Goal: Obtain resource: Download file/media

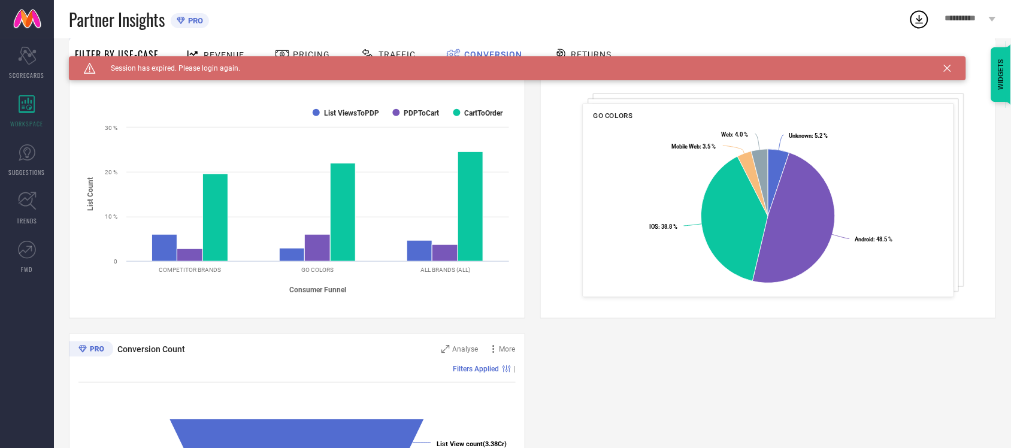
scroll to position [165, 0]
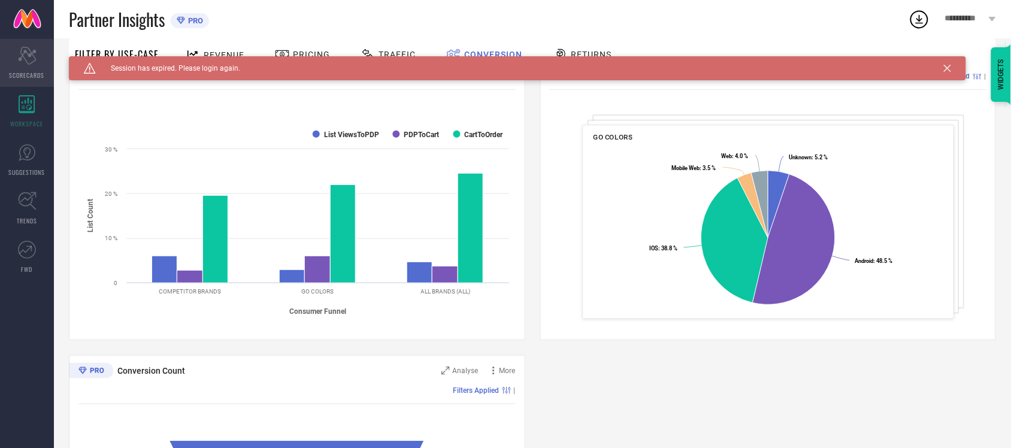
click at [25, 67] on div "Scorecard SCORECARDS" at bounding box center [27, 63] width 54 height 48
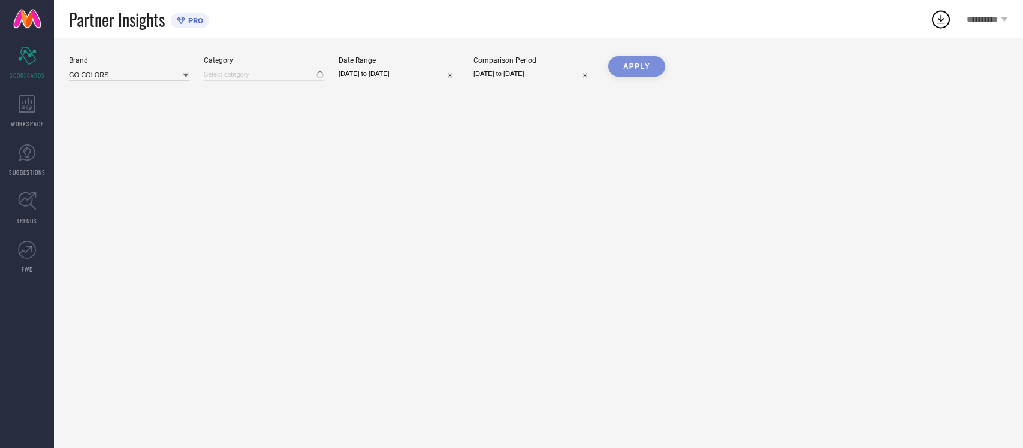
type input "All"
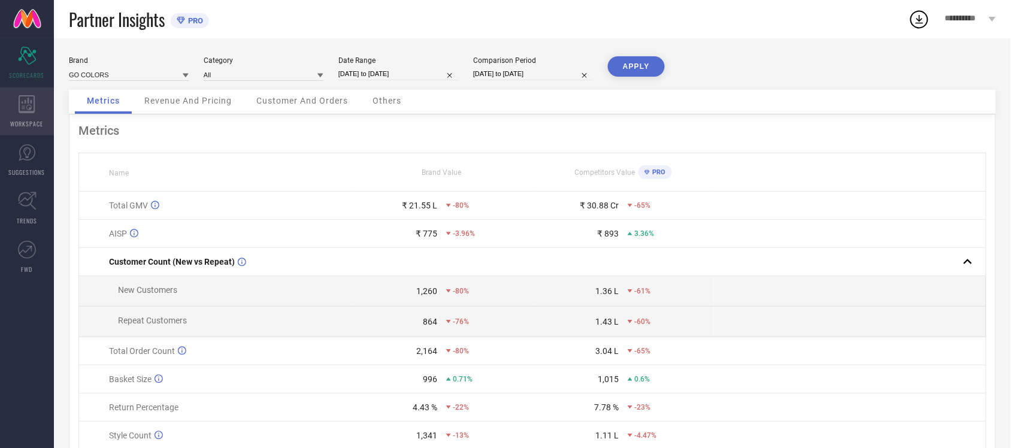
click at [28, 110] on icon at bounding box center [27, 104] width 17 height 18
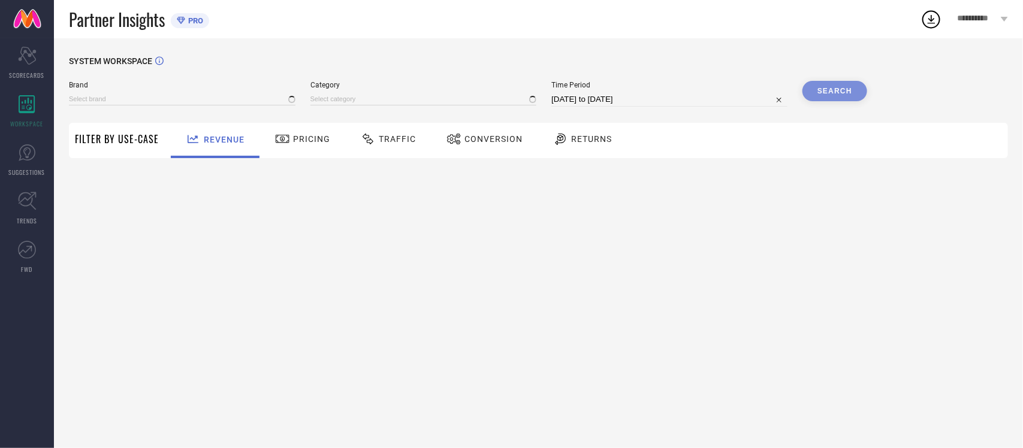
type input "GO COLORS"
type input "All"
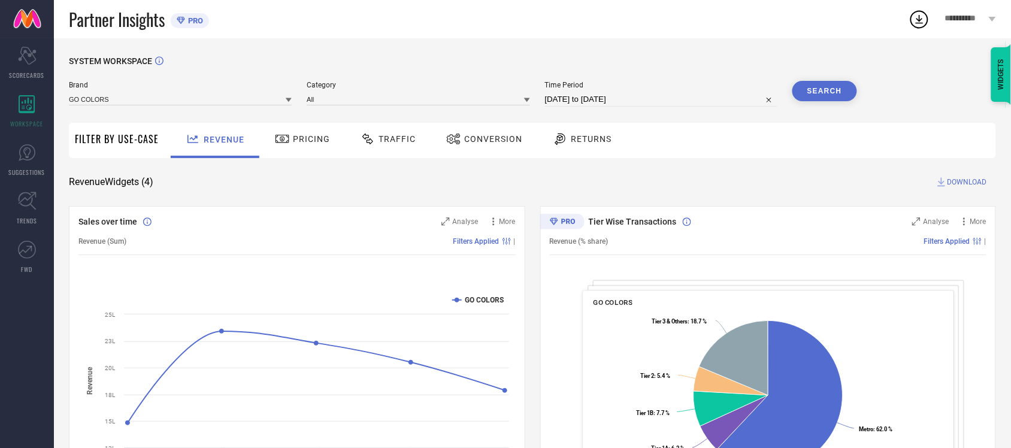
click at [580, 96] on input "11-07-2025 to 10-08-2025" at bounding box center [661, 99] width 232 height 14
select select "6"
select select "2025"
select select "7"
select select "2025"
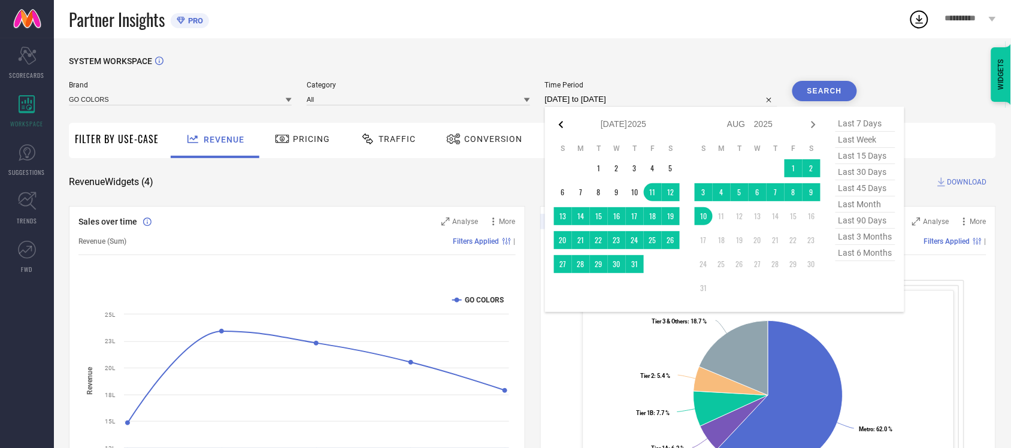
click at [564, 126] on icon at bounding box center [561, 124] width 14 height 14
select select "5"
select select "2025"
select select "6"
select select "2025"
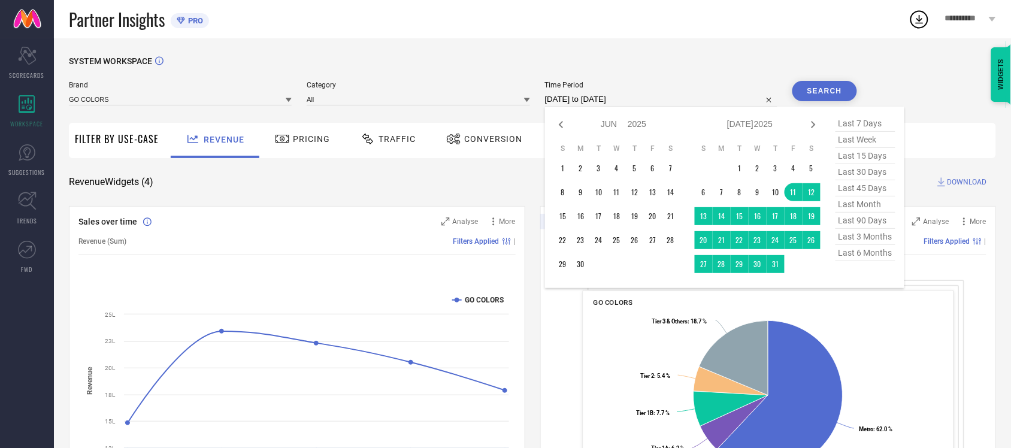
click at [564, 126] on icon at bounding box center [561, 124] width 14 height 14
select select "4"
select select "2025"
select select "5"
select select "2025"
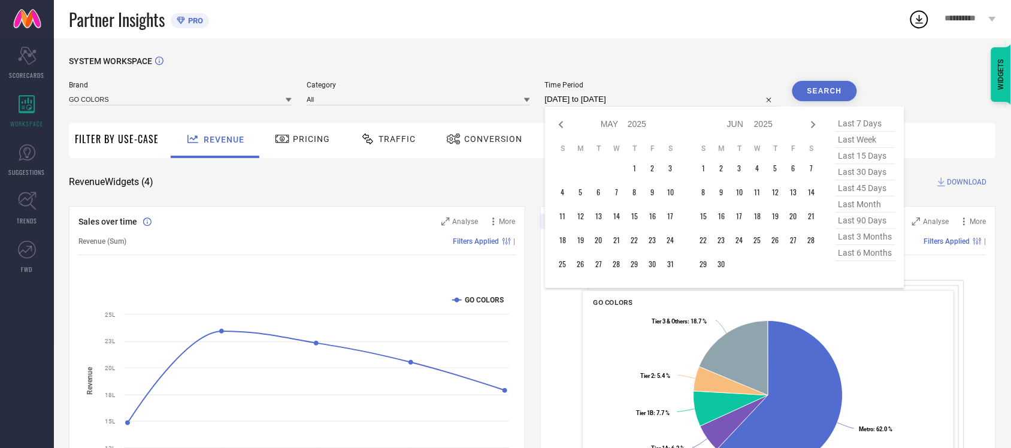
click at [564, 126] on icon at bounding box center [561, 124] width 14 height 14
select select "3"
select select "2025"
select select "4"
select select "2025"
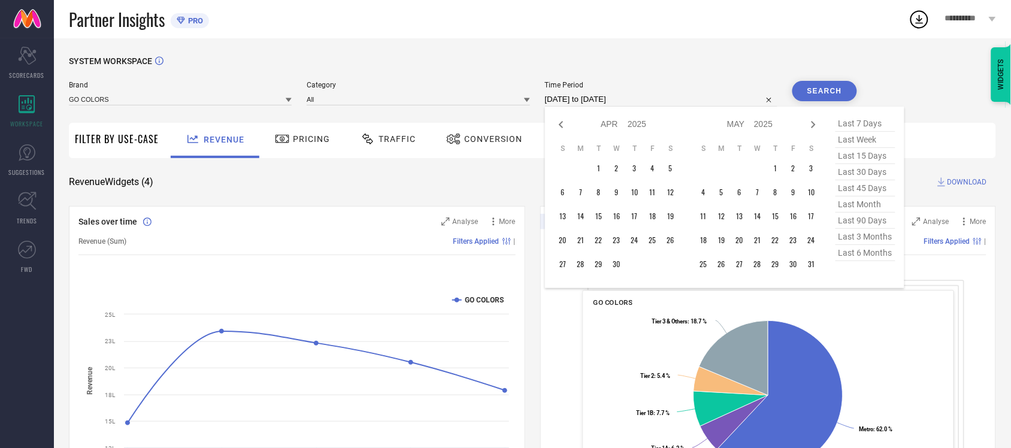
click at [564, 126] on icon at bounding box center [561, 124] width 14 height 14
select select "2"
select select "2025"
select select "3"
select select "2025"
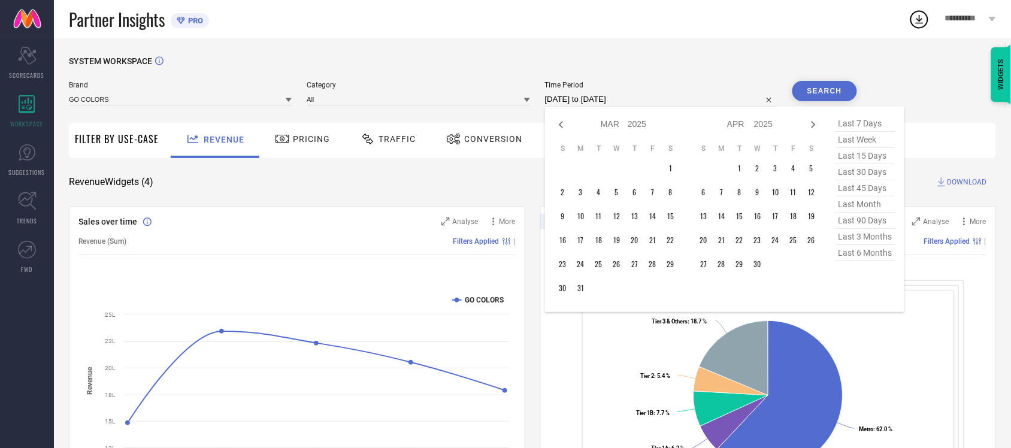
click at [564, 126] on icon at bounding box center [561, 124] width 14 height 14
select select "1"
select select "2025"
select select "2"
select select "2025"
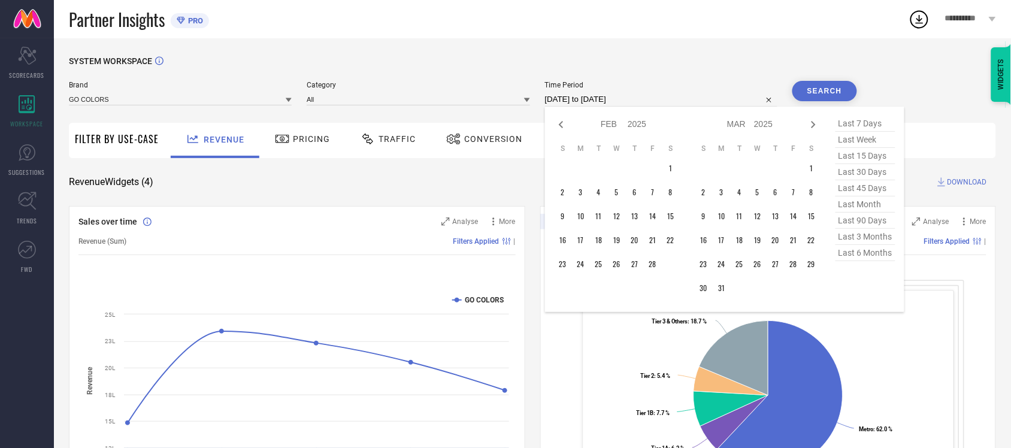
click at [564, 126] on icon at bounding box center [561, 124] width 14 height 14
select select "2025"
select select "1"
select select "2025"
click at [564, 126] on icon at bounding box center [561, 124] width 14 height 14
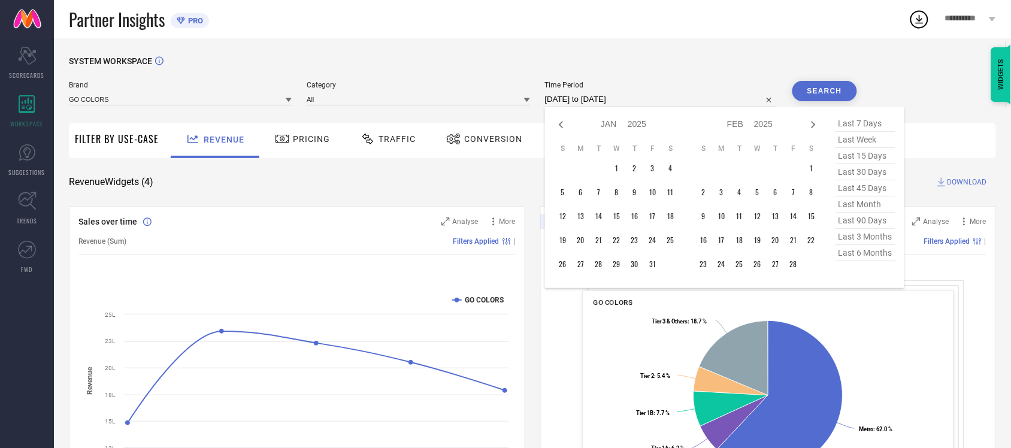
select select "11"
select select "2024"
select select "2025"
click at [564, 126] on icon at bounding box center [561, 124] width 14 height 14
select select "10"
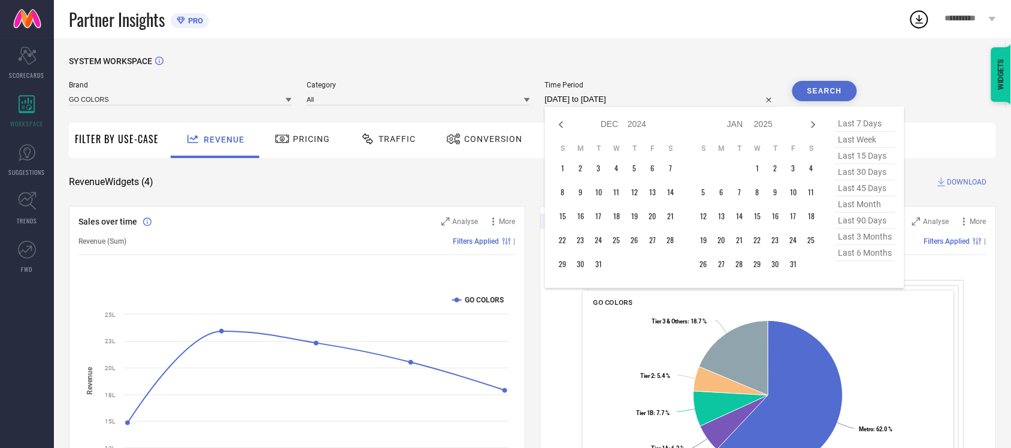
select select "2024"
select select "11"
select select "2024"
click at [564, 126] on icon at bounding box center [561, 124] width 14 height 14
select select "9"
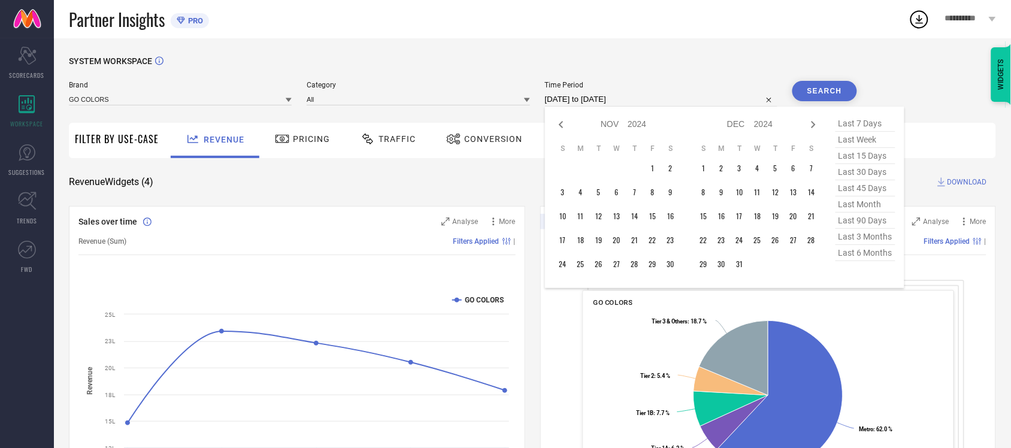
select select "2024"
select select "10"
select select "2024"
click at [564, 126] on icon at bounding box center [561, 124] width 14 height 14
select select "8"
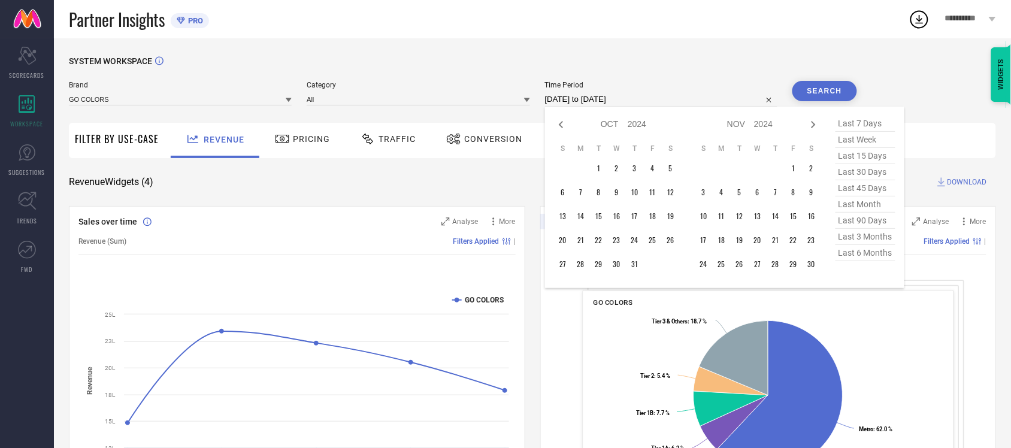
select select "2024"
select select "9"
select select "2024"
click at [564, 126] on icon at bounding box center [561, 124] width 14 height 14
select select "7"
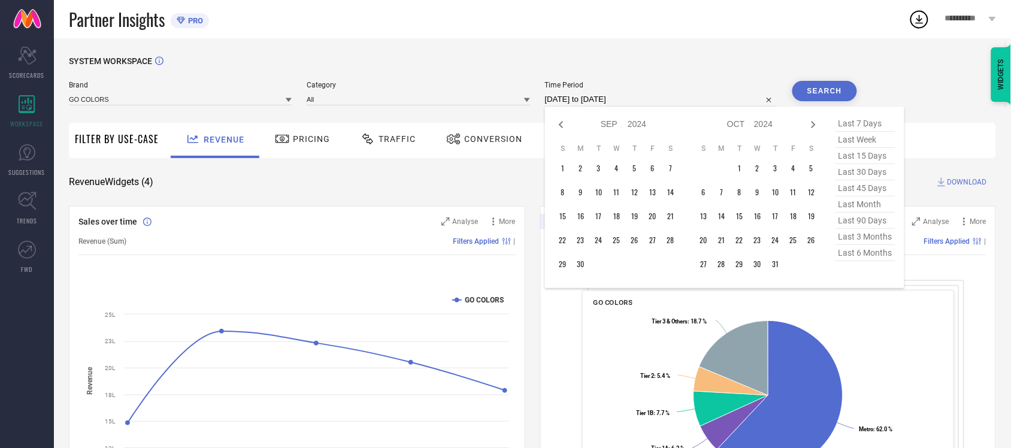
select select "2024"
select select "8"
select select "2024"
click at [564, 126] on icon at bounding box center [561, 124] width 14 height 14
select select "6"
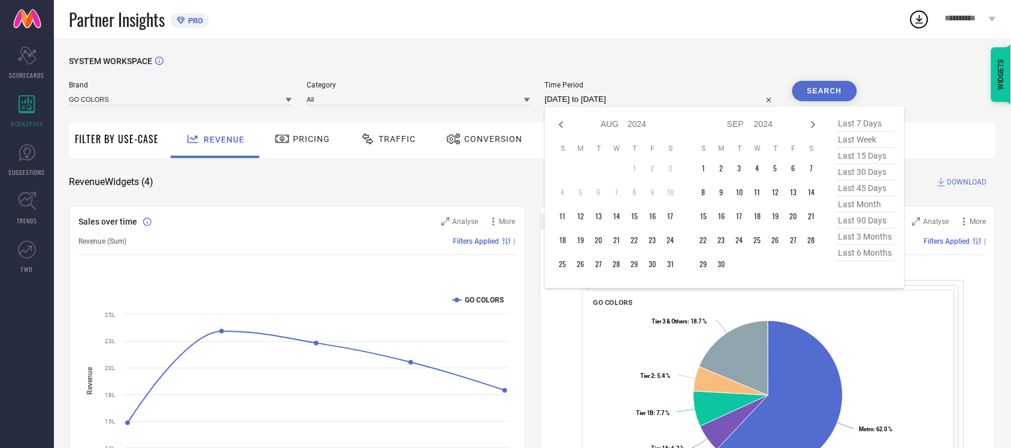
select select "2024"
select select "7"
select select "2024"
click at [564, 123] on icon at bounding box center [561, 124] width 14 height 14
select select "5"
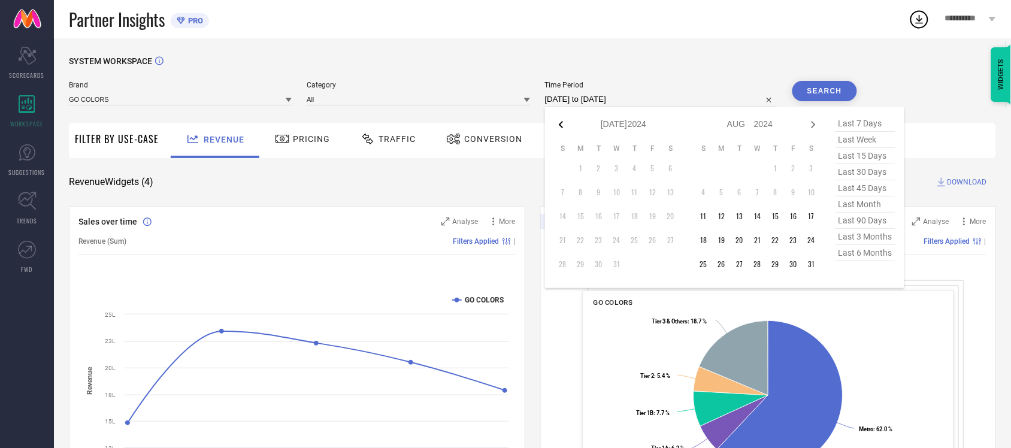
select select "2024"
select select "6"
select select "2024"
click at [809, 126] on icon at bounding box center [814, 124] width 14 height 14
select select "6"
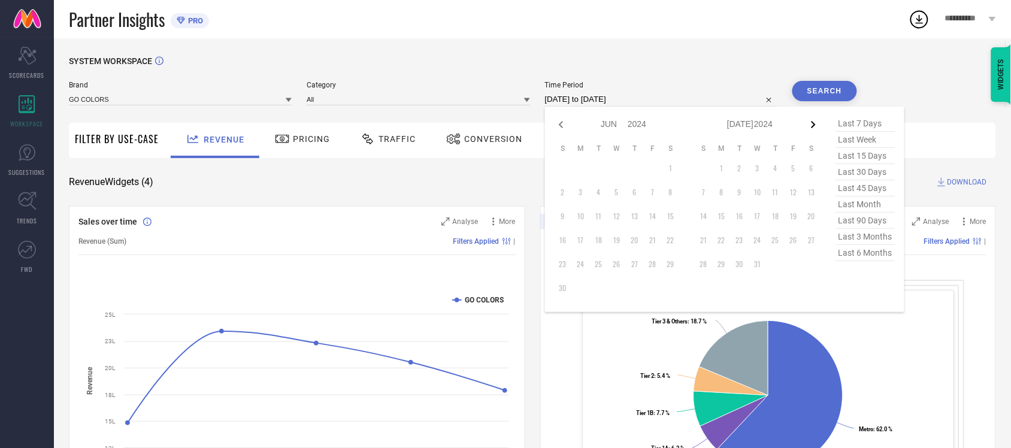
select select "2024"
select select "7"
select select "2024"
type input "After 11-08-2024"
click at [705, 215] on td "11" at bounding box center [704, 216] width 18 height 18
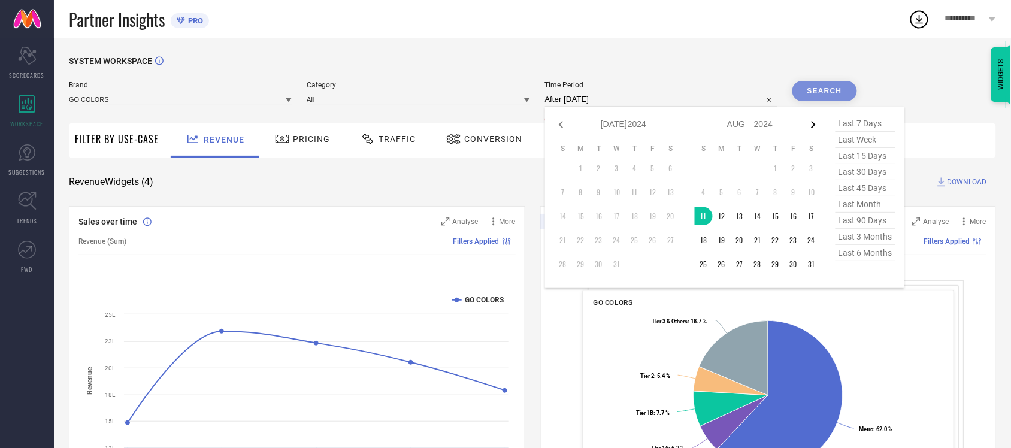
click at [818, 131] on icon at bounding box center [814, 124] width 14 height 14
select select "7"
select select "2024"
select select "8"
select select "2024"
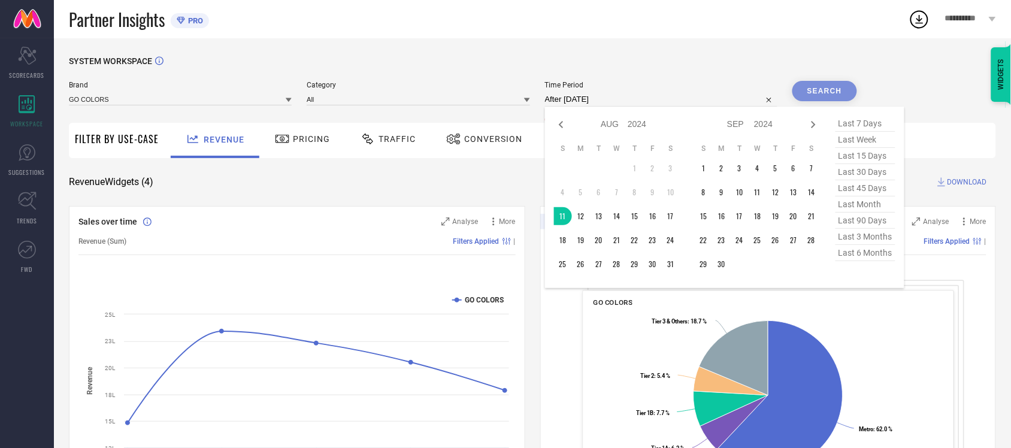
click at [818, 131] on icon at bounding box center [814, 124] width 14 height 14
select select "8"
select select "2024"
select select "9"
select select "2024"
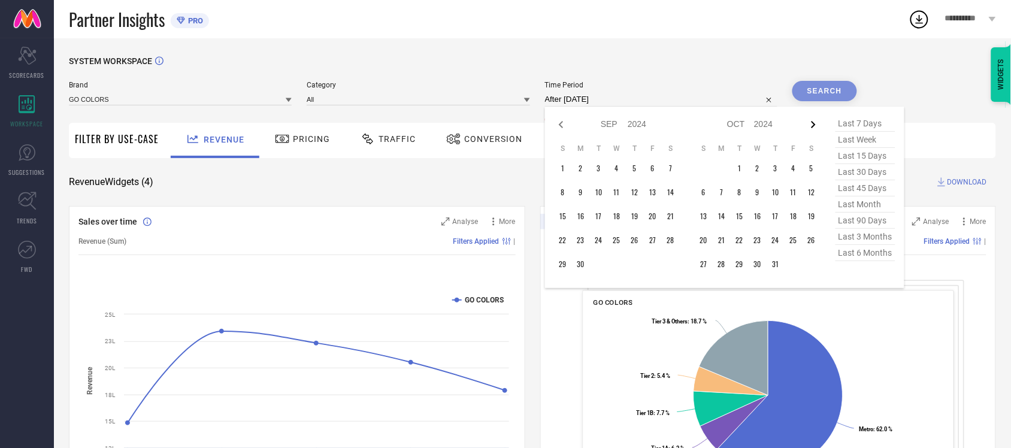
click at [816, 125] on icon at bounding box center [813, 124] width 4 height 7
select select "9"
select select "2024"
select select "10"
select select "2024"
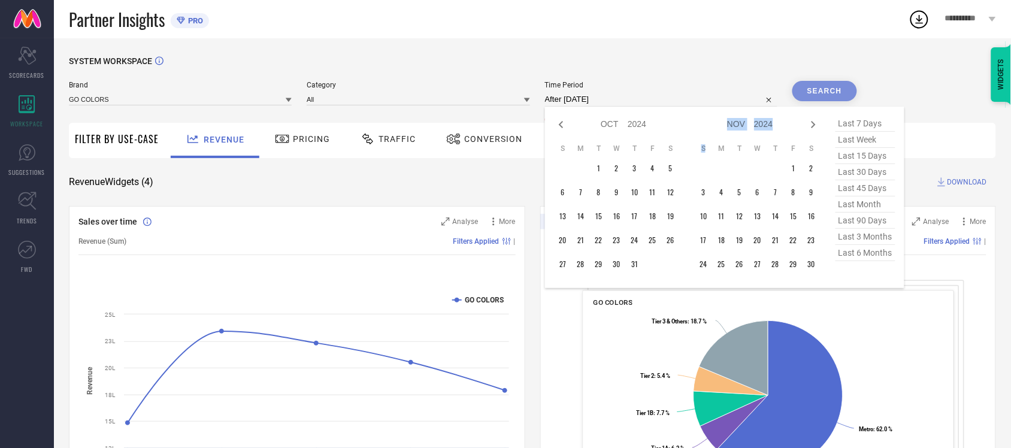
click at [816, 125] on icon at bounding box center [813, 124] width 4 height 7
select select "10"
select select "2024"
select select "11"
select select "2024"
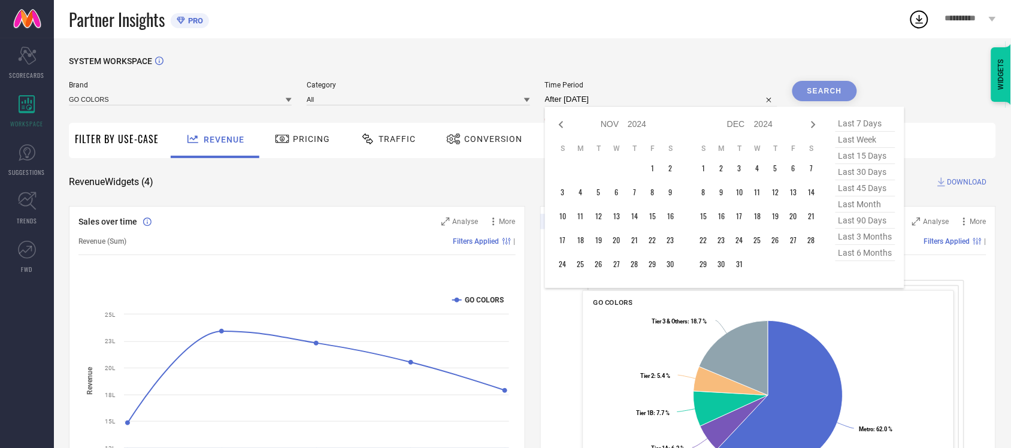
click at [816, 125] on icon at bounding box center [813, 124] width 4 height 7
select select "11"
select select "2024"
select select "2025"
click at [566, 130] on icon at bounding box center [561, 124] width 14 height 14
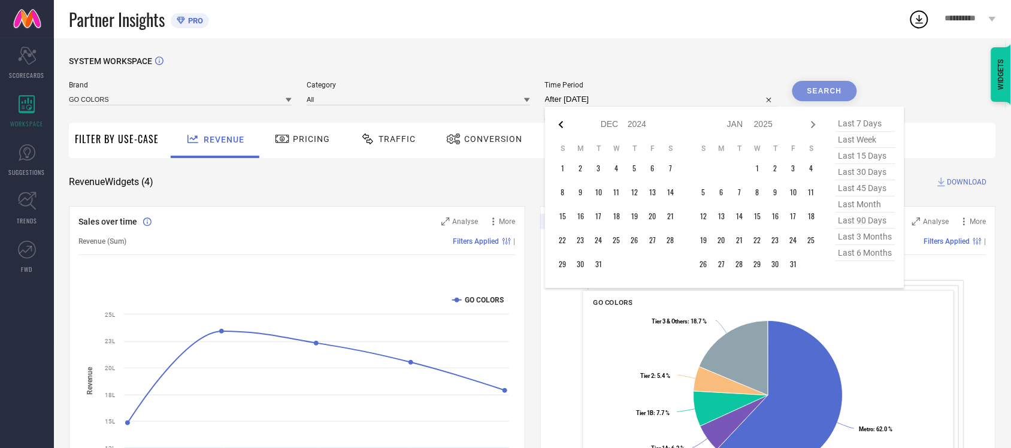
select select "10"
select select "2024"
select select "11"
select select "2024"
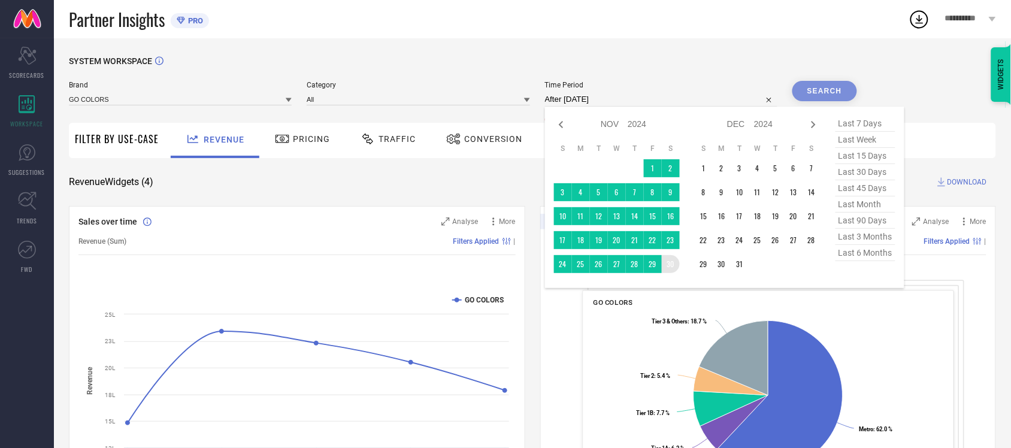
type input "11-08-2024 to 30-11-2024"
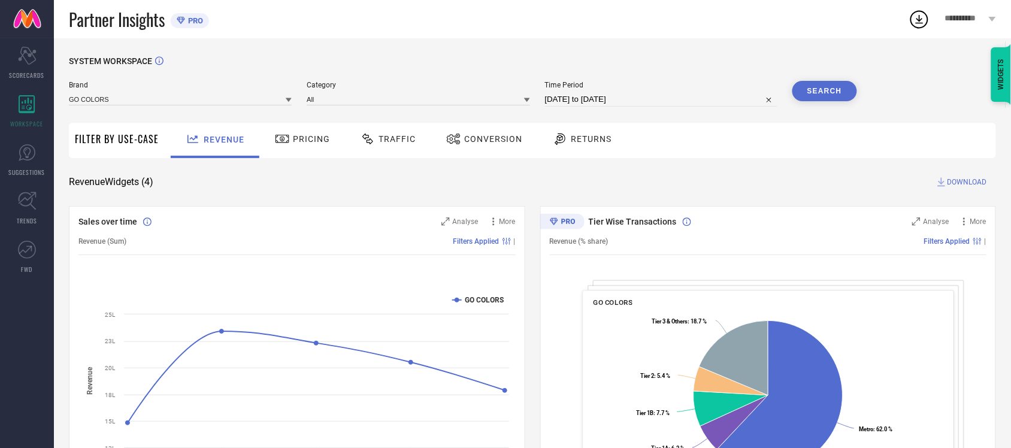
click at [669, 96] on input "11-08-2024 to 30-11-2024" at bounding box center [661, 99] width 232 height 14
select select "7"
select select "2024"
select select "8"
select select "2024"
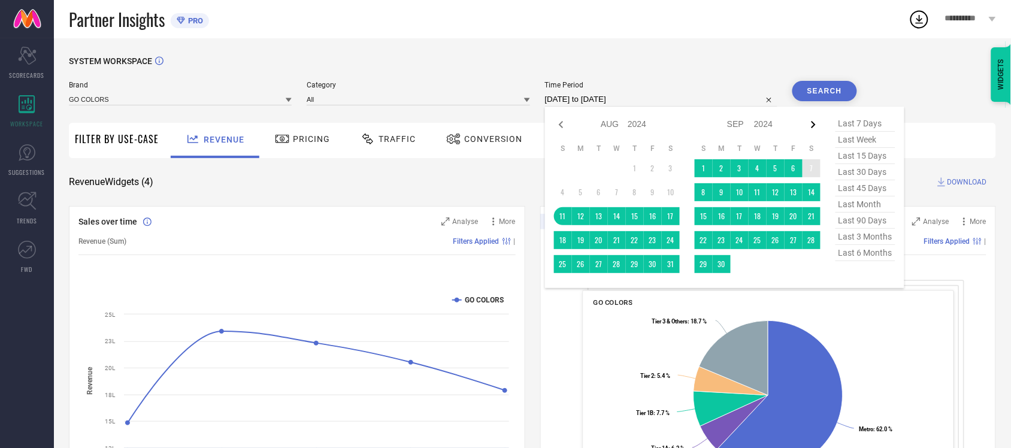
click at [815, 123] on icon at bounding box center [813, 124] width 4 height 7
select select "8"
select select "2024"
select select "9"
select select "2024"
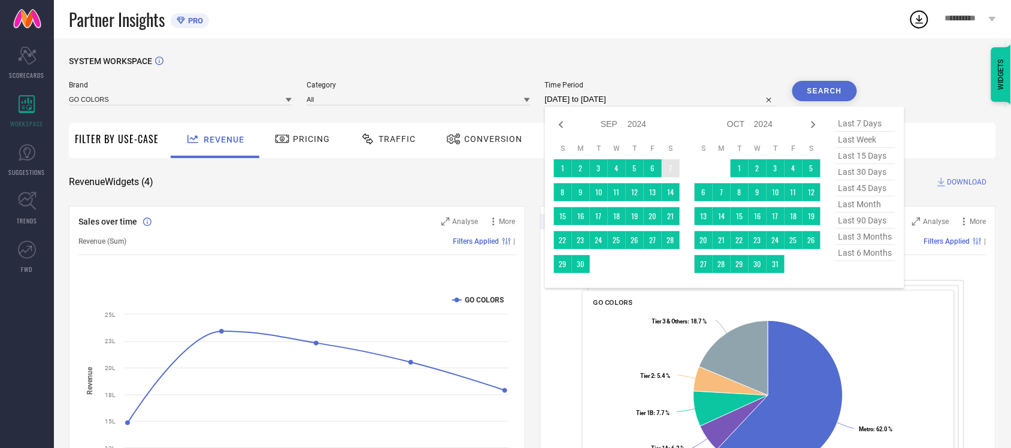
click at [815, 123] on icon at bounding box center [813, 124] width 4 height 7
select select "9"
select select "2024"
select select "10"
select select "2024"
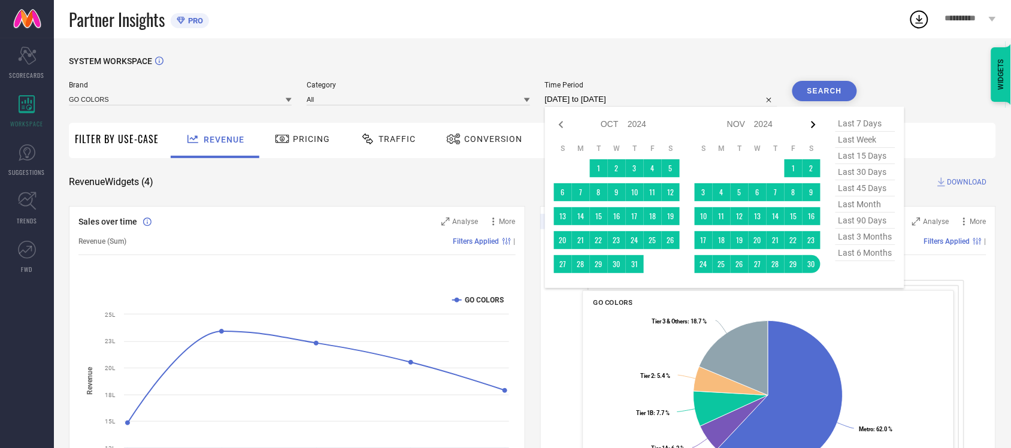
click at [813, 126] on icon at bounding box center [814, 124] width 14 height 14
select select "10"
select select "2024"
select select "11"
select select "2024"
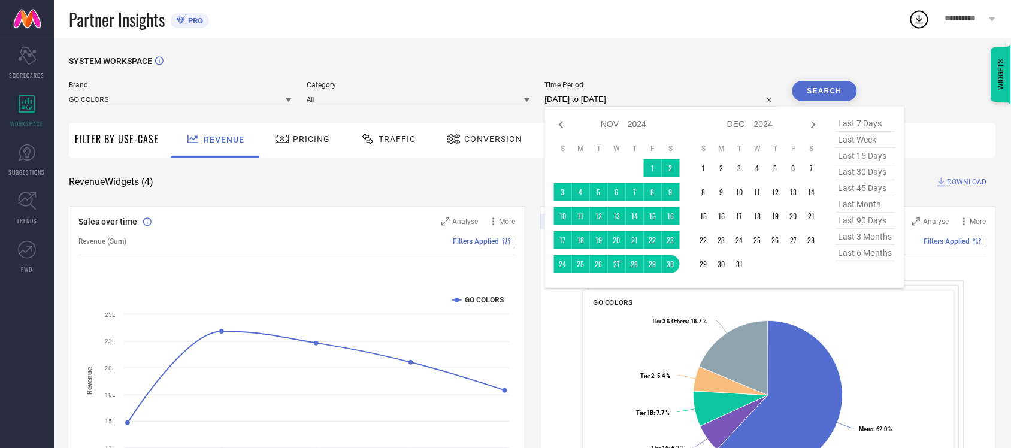
click at [822, 93] on button "Search" at bounding box center [825, 91] width 65 height 20
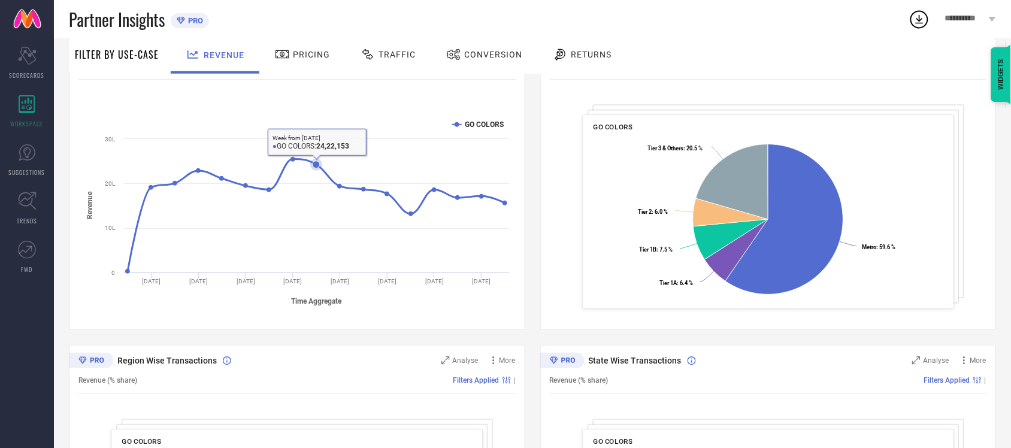
scroll to position [150, 0]
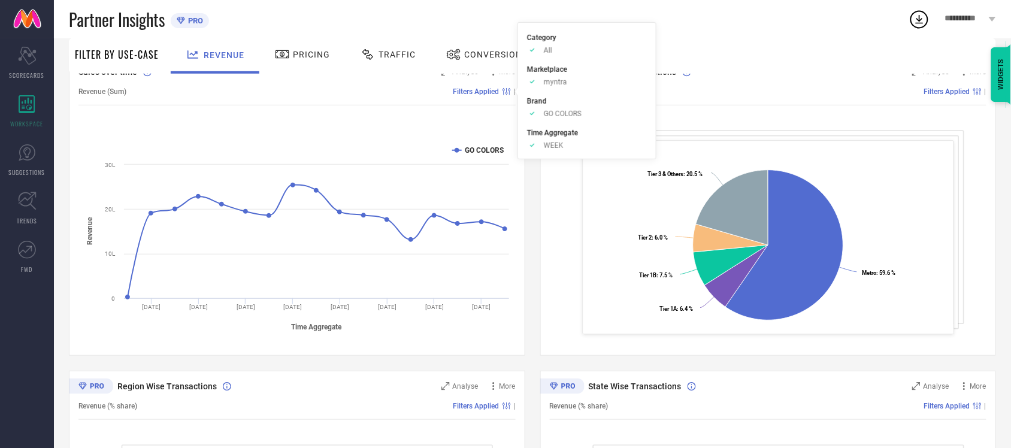
click at [490, 94] on span "Filters Applied" at bounding box center [477, 91] width 46 height 8
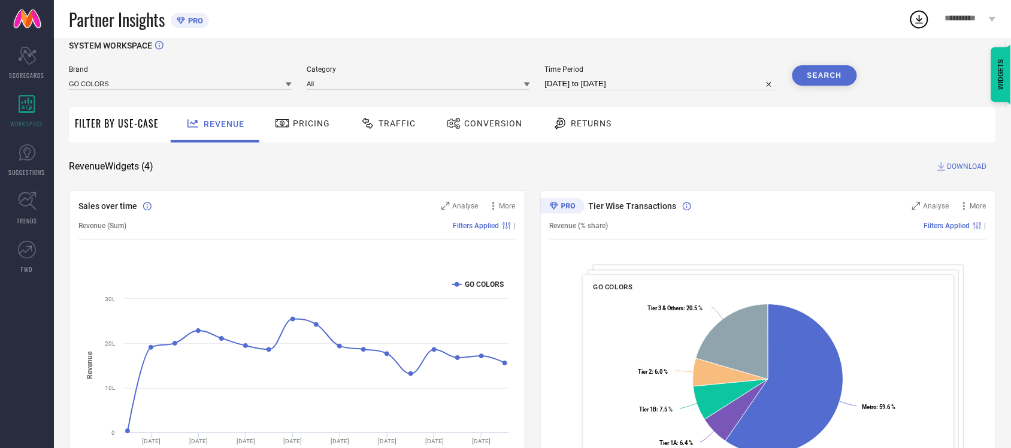
scroll to position [0, 0]
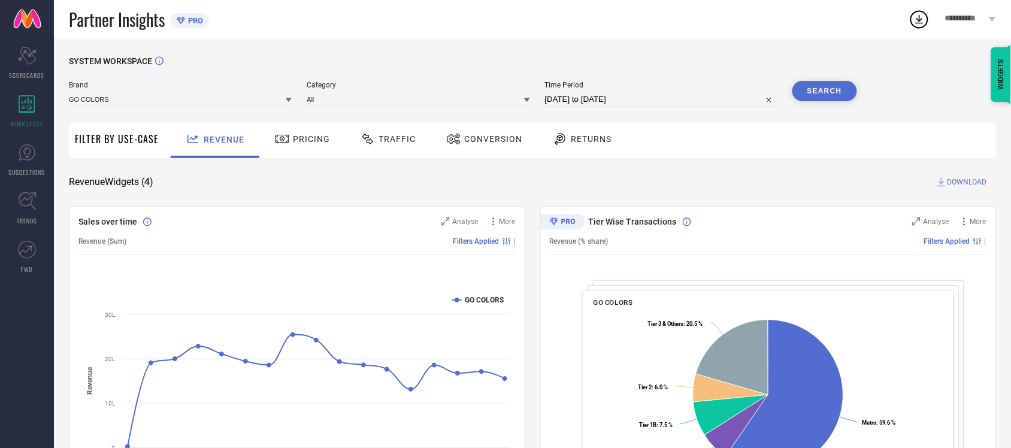
click at [972, 179] on span "DOWNLOAD" at bounding box center [968, 182] width 40 height 12
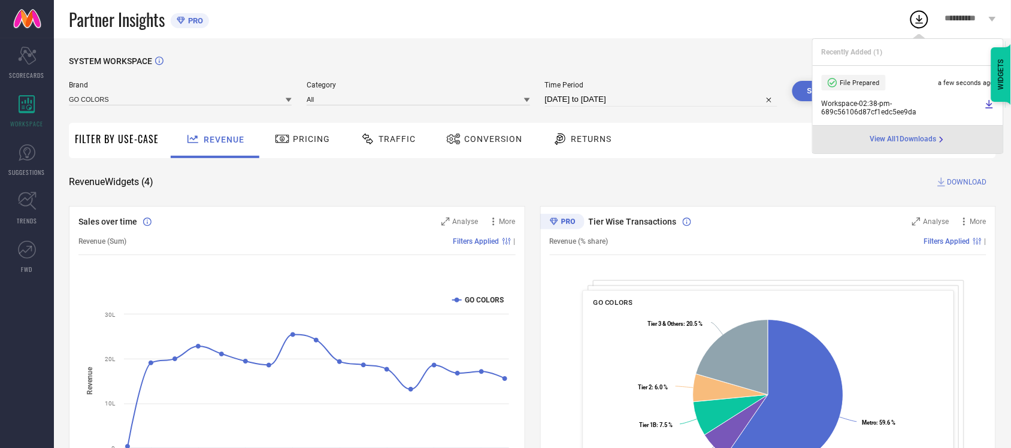
click at [836, 16] on div "Partner Insights PRO" at bounding box center [489, 19] width 840 height 38
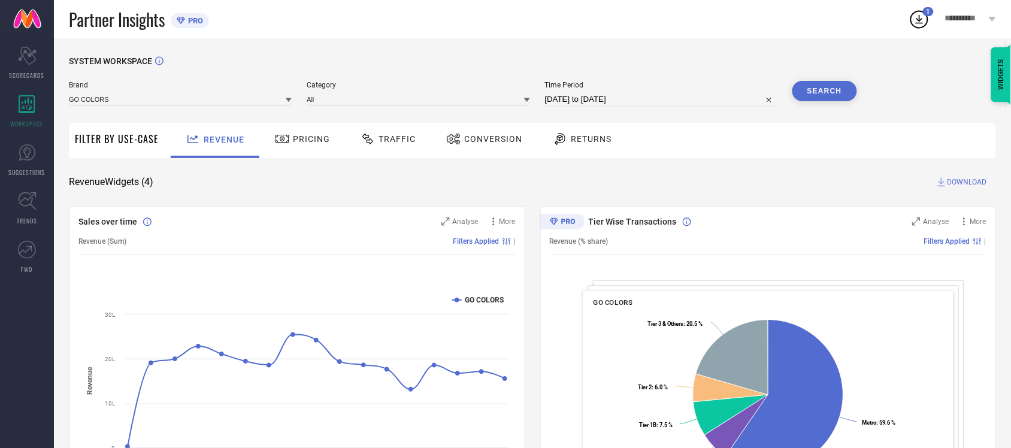
click at [586, 99] on input "11-08-2024 to 30-11-2024" at bounding box center [661, 99] width 232 height 14
select select "7"
select select "2024"
select select "8"
select select "2024"
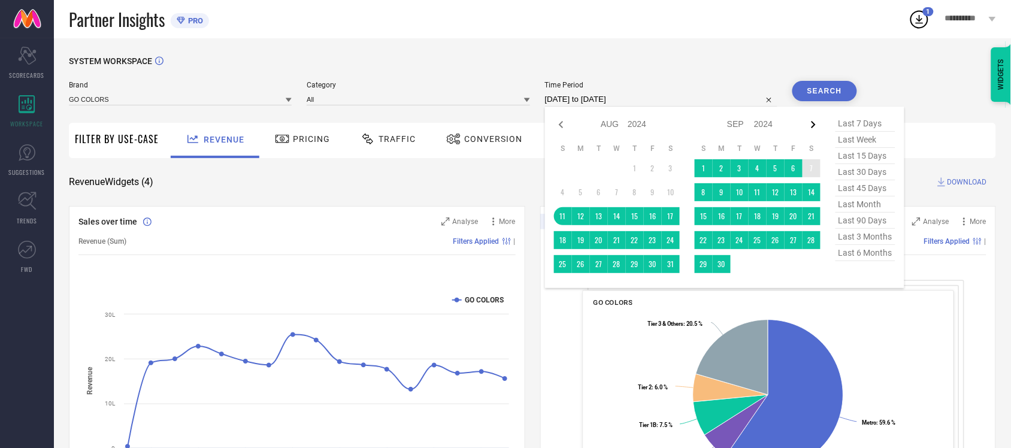
click at [819, 124] on icon at bounding box center [814, 124] width 14 height 14
select select "8"
select select "2024"
select select "9"
select select "2024"
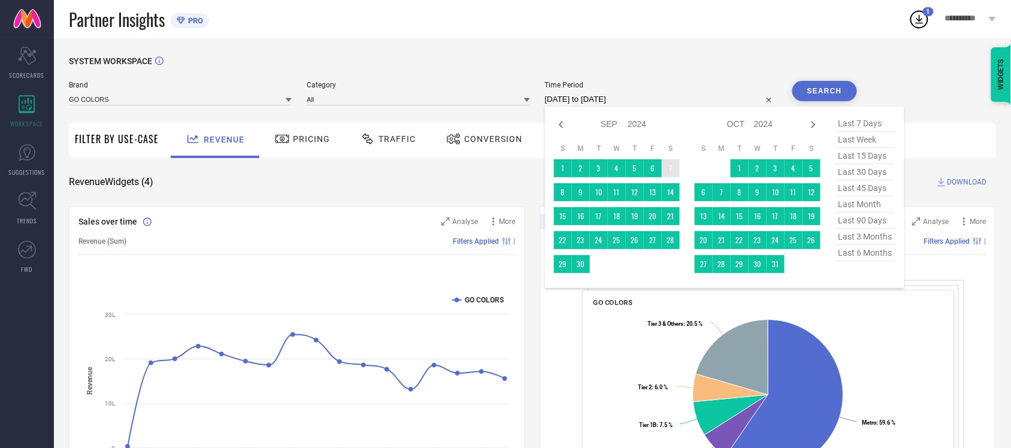
click at [819, 124] on icon at bounding box center [814, 124] width 14 height 14
select select "9"
select select "2024"
select select "10"
select select "2024"
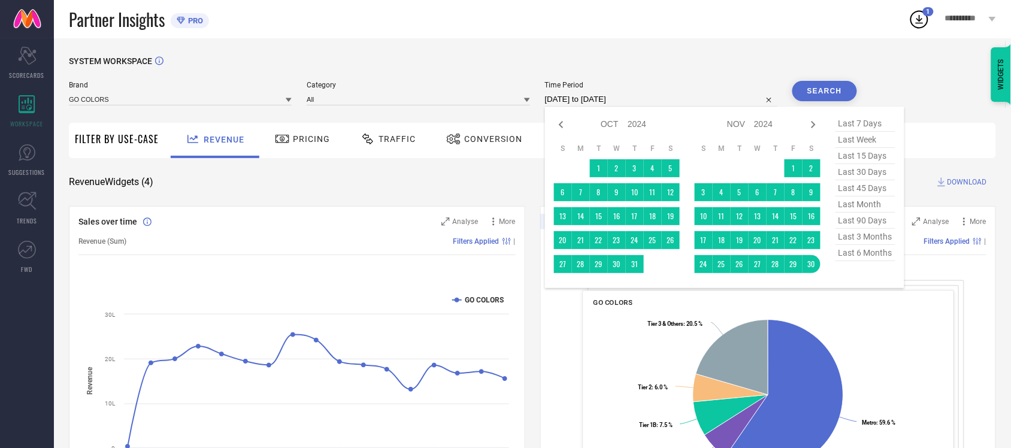
click at [819, 124] on icon at bounding box center [814, 124] width 14 height 14
select select "10"
select select "2024"
select select "11"
select select "2024"
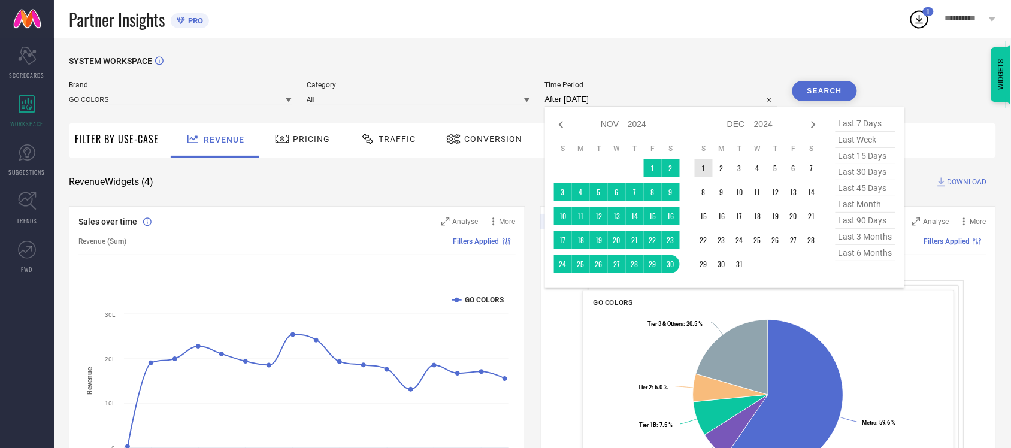
click at [700, 172] on td "1" at bounding box center [704, 168] width 18 height 18
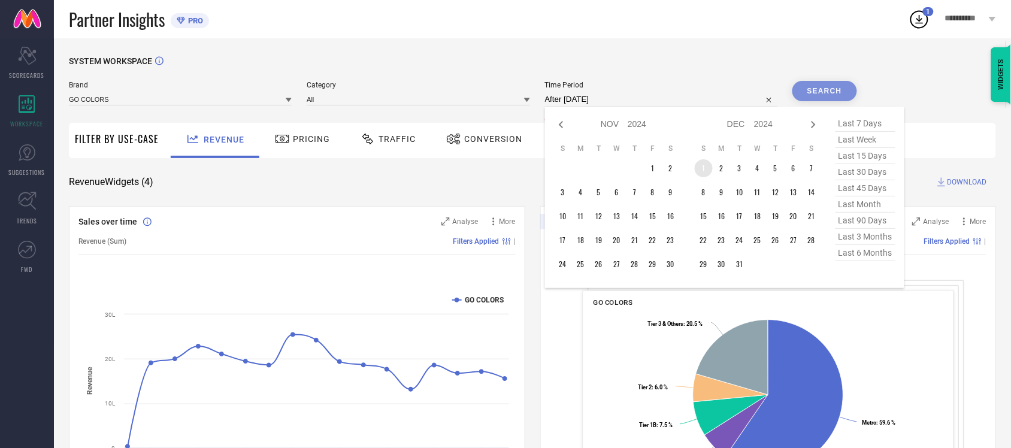
type input "01-12-2024 to 01-12-2024"
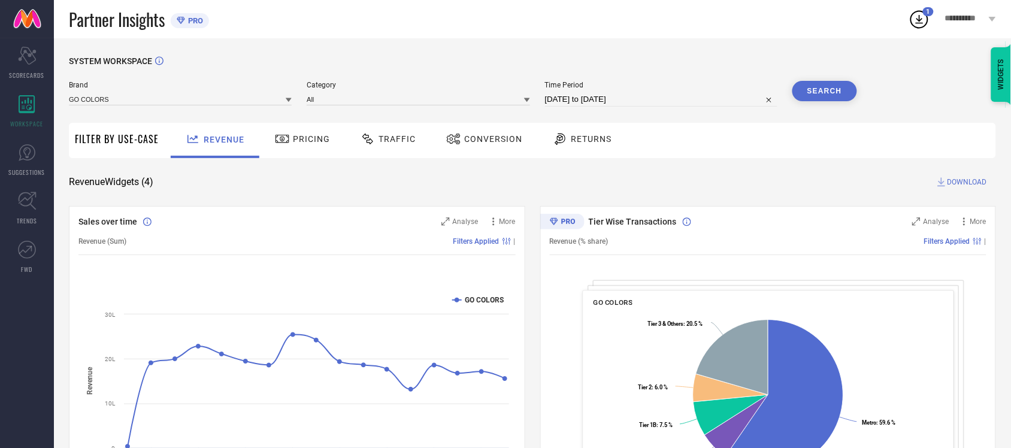
click at [630, 98] on input "01-12-2024 to 01-12-2024" at bounding box center [661, 99] width 232 height 14
select select "11"
select select "2024"
select select "2025"
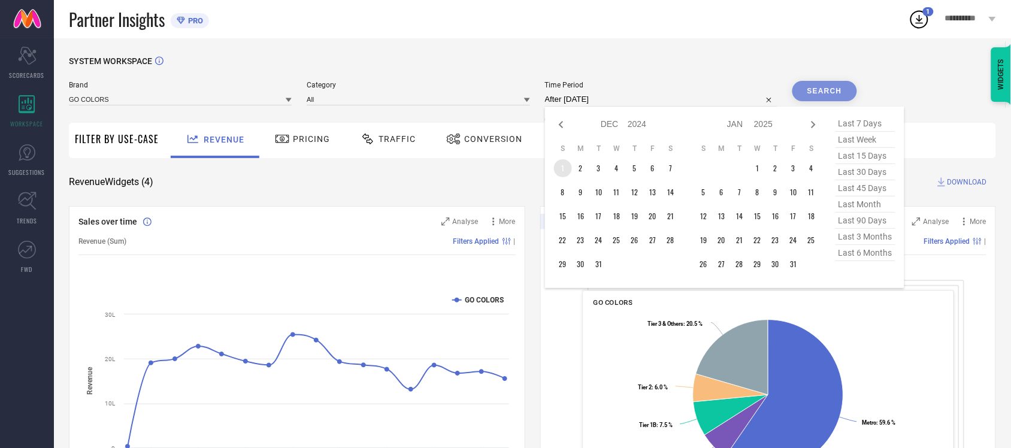
click at [563, 170] on td "1" at bounding box center [563, 168] width 18 height 18
type input "01-12-2024 to 01-12-2024"
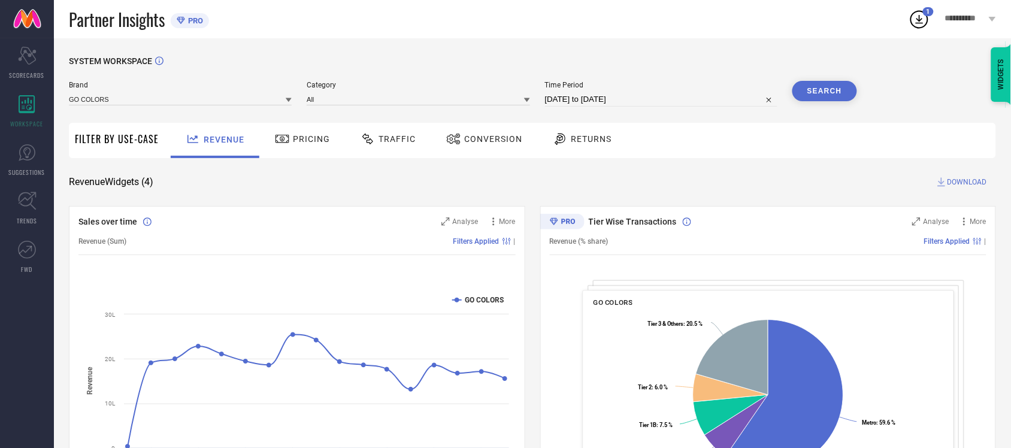
select select "11"
select select "2024"
select select "2025"
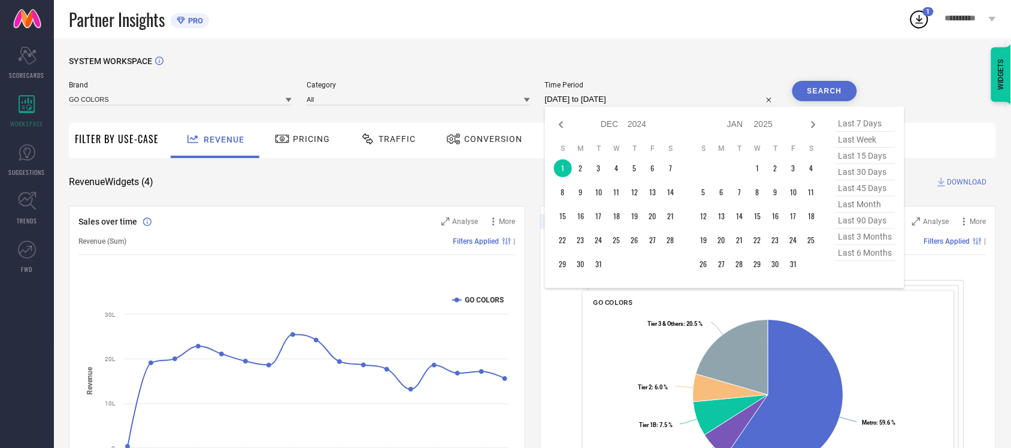
click at [598, 99] on input "01-12-2024 to 01-12-2024" at bounding box center [661, 99] width 232 height 14
click at [810, 127] on icon at bounding box center [814, 124] width 14 height 14
select select "2025"
select select "1"
select select "2025"
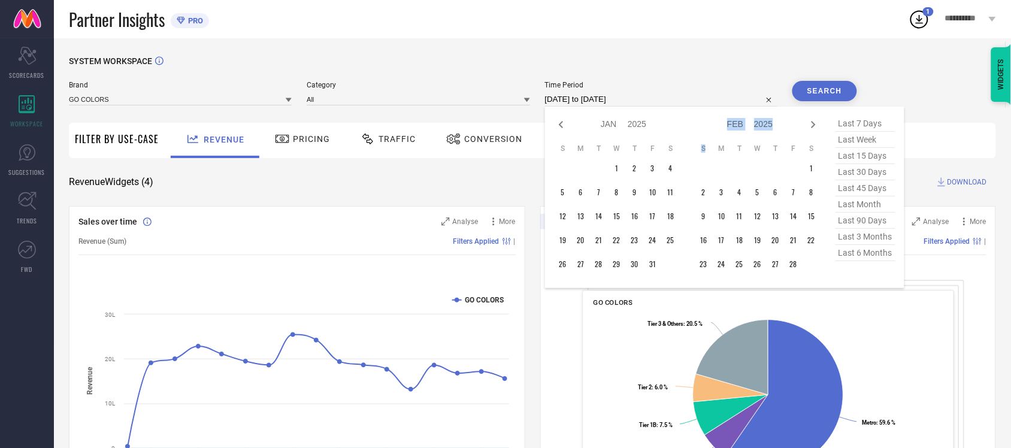
click at [810, 127] on icon at bounding box center [814, 124] width 14 height 14
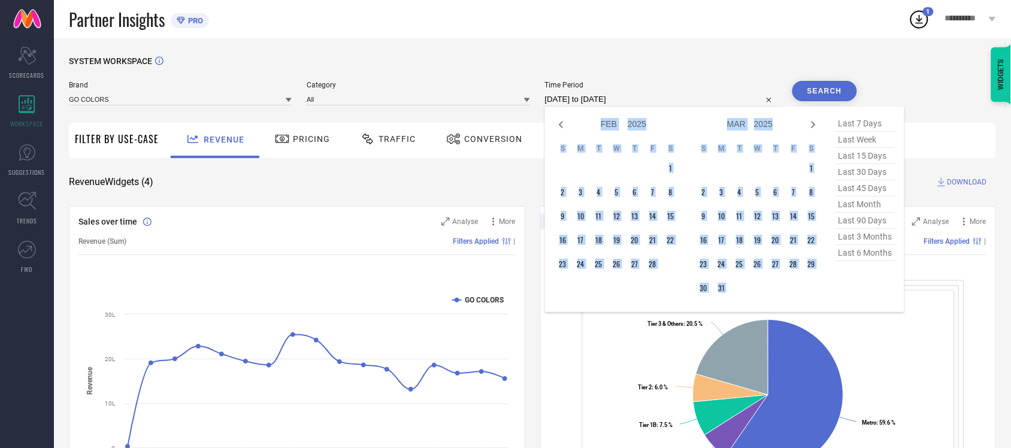
click at [810, 127] on icon at bounding box center [814, 124] width 14 height 14
select select "2"
select select "2025"
select select "3"
select select "2025"
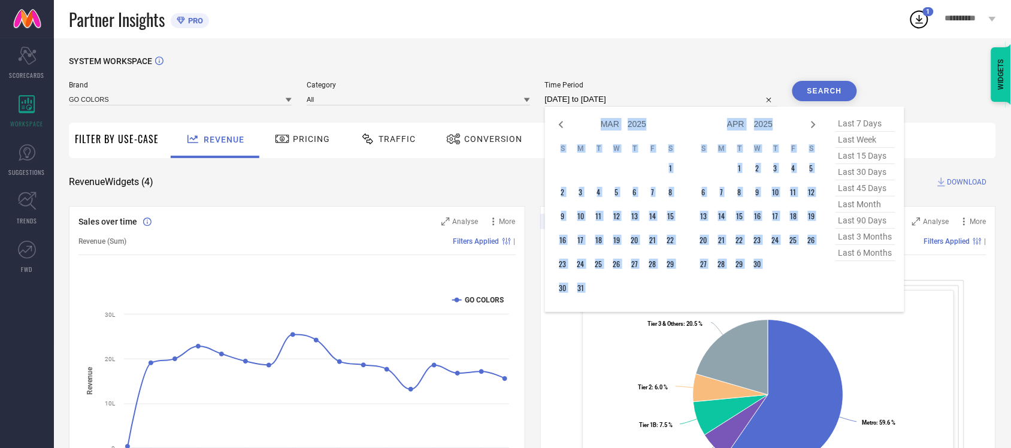
click at [794, 128] on div "Jan Feb Mar Apr May Jun Jul Aug Sep Oct Nov Dec 2015 2016 2017 2018 2019 2020 2…" at bounding box center [750, 124] width 111 height 17
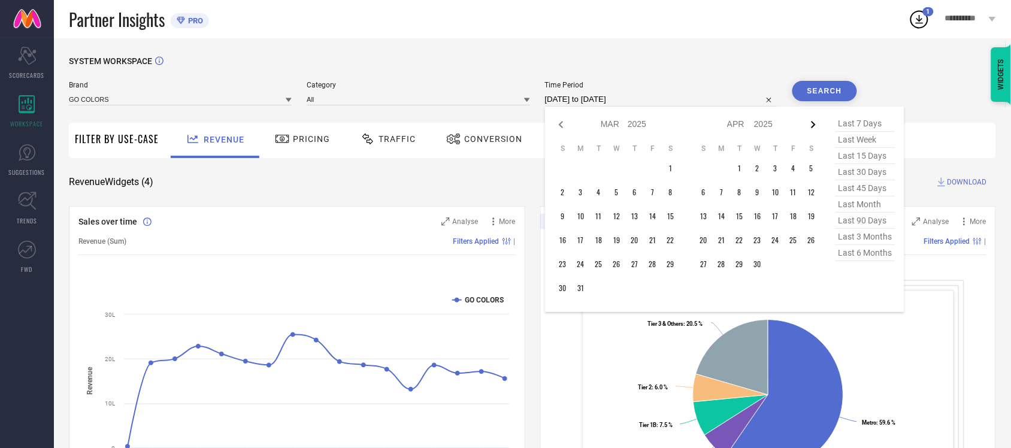
click at [813, 126] on icon at bounding box center [814, 124] width 14 height 14
select select "3"
select select "2025"
select select "4"
select select "2025"
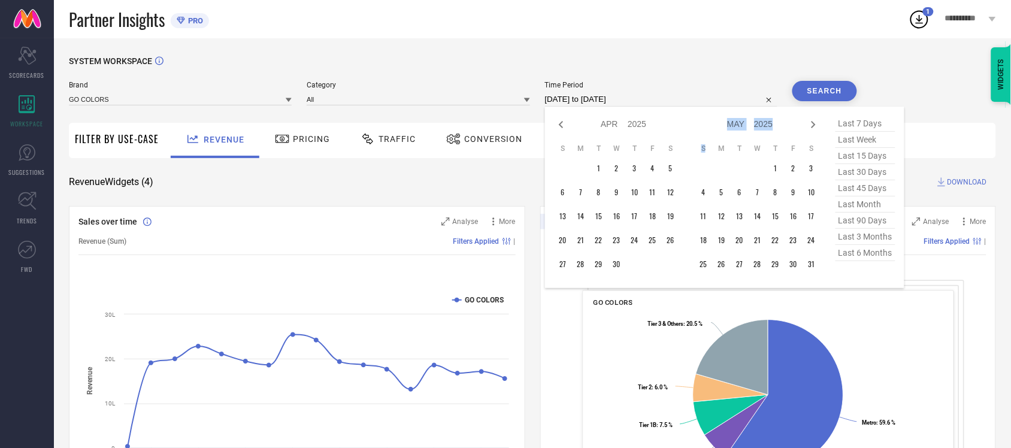
click at [813, 126] on icon at bounding box center [814, 124] width 14 height 14
select select "4"
select select "2025"
select select "5"
select select "2025"
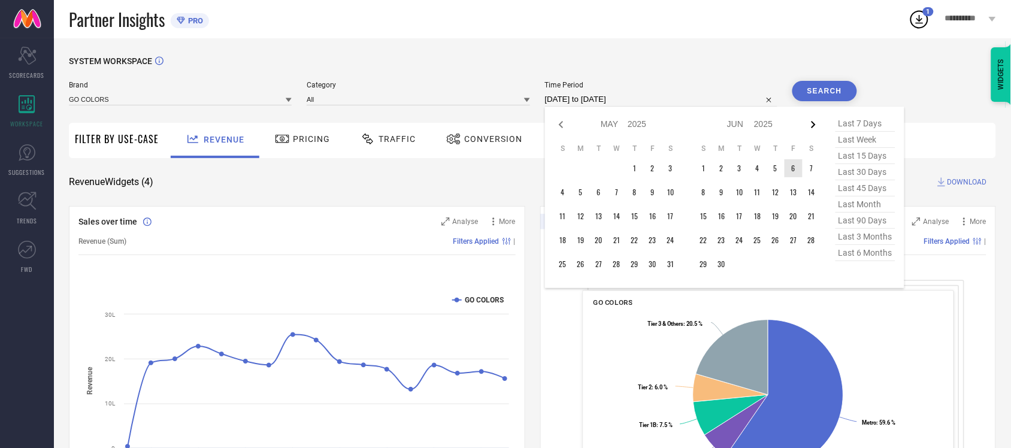
click at [816, 123] on icon at bounding box center [814, 124] width 14 height 14
select select "5"
select select "2025"
select select "6"
select select "2025"
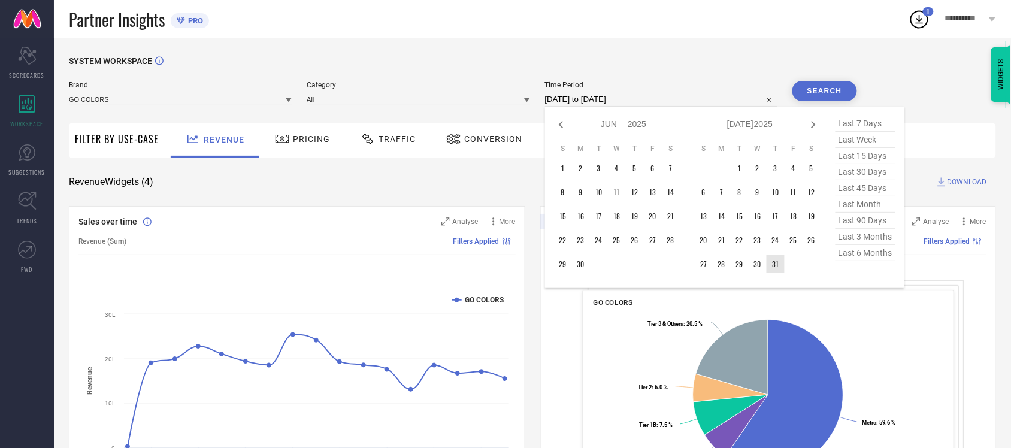
type input "After 31-07-2025"
click at [778, 264] on td "31" at bounding box center [776, 264] width 18 height 18
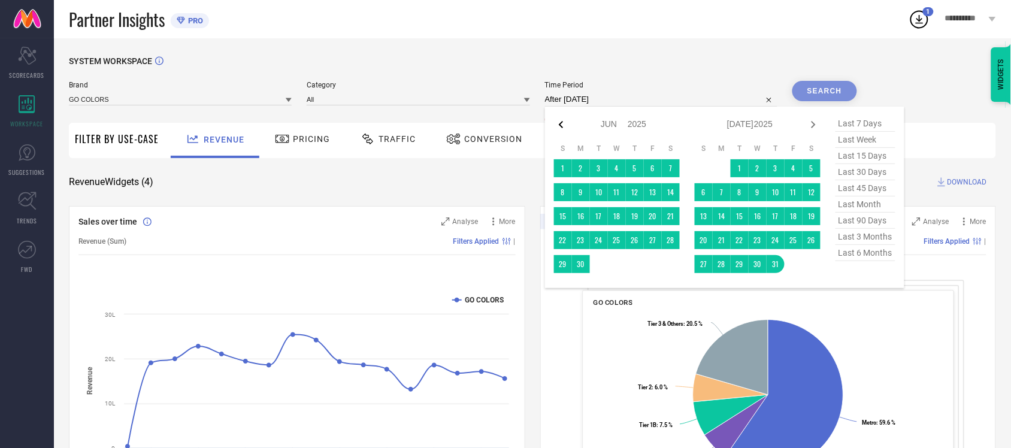
click at [563, 128] on icon at bounding box center [561, 124] width 4 height 7
select select "4"
select select "2025"
select select "5"
select select "2025"
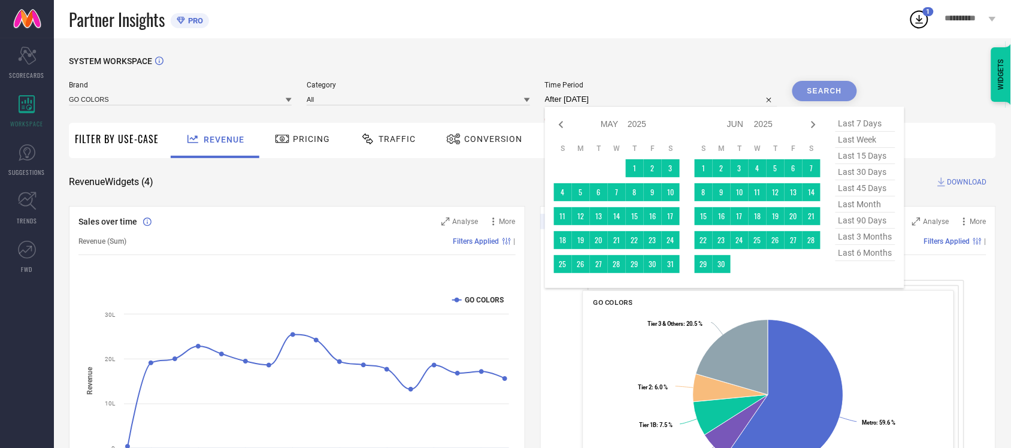
click at [563, 128] on icon at bounding box center [561, 124] width 4 height 7
select select "3"
select select "2025"
select select "4"
select select "2025"
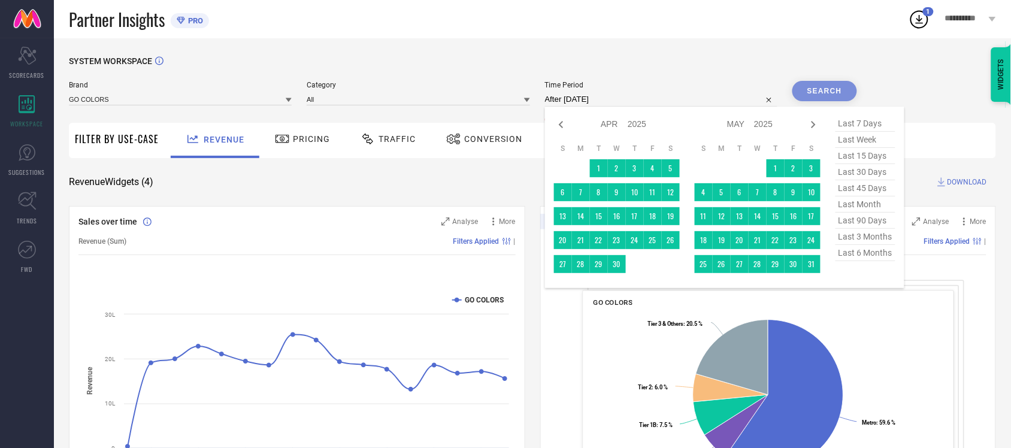
click at [563, 128] on icon at bounding box center [561, 124] width 4 height 7
select select "2"
select select "2025"
select select "3"
select select "2025"
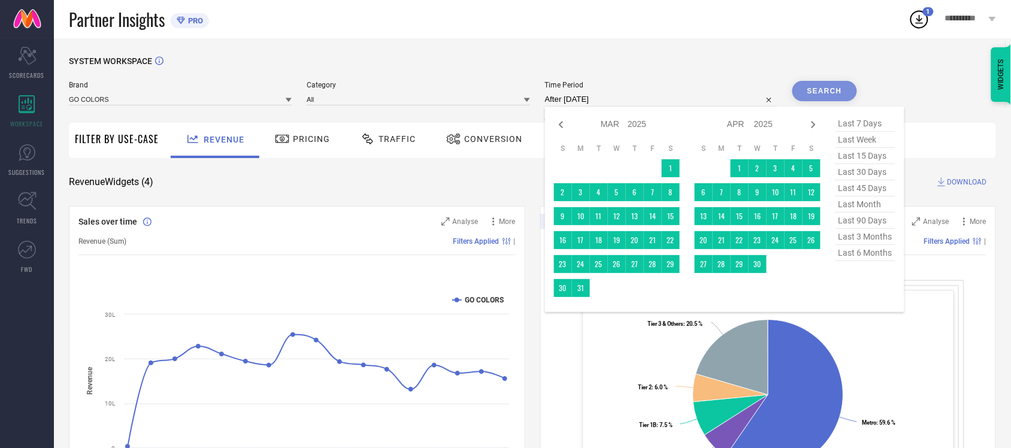
click at [563, 128] on icon at bounding box center [561, 124] width 4 height 7
select select "1"
select select "2025"
select select "2"
select select "2025"
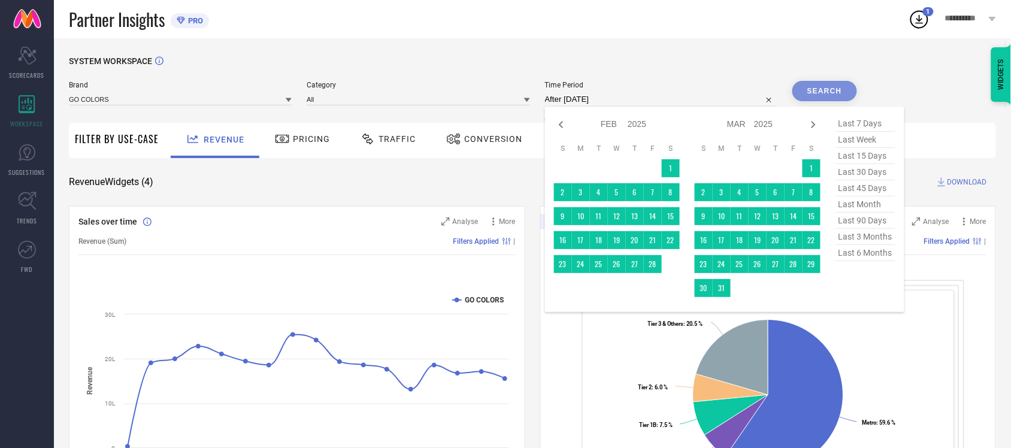
click at [563, 128] on icon at bounding box center [561, 124] width 4 height 7
select select "2025"
select select "1"
select select "2025"
click at [563, 128] on icon at bounding box center [561, 124] width 4 height 7
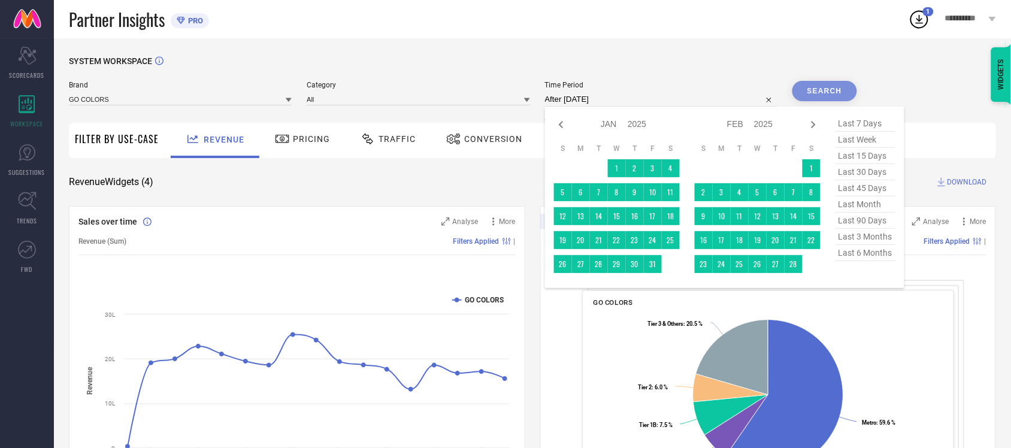
select select "11"
select select "2024"
select select "2025"
type input "01-12-2024 to 31-07-2025"
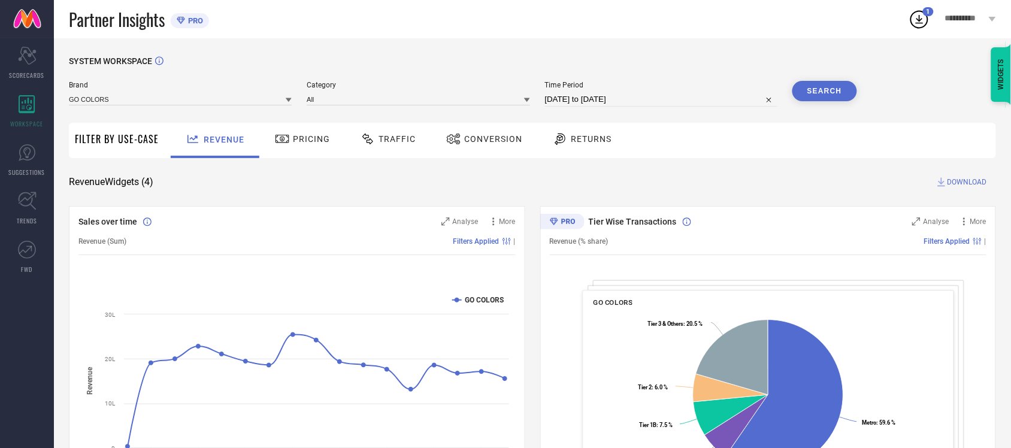
click at [834, 94] on button "Search" at bounding box center [825, 91] width 65 height 20
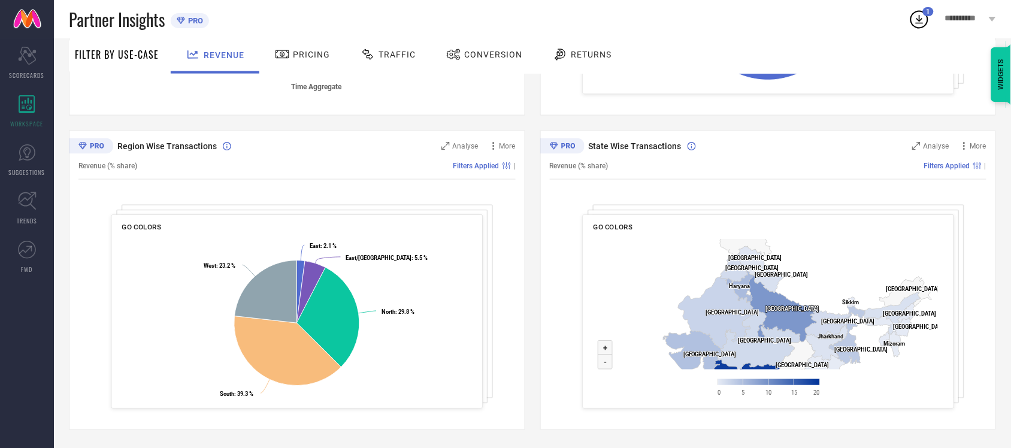
scroll to position [90, 0]
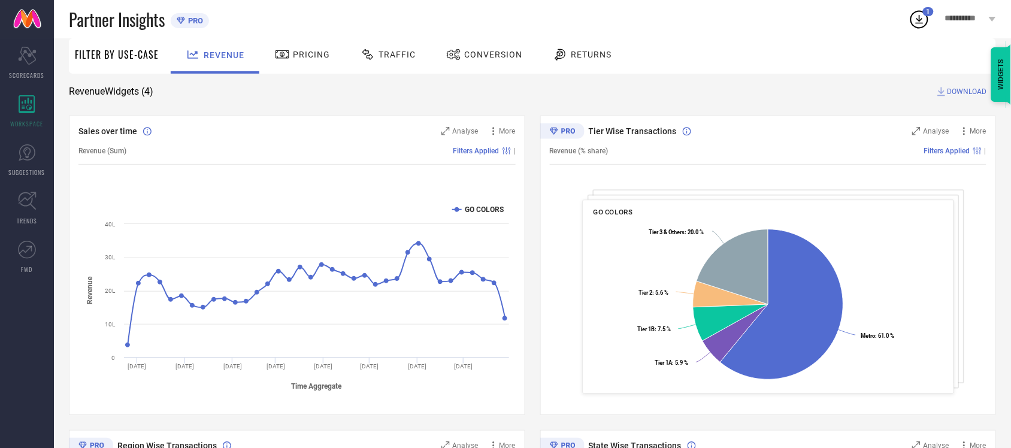
click at [974, 93] on span "DOWNLOAD" at bounding box center [968, 92] width 40 height 12
click at [925, 23] on icon at bounding box center [920, 19] width 22 height 22
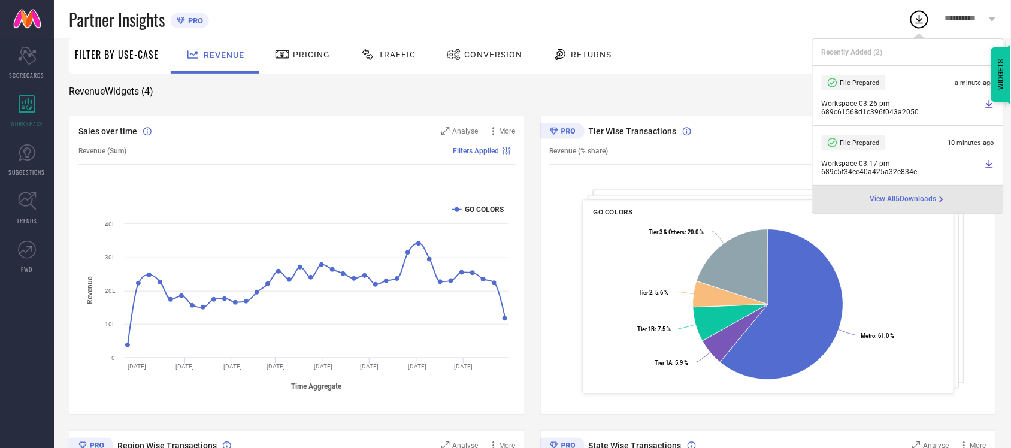
click at [992, 103] on icon at bounding box center [990, 104] width 10 height 10
click at [593, 96] on div "Revenue Widgets ( 4 ) DOWNLOAD" at bounding box center [533, 92] width 928 height 12
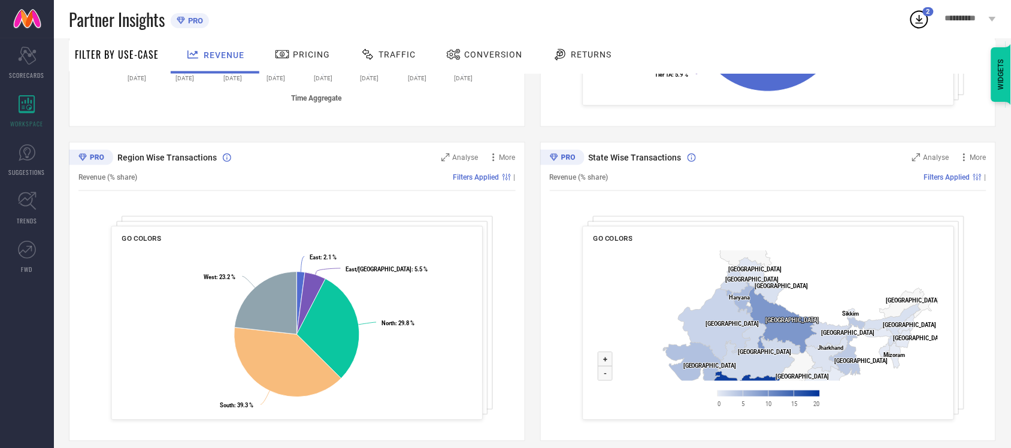
scroll to position [390, 0]
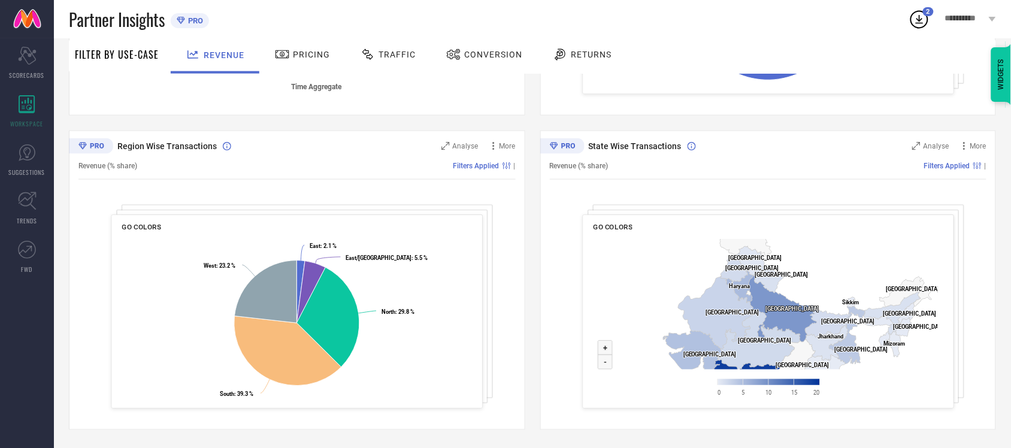
click at [312, 55] on span "Pricing" at bounding box center [311, 55] width 37 height 10
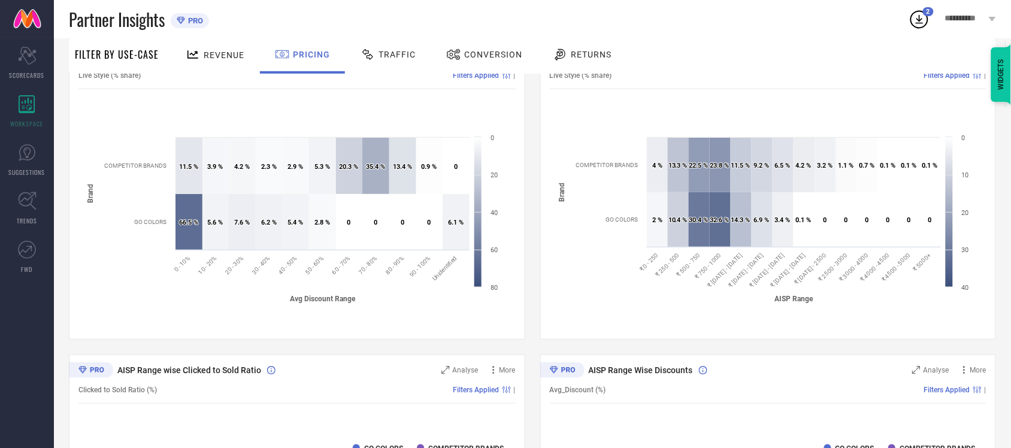
scroll to position [75, 0]
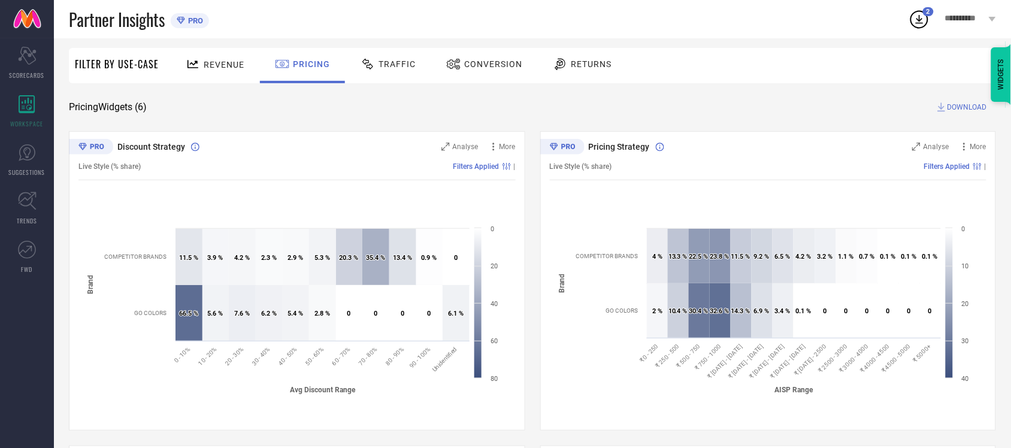
click at [391, 61] on span "Traffic" at bounding box center [397, 64] width 37 height 10
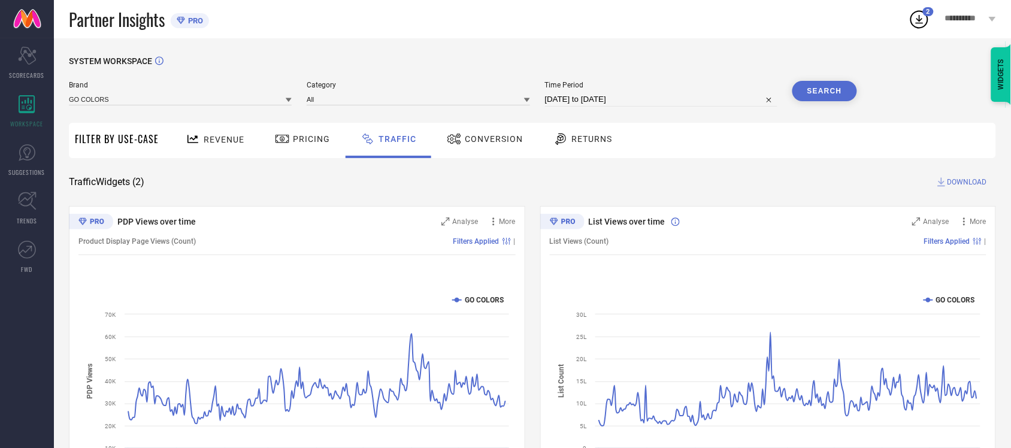
click at [310, 142] on span "Pricing" at bounding box center [311, 139] width 37 height 10
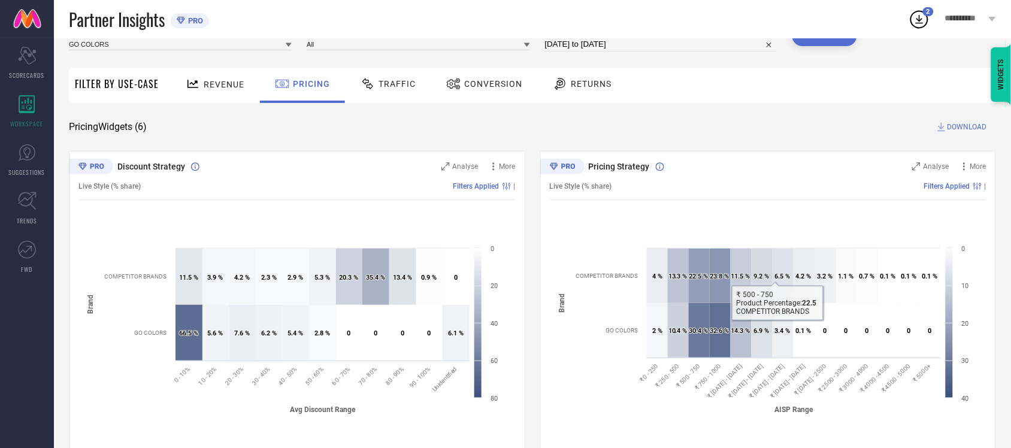
scroll to position [31, 0]
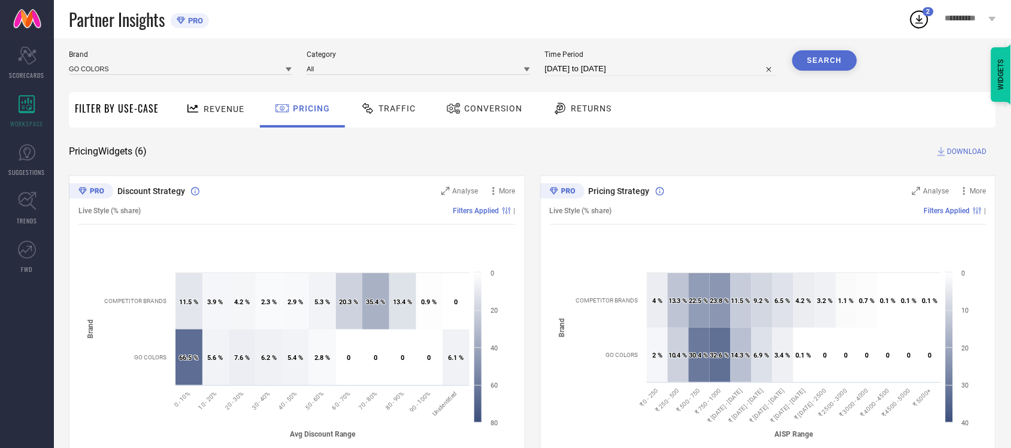
click at [385, 108] on span "Traffic" at bounding box center [397, 109] width 37 height 10
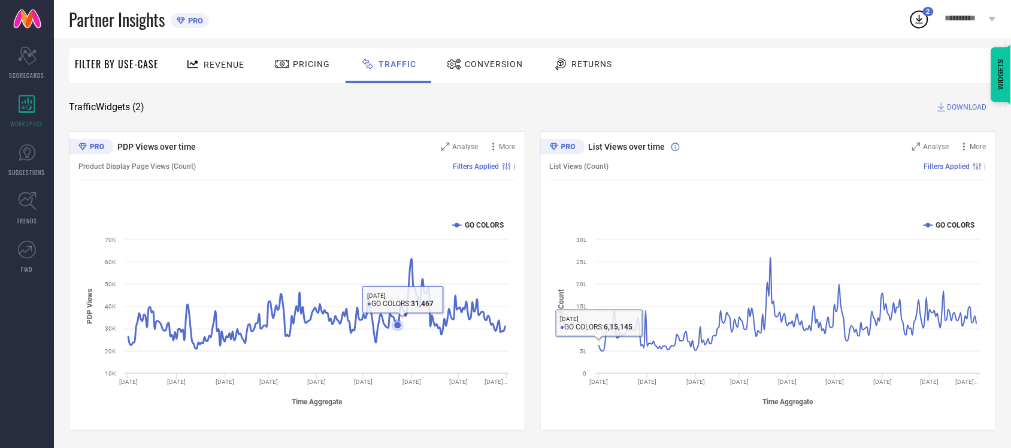
scroll to position [75, 0]
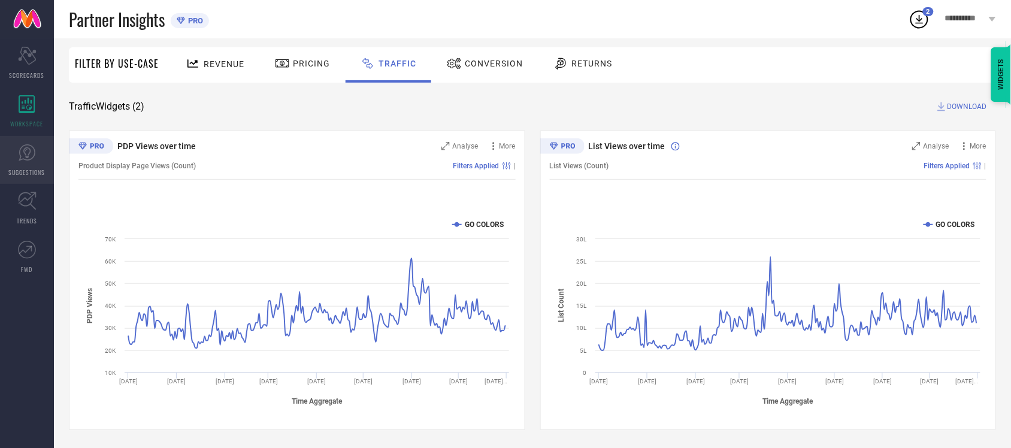
click at [35, 159] on icon at bounding box center [27, 153] width 18 height 18
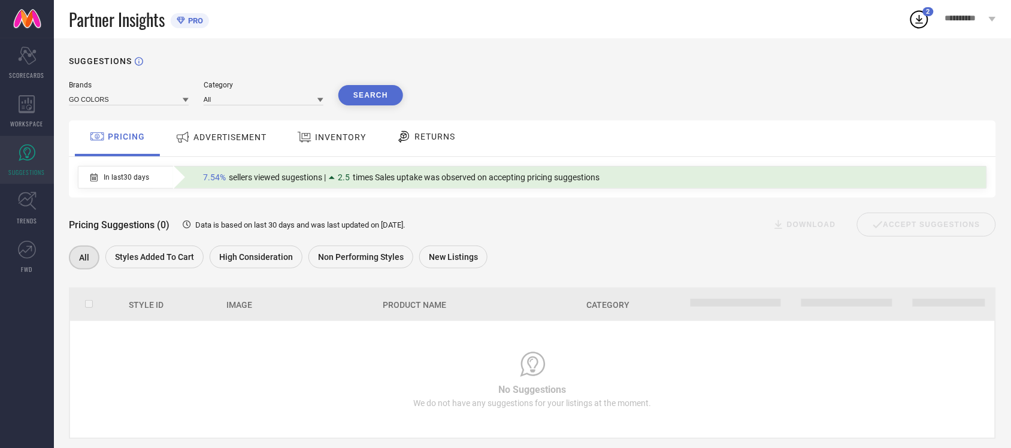
click at [229, 150] on div "ADVERTISEMENT" at bounding box center [221, 138] width 121 height 36
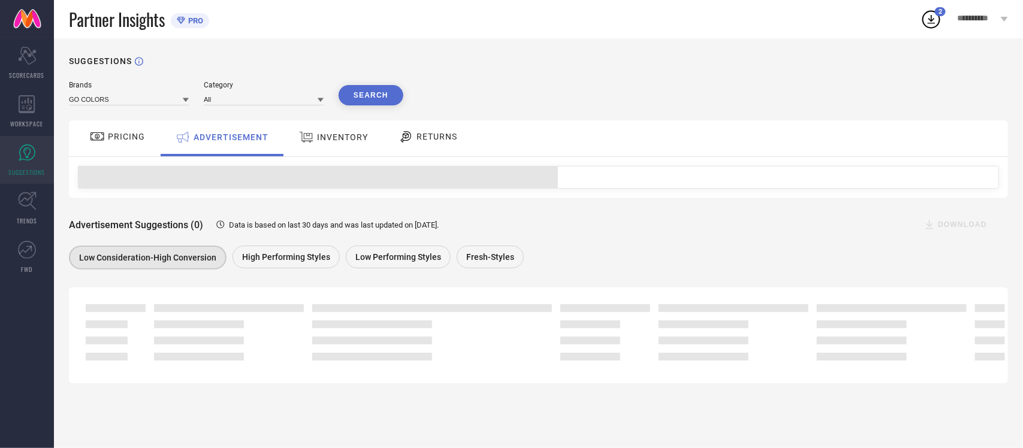
click at [334, 143] on div "INVENTORY" at bounding box center [333, 137] width 75 height 22
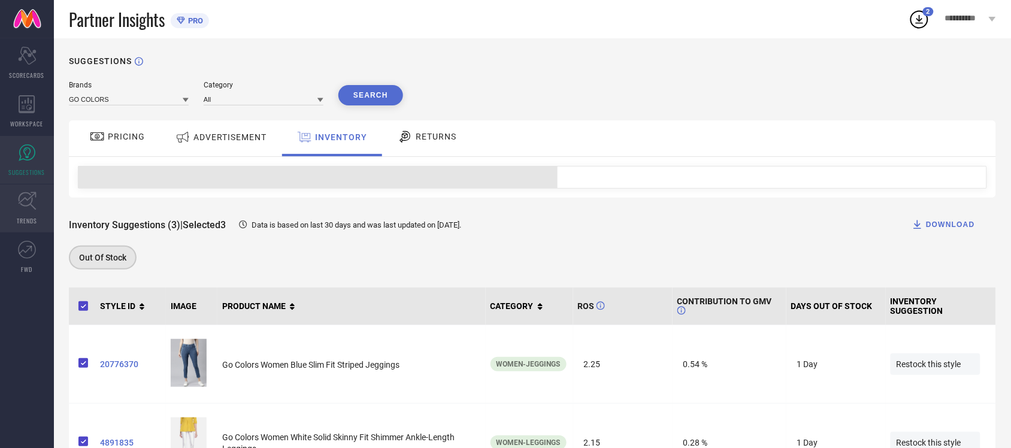
click at [29, 208] on icon at bounding box center [27, 201] width 19 height 19
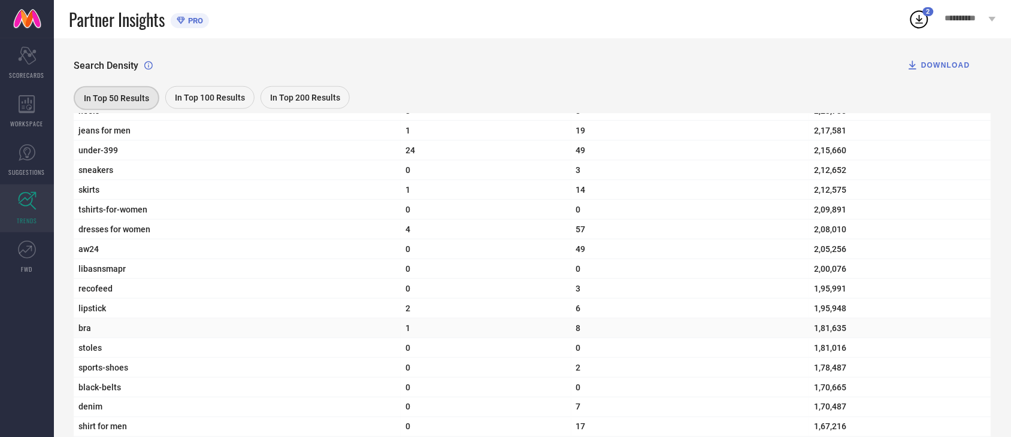
scroll to position [3146, 0]
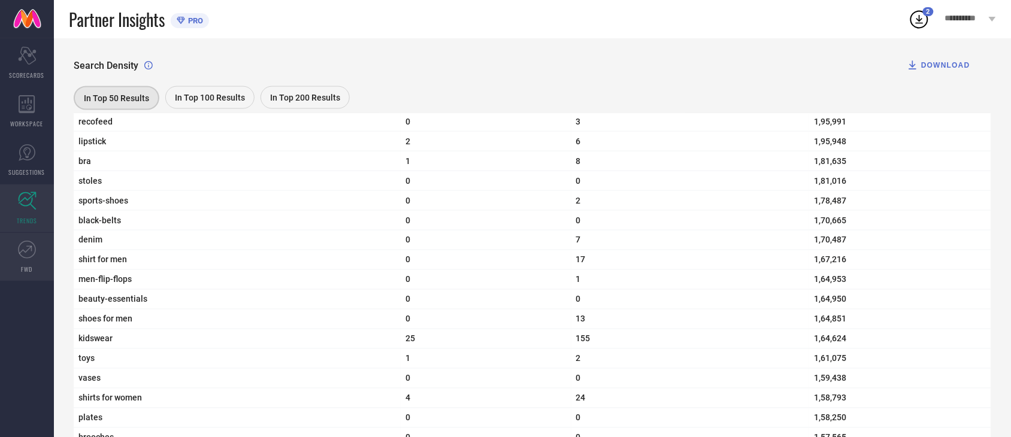
click at [41, 256] on link "FWD" at bounding box center [27, 257] width 54 height 48
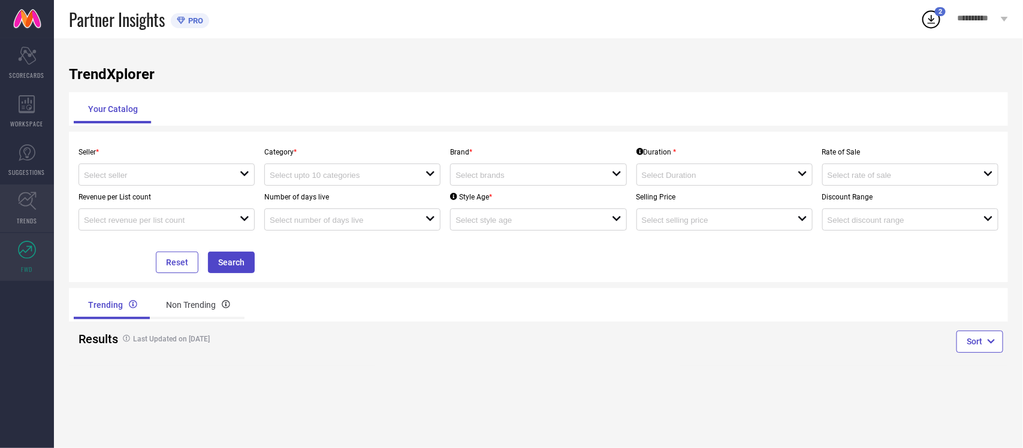
click at [21, 219] on span "TRENDS" at bounding box center [27, 220] width 20 height 9
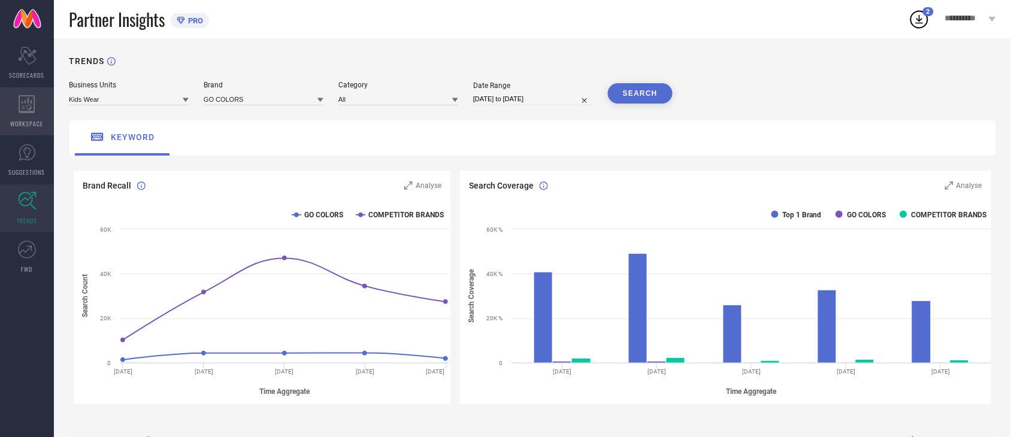
click at [29, 114] on div "WORKSPACE" at bounding box center [27, 111] width 54 height 48
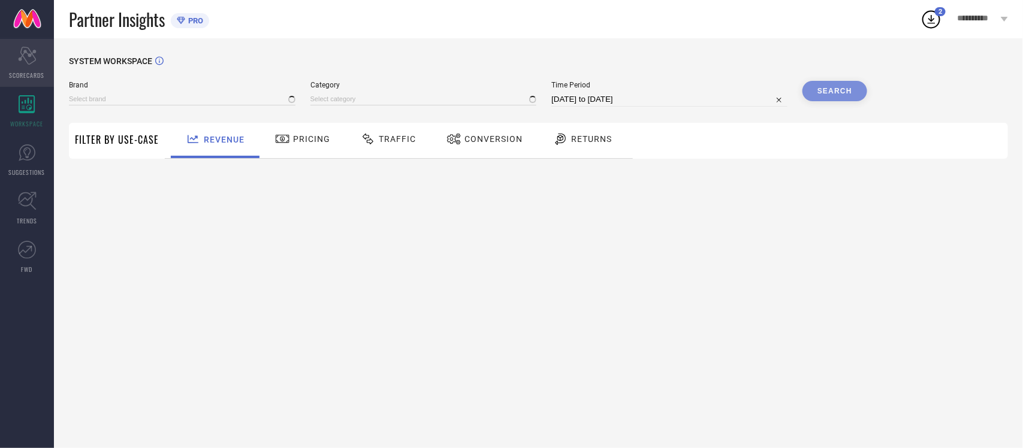
type input "GO COLORS"
type input "All"
click at [28, 72] on span "SCORECARDS" at bounding box center [27, 75] width 35 height 9
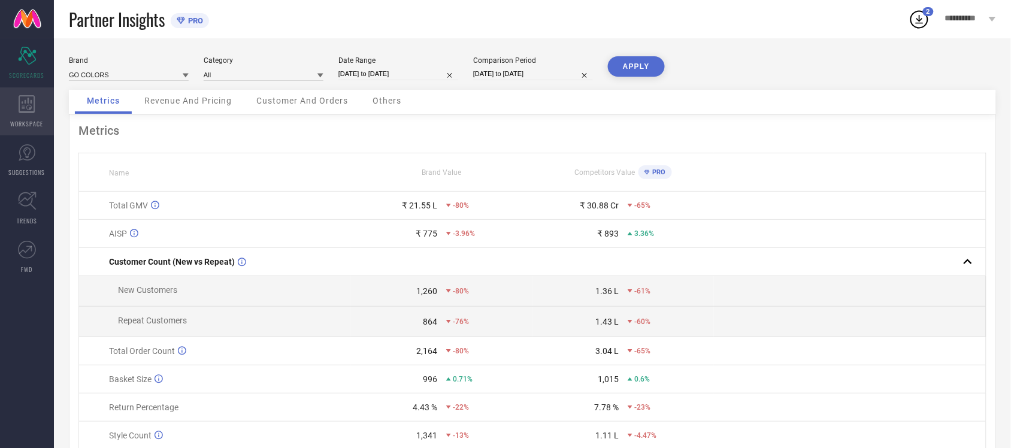
click at [27, 114] on div "WORKSPACE" at bounding box center [27, 111] width 54 height 48
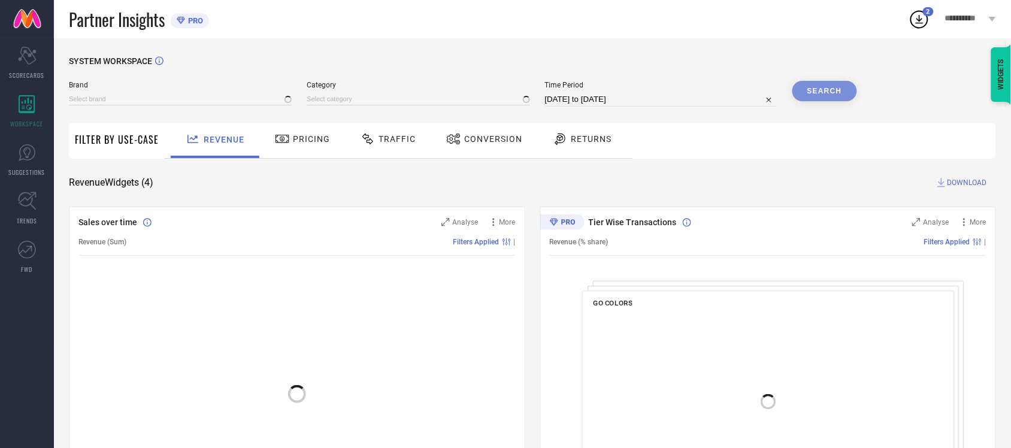
type input "GO COLORS"
type input "All"
click at [399, 139] on span "Traffic" at bounding box center [397, 139] width 37 height 10
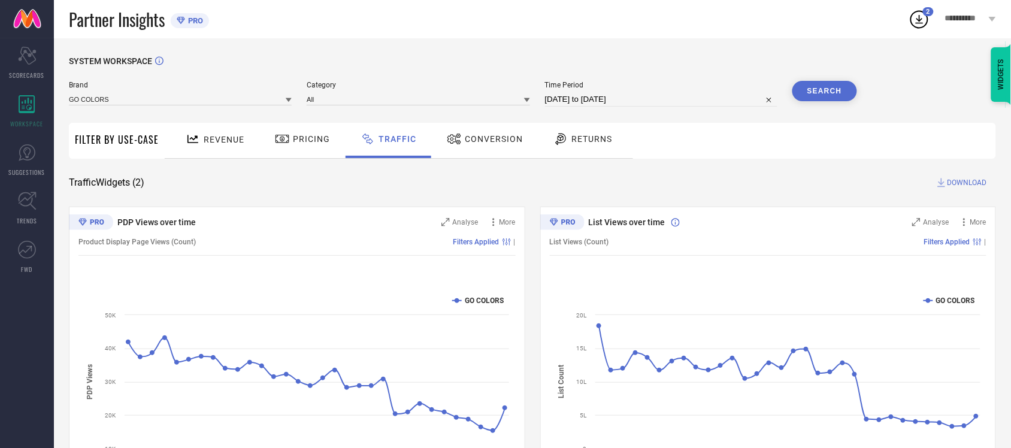
click at [591, 98] on input "11-07-2025 to 10-08-2025" at bounding box center [661, 99] width 232 height 14
select select "6"
select select "2025"
select select "7"
select select "2025"
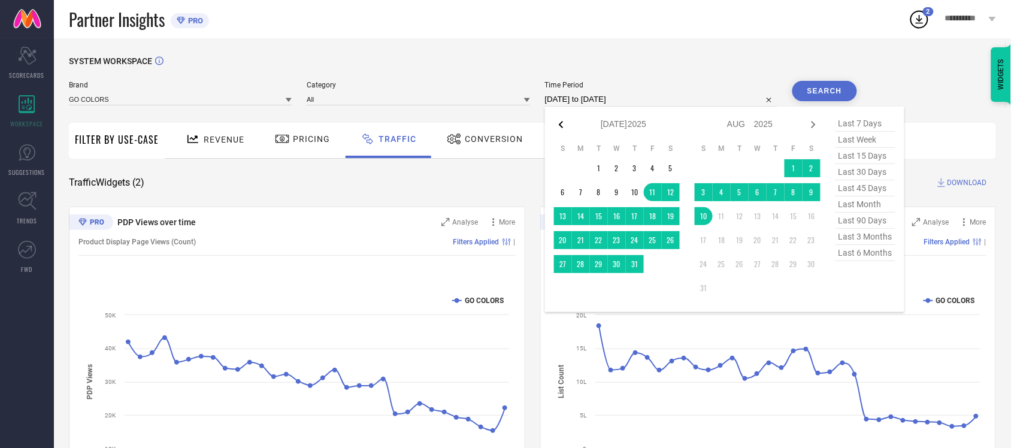
click at [565, 126] on icon at bounding box center [561, 124] width 14 height 14
select select "5"
select select "2025"
select select "6"
select select "2025"
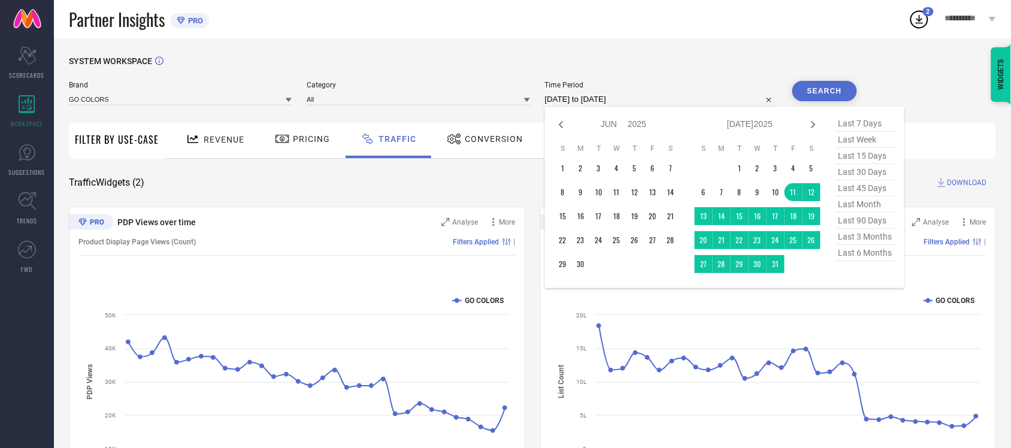
click at [565, 126] on icon at bounding box center [561, 124] width 14 height 14
select select "4"
select select "2025"
select select "5"
select select "2025"
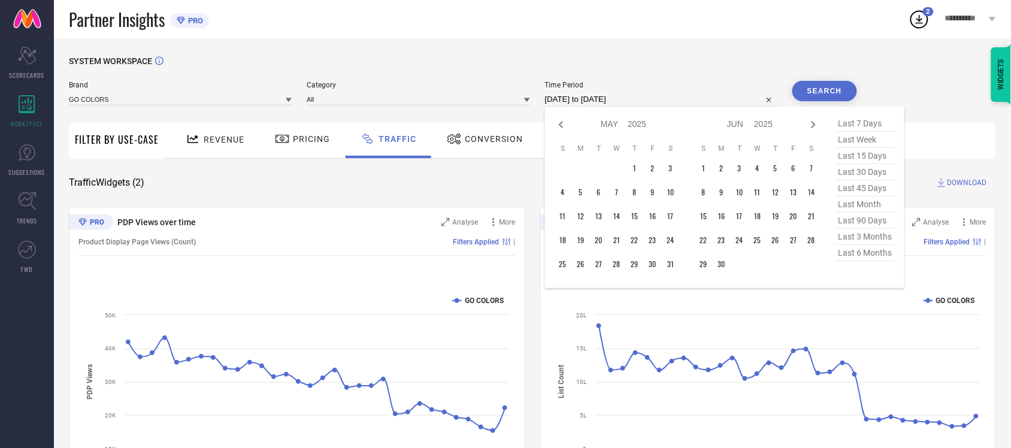
click at [565, 126] on icon at bounding box center [561, 124] width 14 height 14
select select "2"
select select "2025"
select select "3"
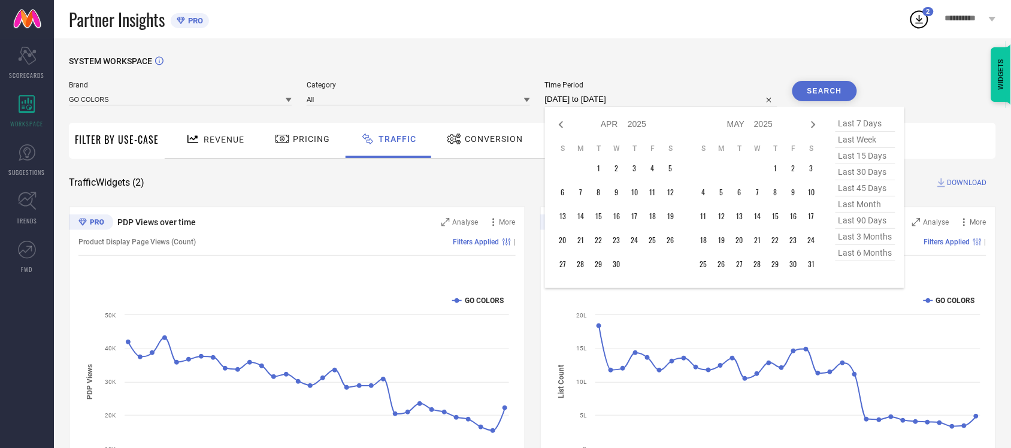
select select "2025"
click at [567, 127] on icon at bounding box center [561, 124] width 14 height 14
select select "1"
select select "2025"
select select "2"
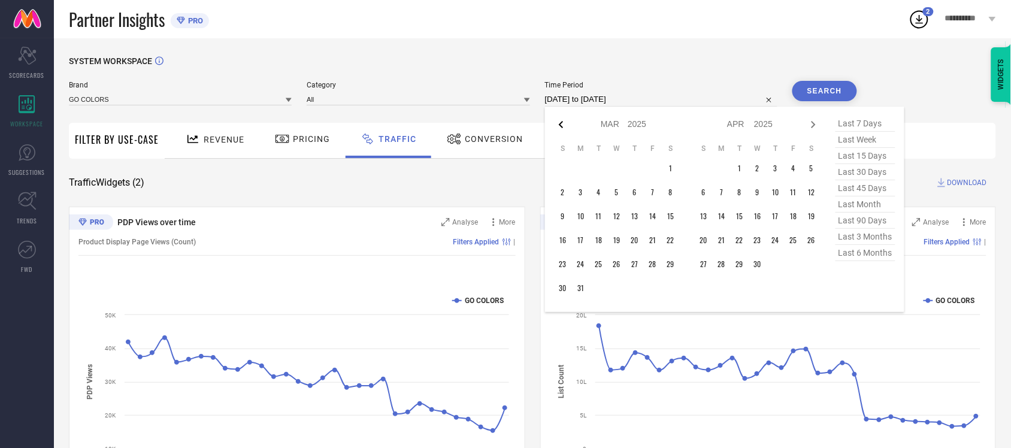
select select "2025"
click at [567, 127] on icon at bounding box center [561, 124] width 14 height 14
select select "2025"
select select "1"
select select "2025"
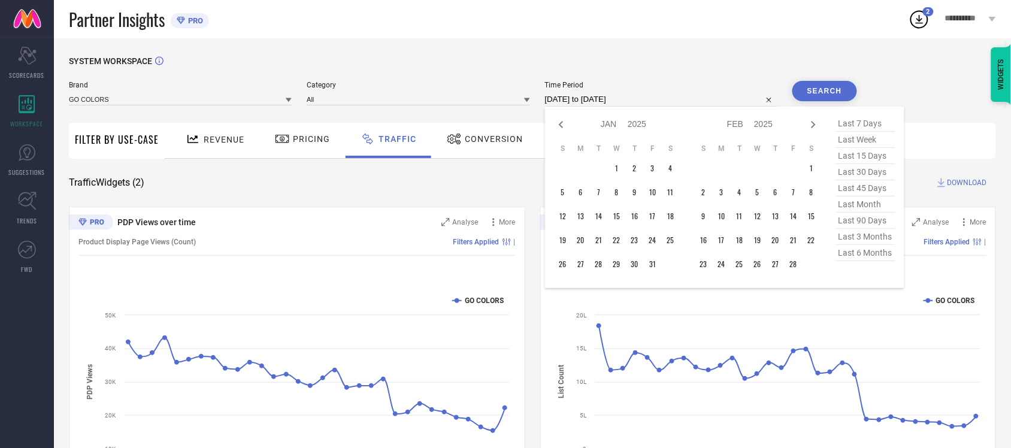
click at [567, 127] on icon at bounding box center [561, 124] width 14 height 14
select select "11"
select select "2024"
select select "2025"
click at [567, 127] on icon at bounding box center [561, 124] width 14 height 14
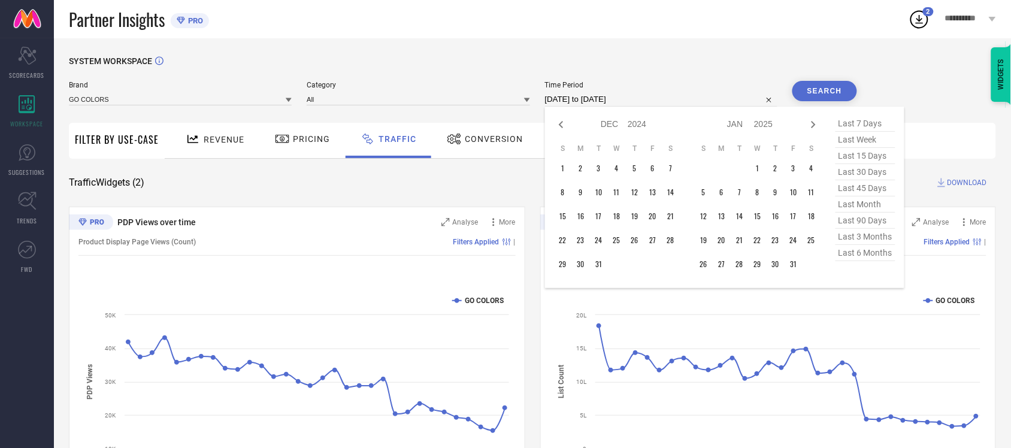
select select "10"
click at [567, 127] on icon at bounding box center [561, 124] width 14 height 14
click at [566, 214] on td "11" at bounding box center [563, 216] width 18 height 18
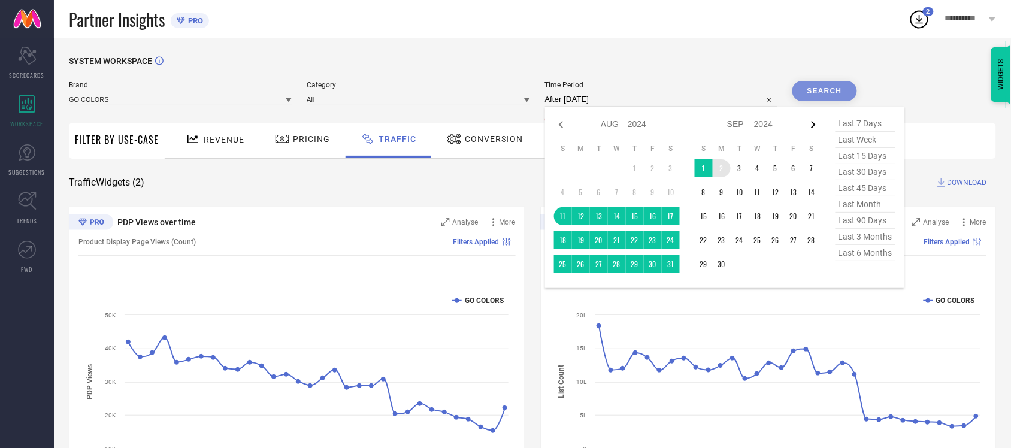
click at [816, 127] on icon at bounding box center [814, 124] width 14 height 14
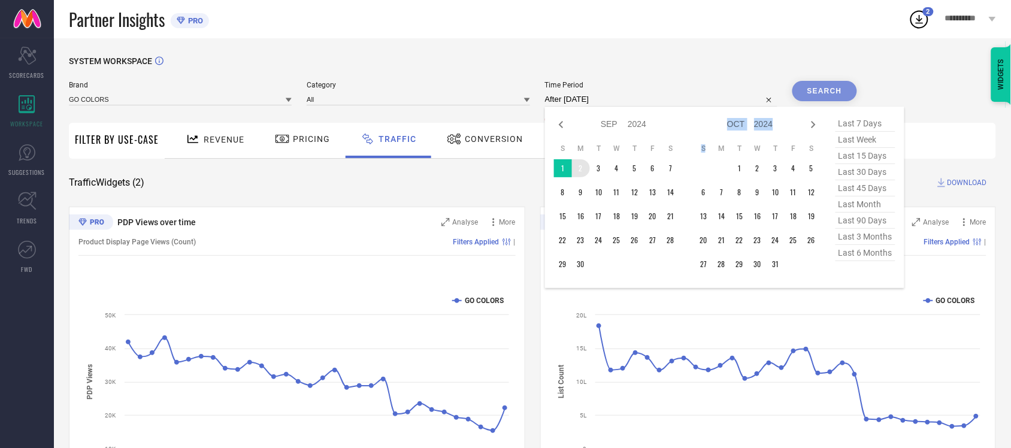
click at [816, 127] on icon at bounding box center [814, 124] width 14 height 14
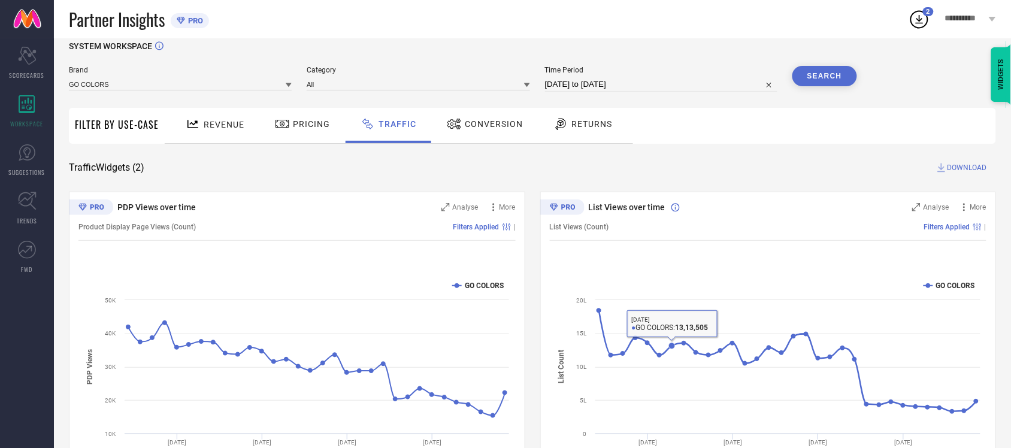
scroll to position [76, 0]
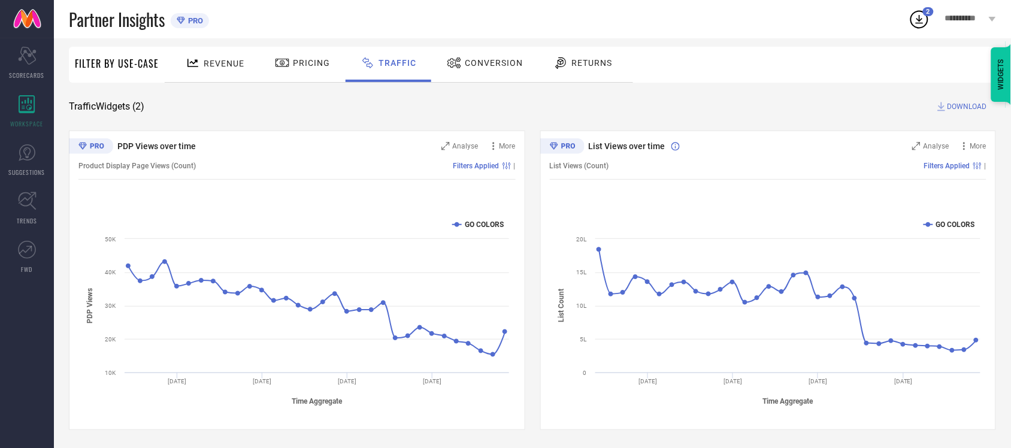
click at [983, 107] on span "DOWNLOAD" at bounding box center [968, 107] width 40 height 12
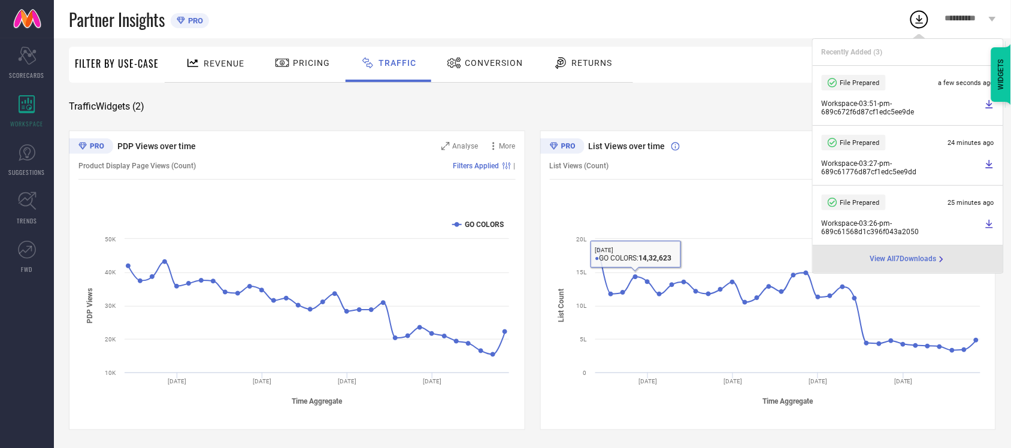
click at [613, 107] on div "Traffic Widgets ( 2 ) DOWNLOAD" at bounding box center [533, 107] width 928 height 12
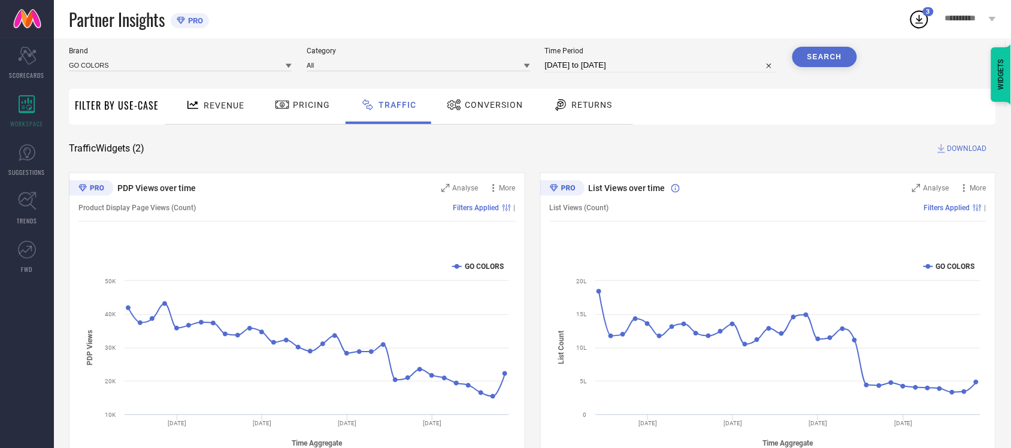
scroll to position [0, 0]
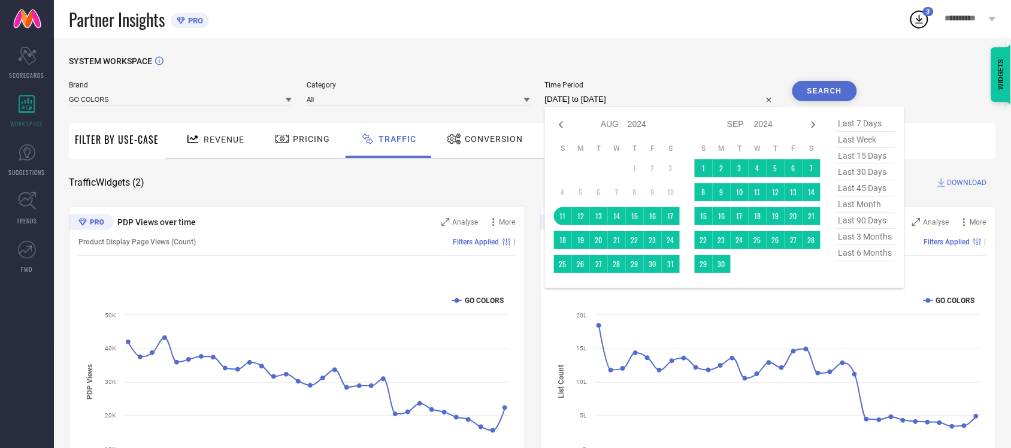
click at [583, 98] on input "11-08-2024 to 30-11-2024" at bounding box center [661, 99] width 232 height 14
click at [818, 123] on icon at bounding box center [814, 124] width 14 height 14
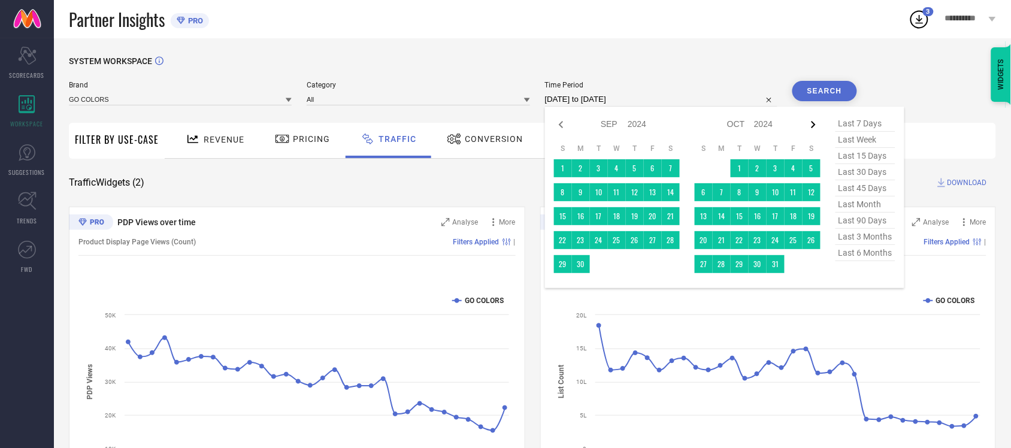
click at [816, 125] on icon at bounding box center [813, 124] width 4 height 7
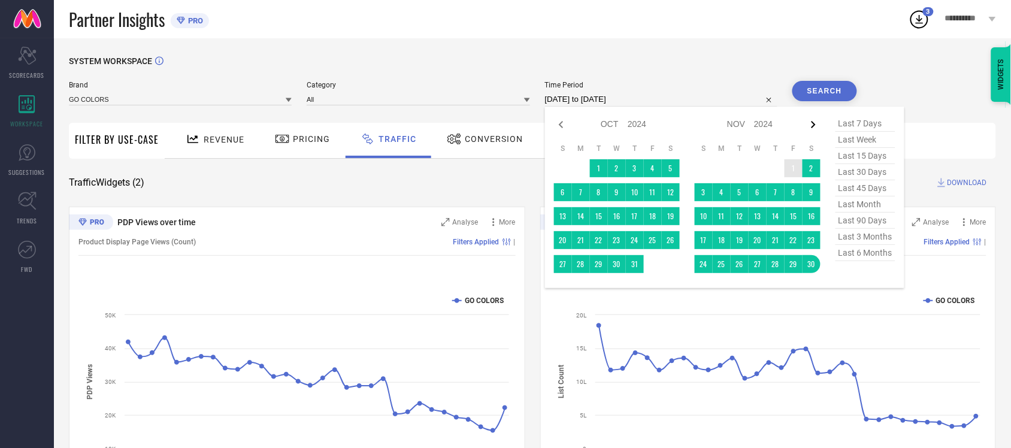
click at [813, 127] on icon at bounding box center [814, 124] width 14 height 14
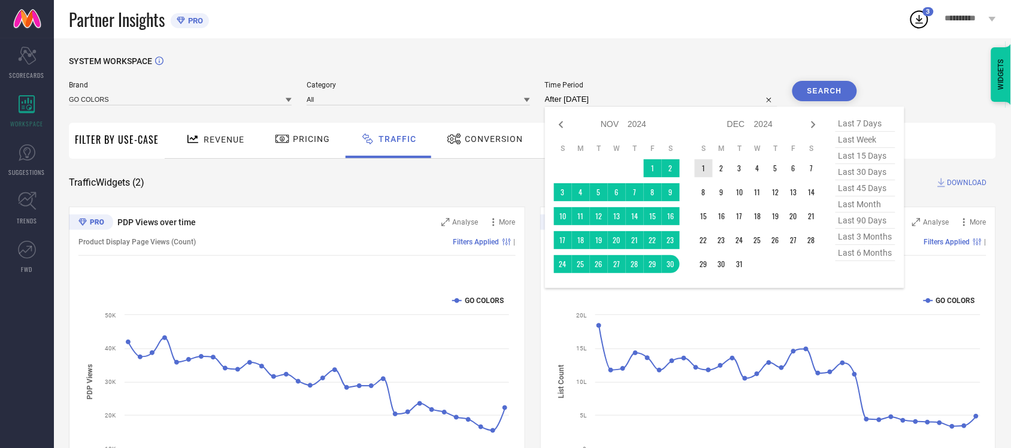
click at [708, 172] on td "1" at bounding box center [704, 168] width 18 height 18
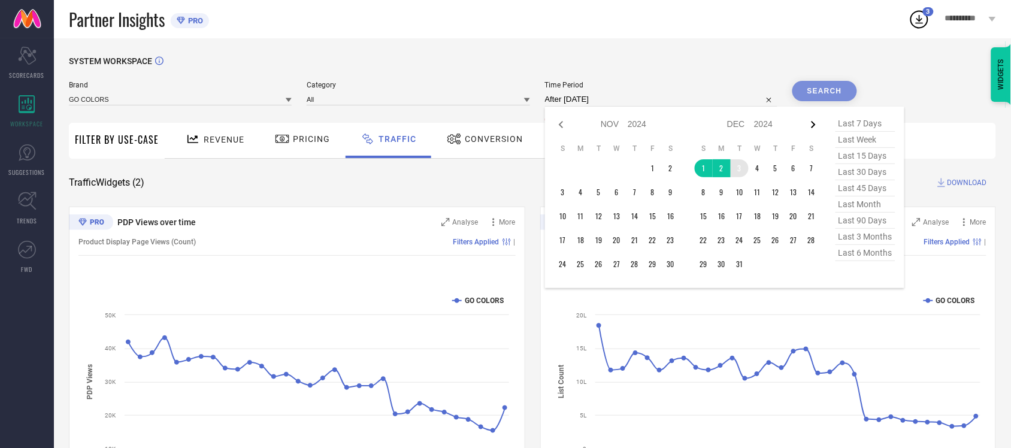
click at [817, 122] on icon at bounding box center [814, 124] width 14 height 14
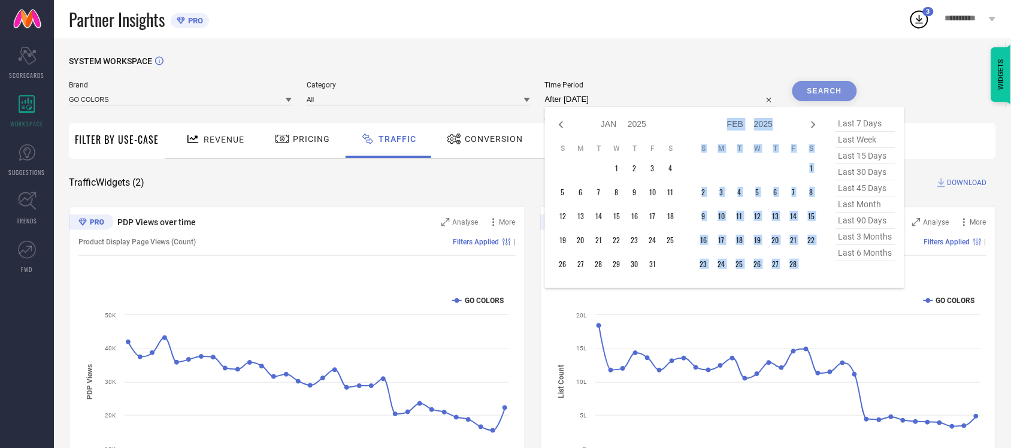
click at [817, 122] on icon at bounding box center [814, 124] width 14 height 14
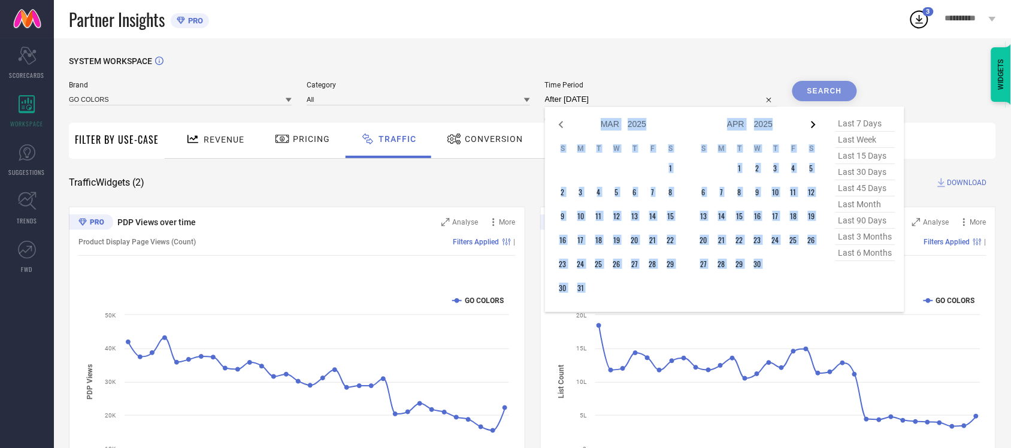
click at [815, 127] on icon at bounding box center [814, 124] width 14 height 14
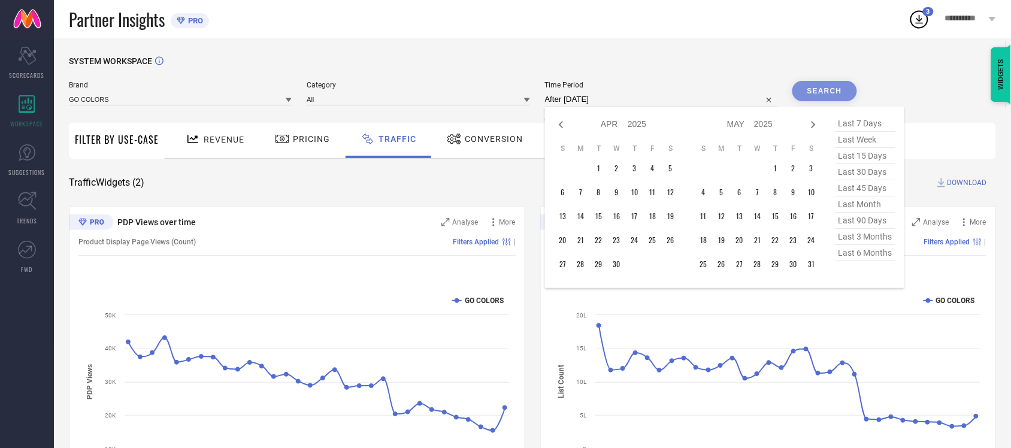
click at [726, 75] on div "SYSTEM WORKSPACE" at bounding box center [533, 68] width 928 height 25
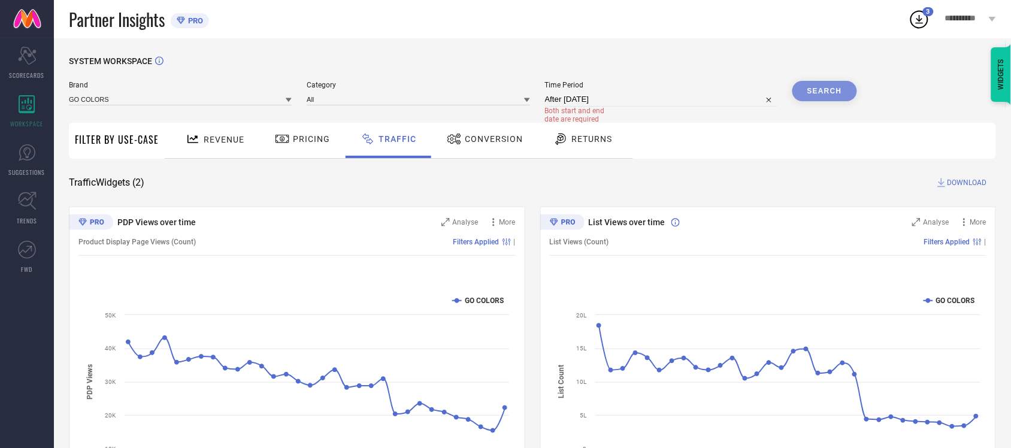
click at [600, 93] on input "After 01-12-2024" at bounding box center [661, 99] width 232 height 14
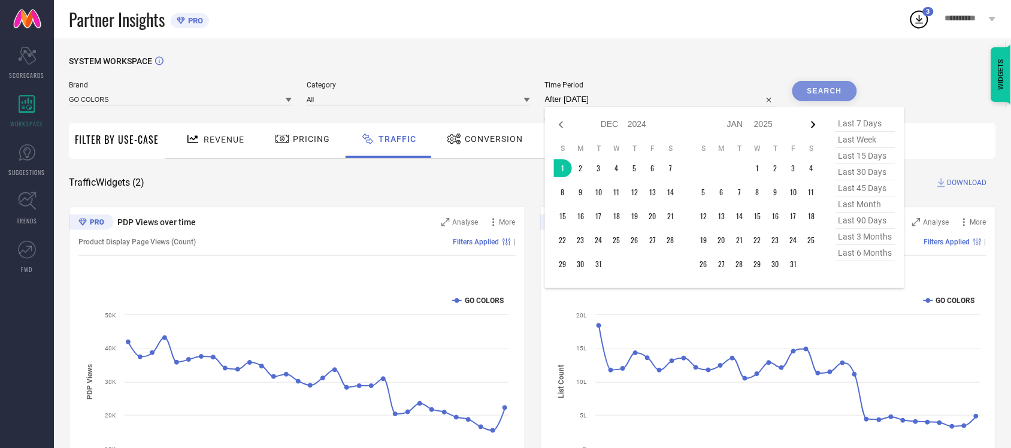
click at [813, 127] on icon at bounding box center [813, 124] width 4 height 7
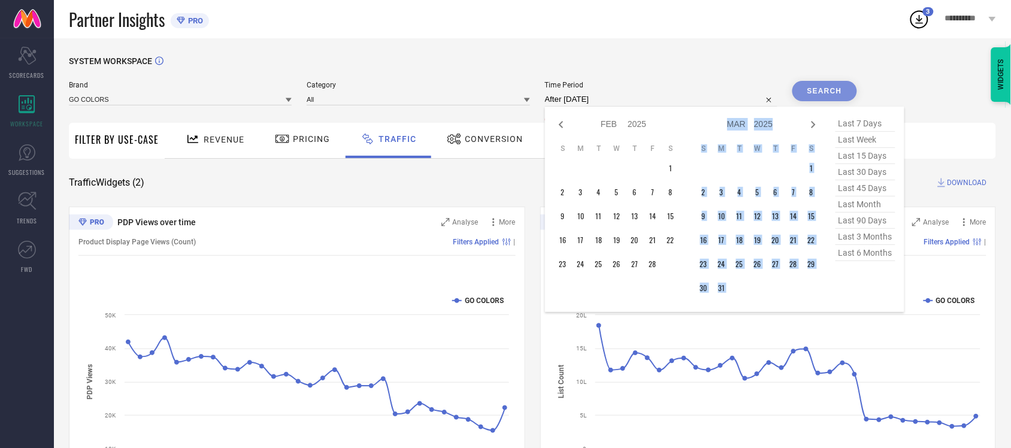
click at [813, 127] on icon at bounding box center [813, 124] width 4 height 7
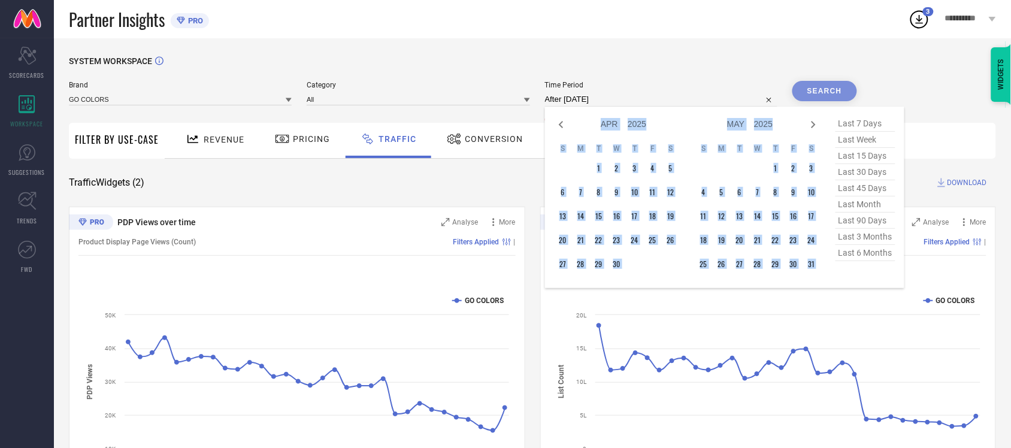
click at [813, 127] on icon at bounding box center [813, 124] width 4 height 7
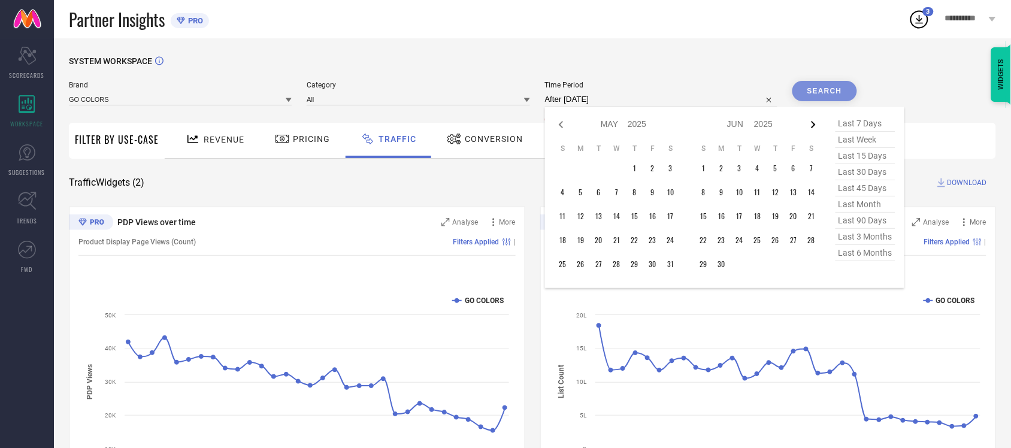
click at [814, 128] on icon at bounding box center [814, 124] width 14 height 14
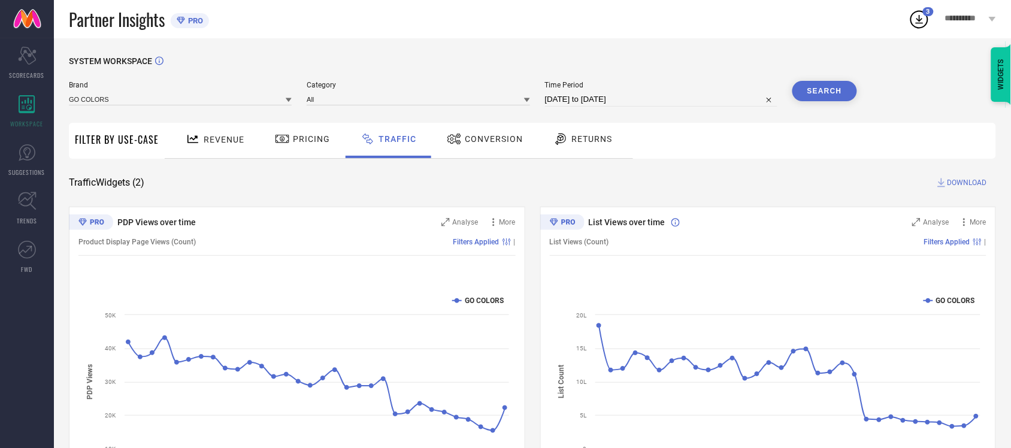
click at [609, 101] on input "01-12-2024 to 31-07-2025" at bounding box center [661, 99] width 232 height 14
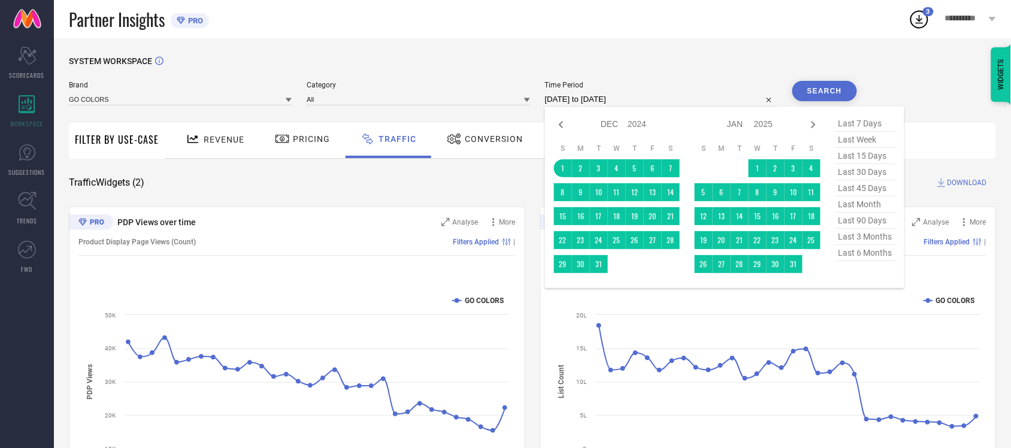
click at [686, 73] on div "SYSTEM WORKSPACE" at bounding box center [533, 68] width 928 height 25
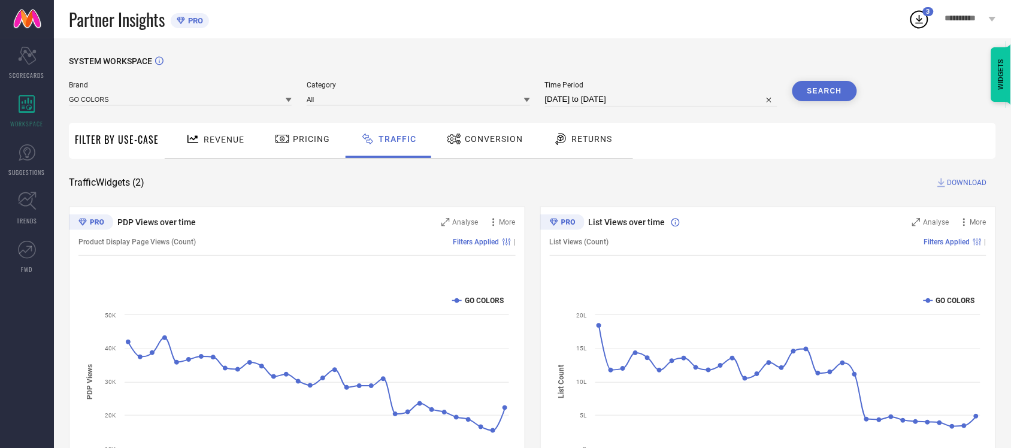
click at [845, 93] on button "Search" at bounding box center [825, 91] width 65 height 20
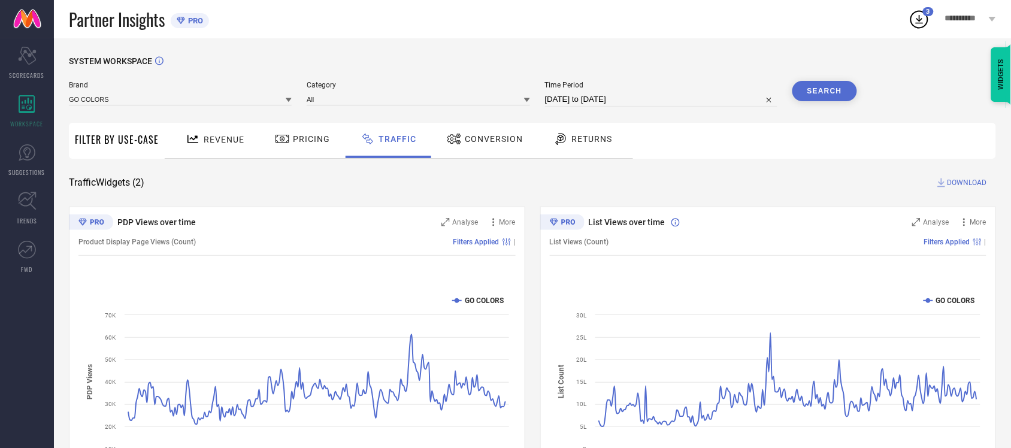
click at [975, 187] on span "DOWNLOAD" at bounding box center [968, 183] width 40 height 12
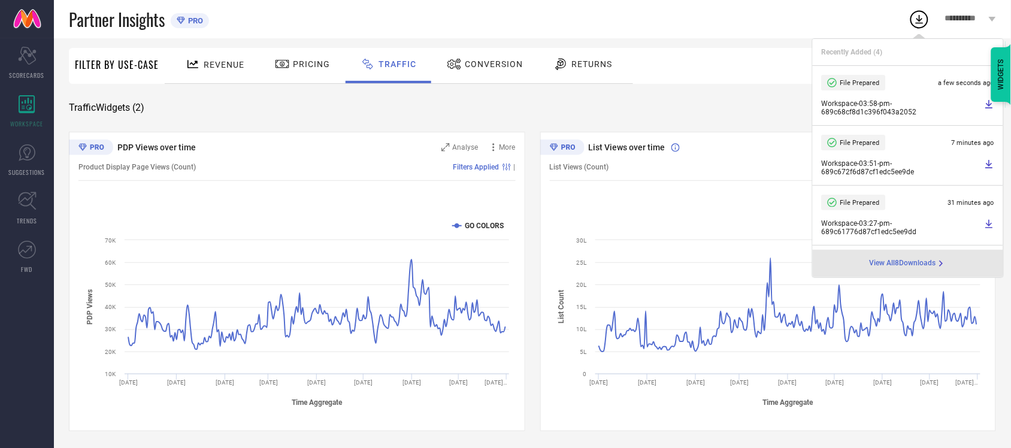
scroll to position [76, 0]
click at [237, 61] on span "Revenue" at bounding box center [224, 64] width 41 height 10
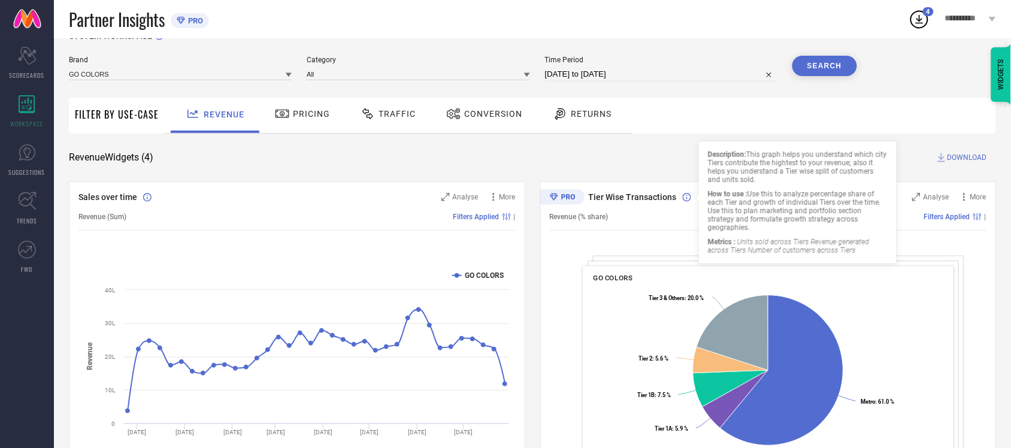
scroll to position [0, 0]
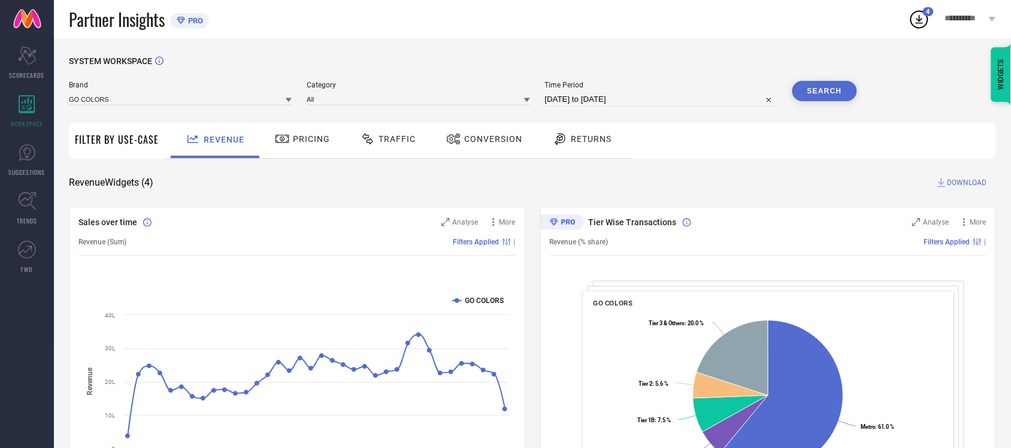
click at [621, 98] on input "01-12-2024 to 31-07-2025" at bounding box center [661, 99] width 232 height 14
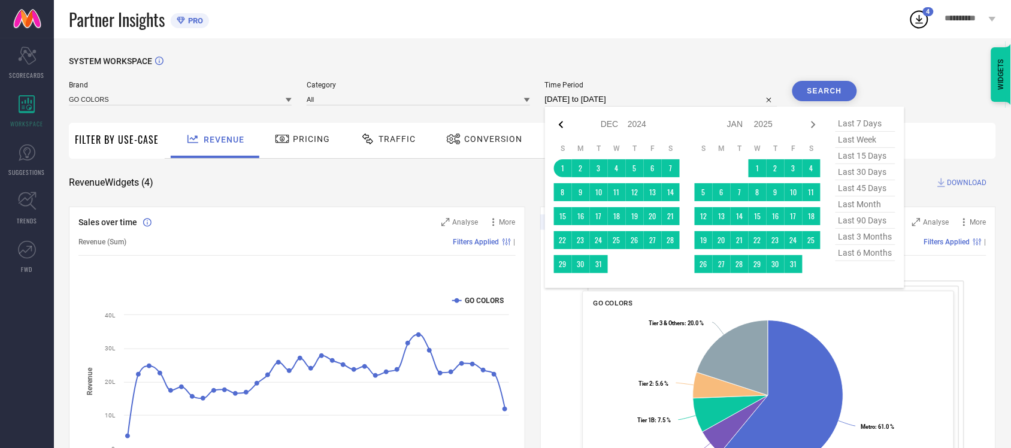
click at [560, 124] on icon at bounding box center [561, 124] width 14 height 14
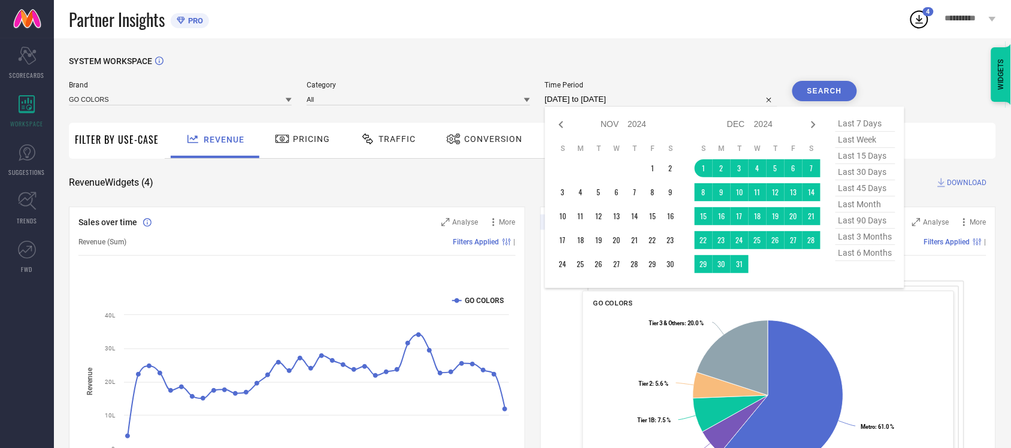
click at [560, 124] on icon at bounding box center [561, 124] width 14 height 14
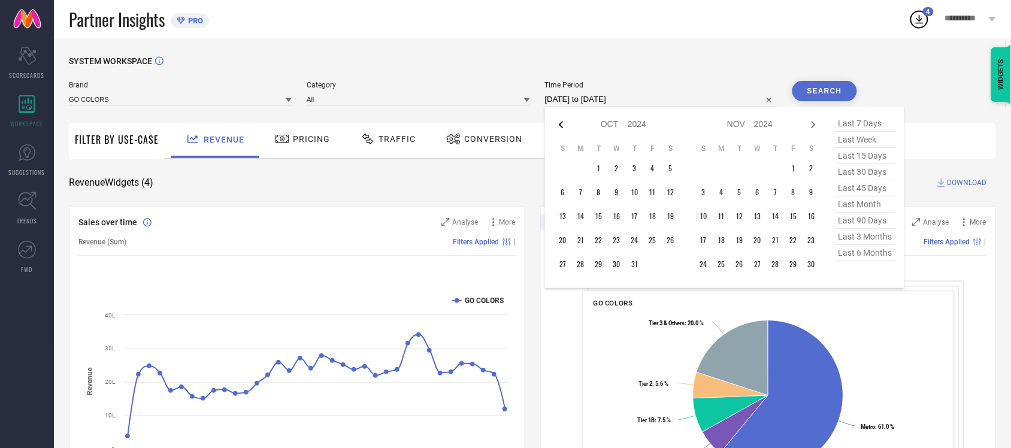
click at [560, 123] on icon at bounding box center [561, 124] width 14 height 14
click at [566, 216] on td "11" at bounding box center [563, 216] width 18 height 18
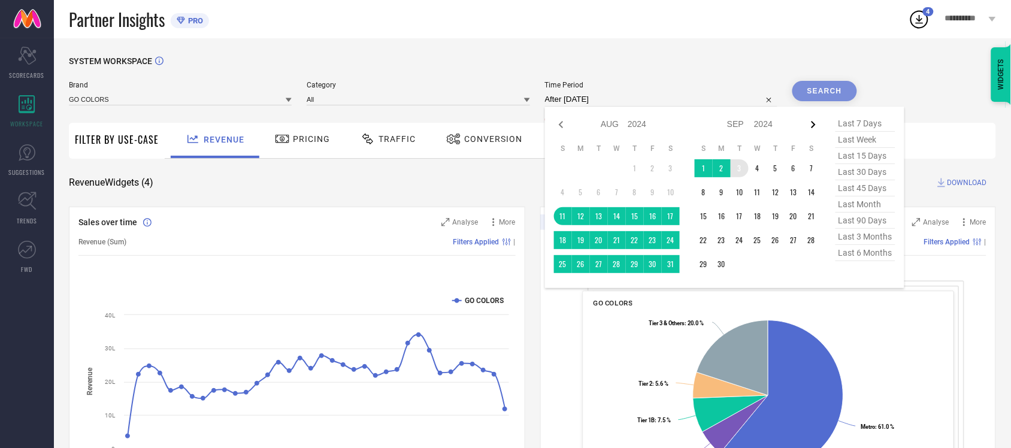
click at [812, 125] on icon at bounding box center [814, 124] width 14 height 14
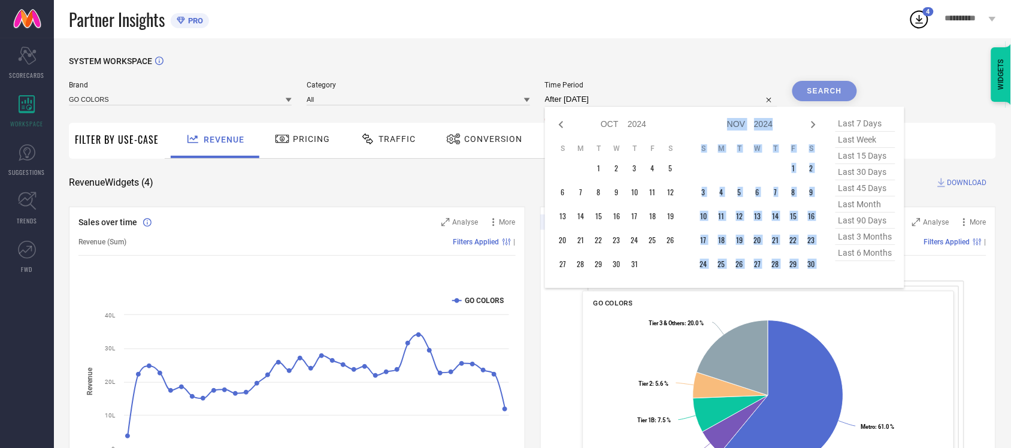
click at [812, 125] on icon at bounding box center [814, 124] width 14 height 14
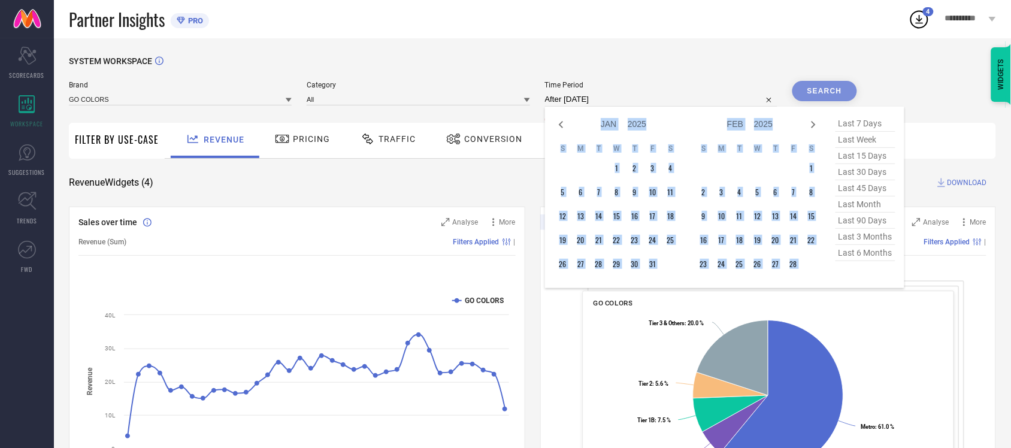
click at [812, 125] on icon at bounding box center [814, 124] width 14 height 14
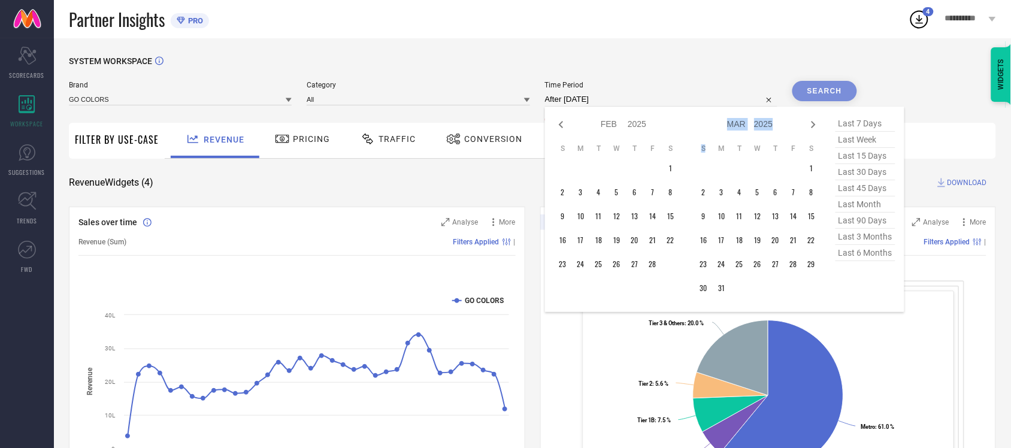
click at [812, 125] on icon at bounding box center [814, 124] width 14 height 14
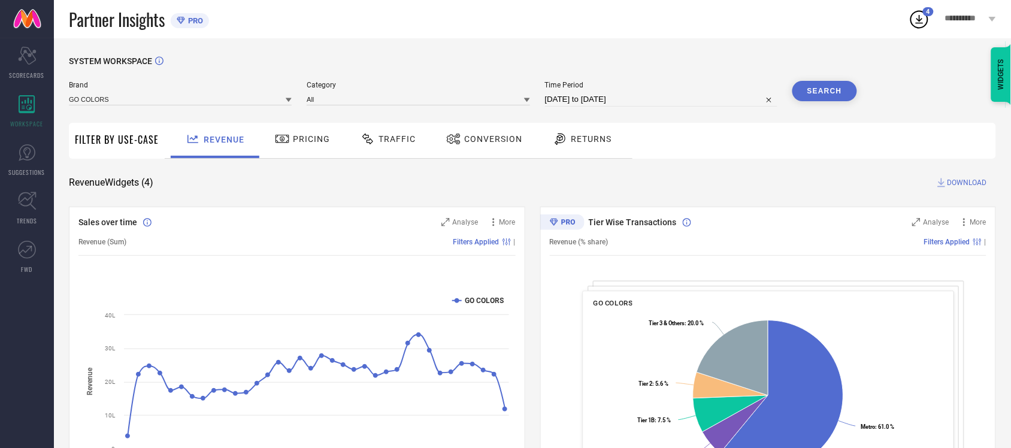
click at [819, 86] on button "Search" at bounding box center [825, 91] width 65 height 20
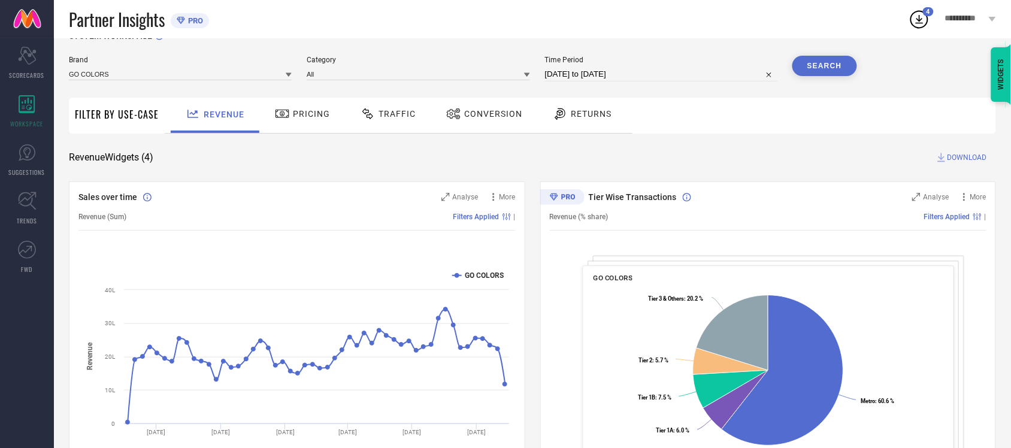
scroll to position [16, 0]
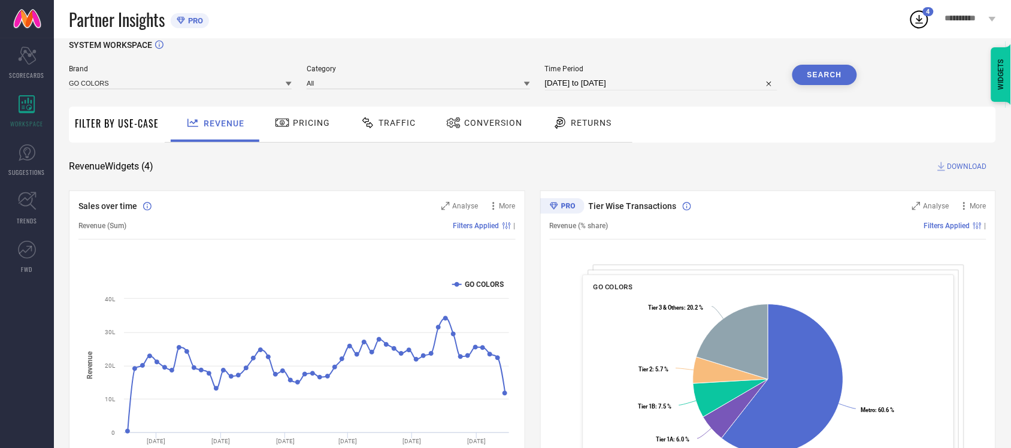
click at [512, 126] on span "Conversion" at bounding box center [493, 123] width 58 height 10
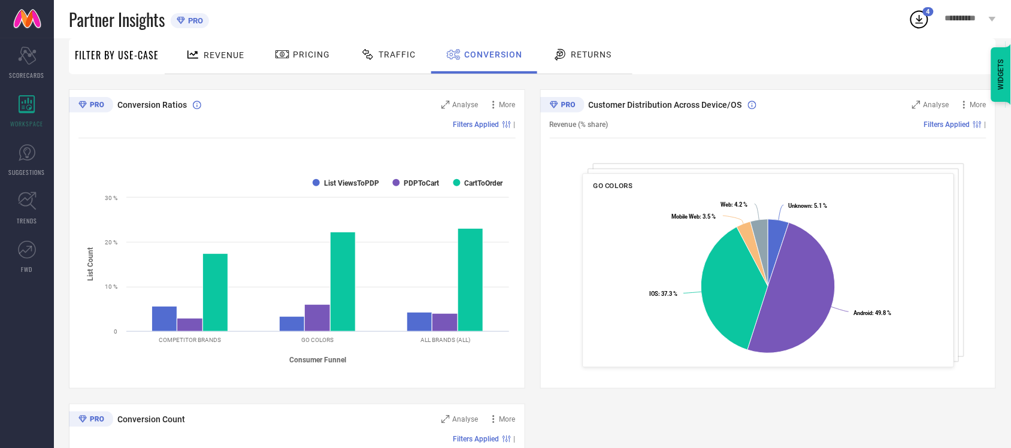
scroll to position [91, 0]
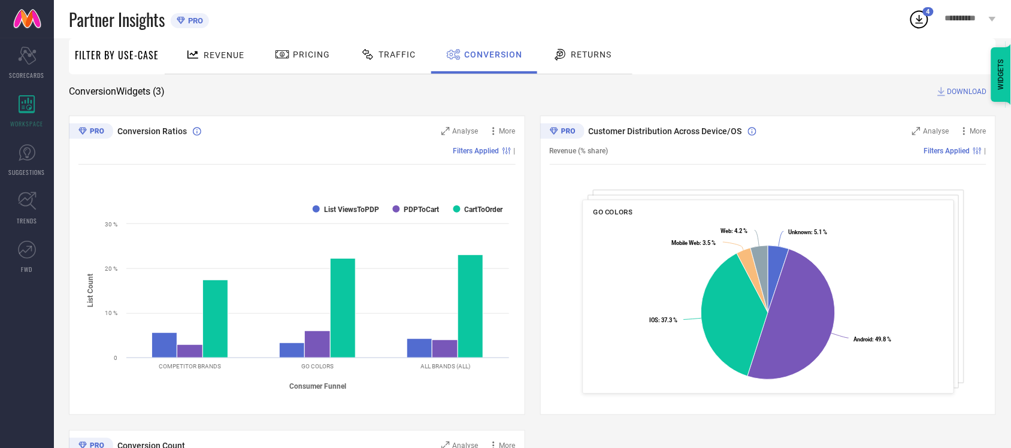
click at [398, 62] on div "Traffic" at bounding box center [388, 54] width 61 height 20
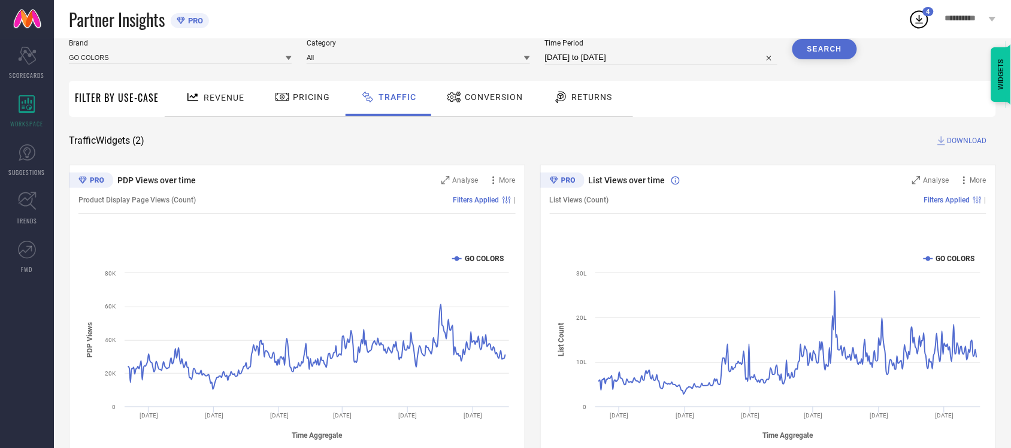
scroll to position [76, 0]
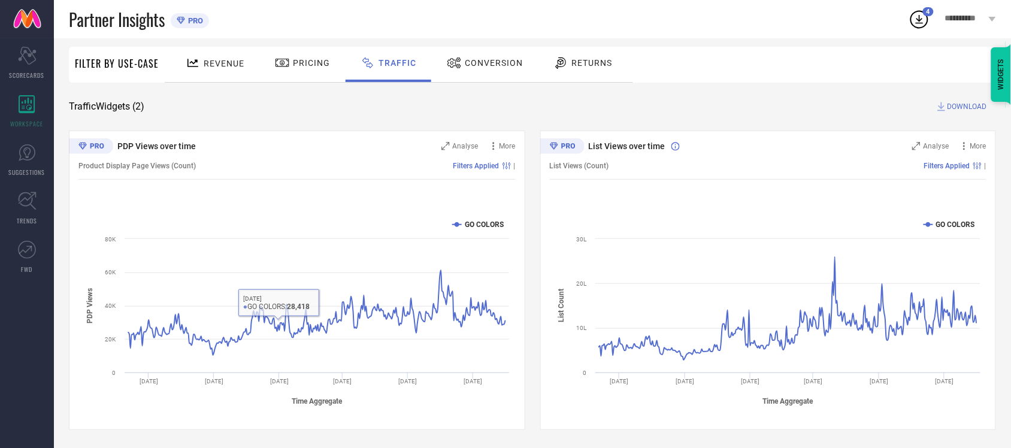
click at [312, 58] on span "Pricing" at bounding box center [311, 63] width 37 height 10
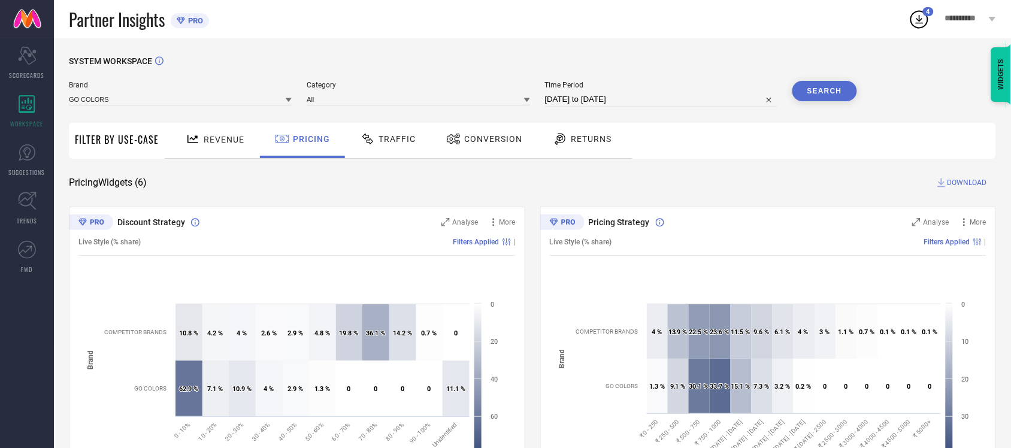
click at [222, 138] on span "Revenue" at bounding box center [224, 140] width 41 height 10
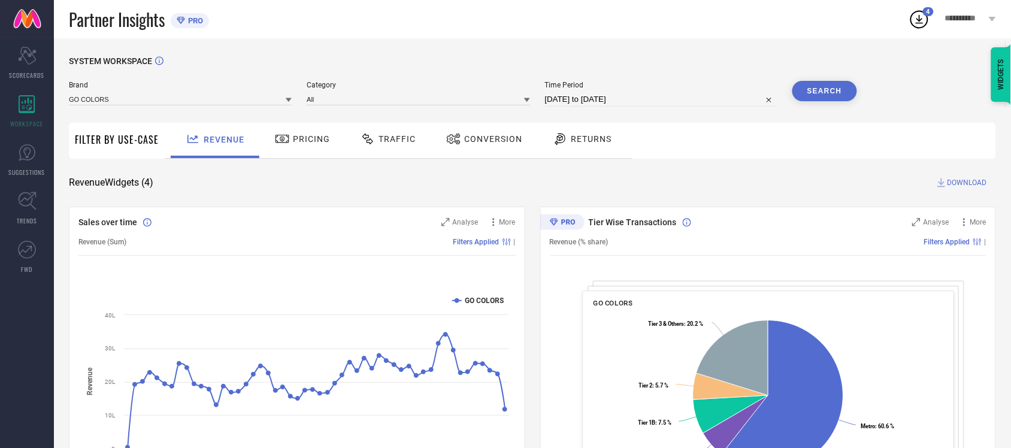
click at [623, 96] on input "11-08-2024 to 31-07-2025" at bounding box center [661, 99] width 232 height 14
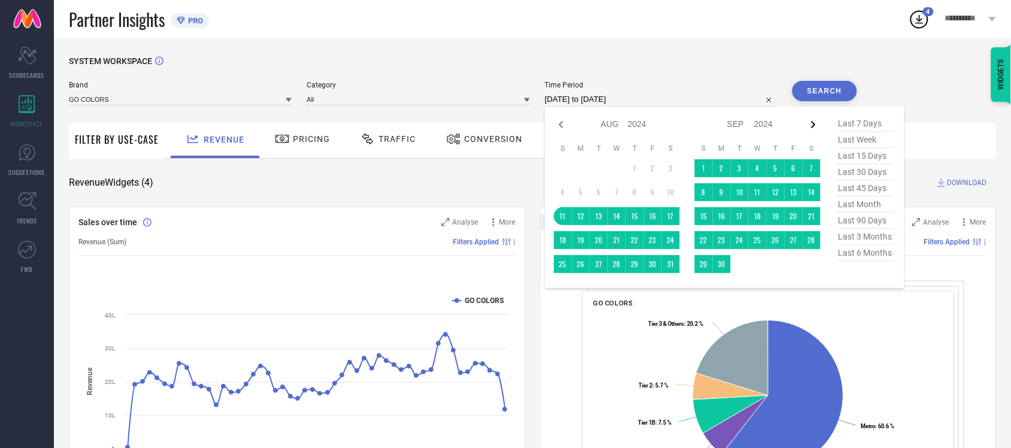
click at [813, 129] on icon at bounding box center [814, 124] width 14 height 14
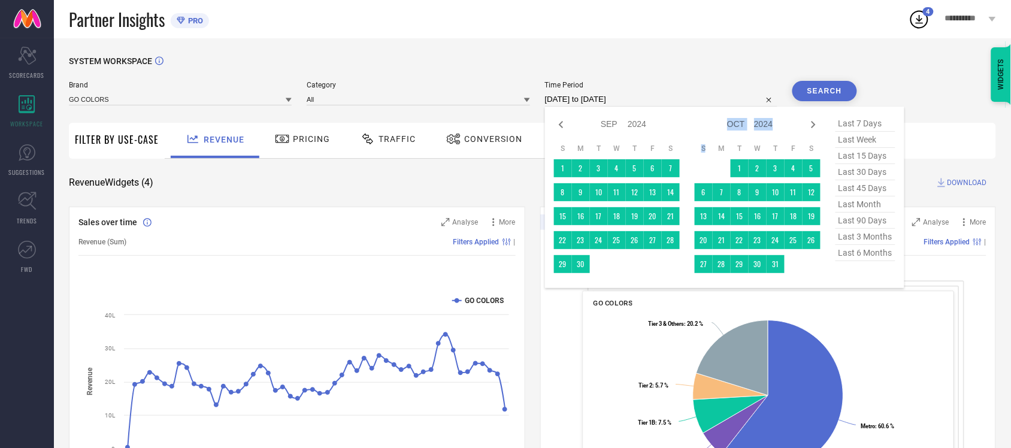
click at [813, 129] on icon at bounding box center [814, 124] width 14 height 14
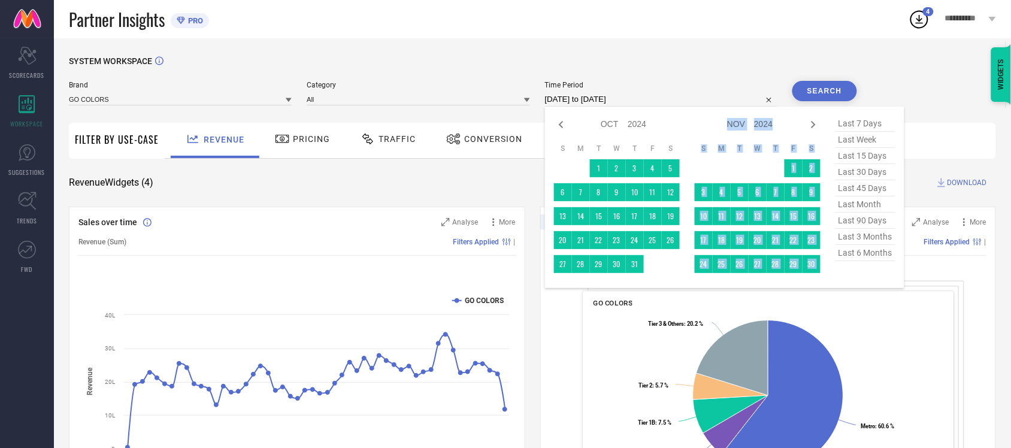
click at [813, 129] on icon at bounding box center [814, 124] width 14 height 14
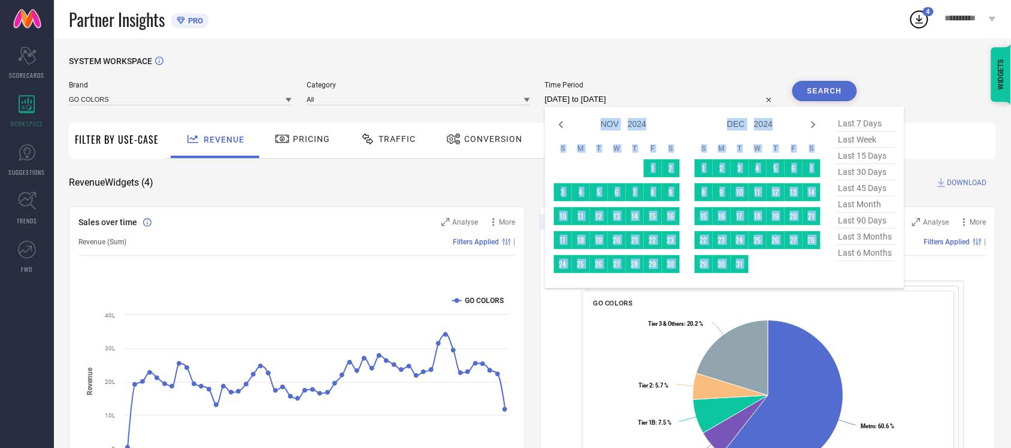
click at [786, 138] on table "S M T W T F S 1 2 3 4 5 6 7 8 9 10 11 12 13 14 15 16 17 18 19 20 21 22 23 24 25…" at bounding box center [758, 208] width 126 height 141
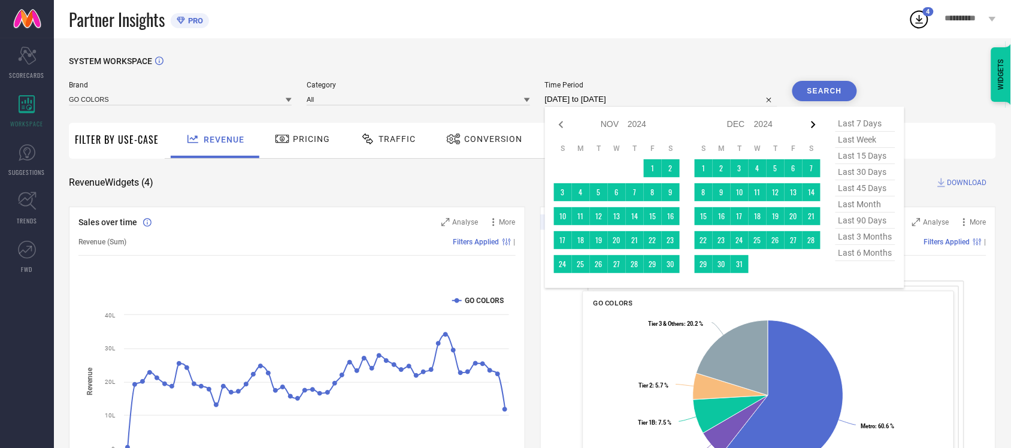
click at [818, 125] on icon at bounding box center [814, 124] width 14 height 14
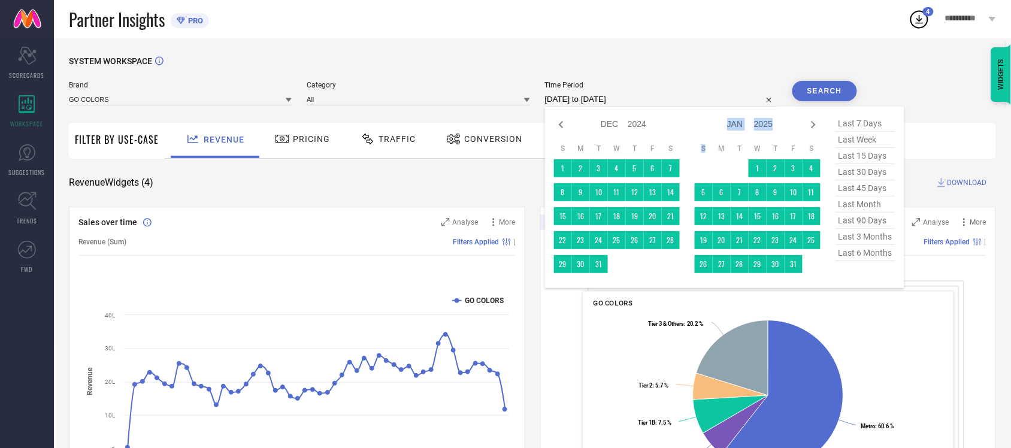
click at [816, 125] on icon at bounding box center [813, 124] width 4 height 7
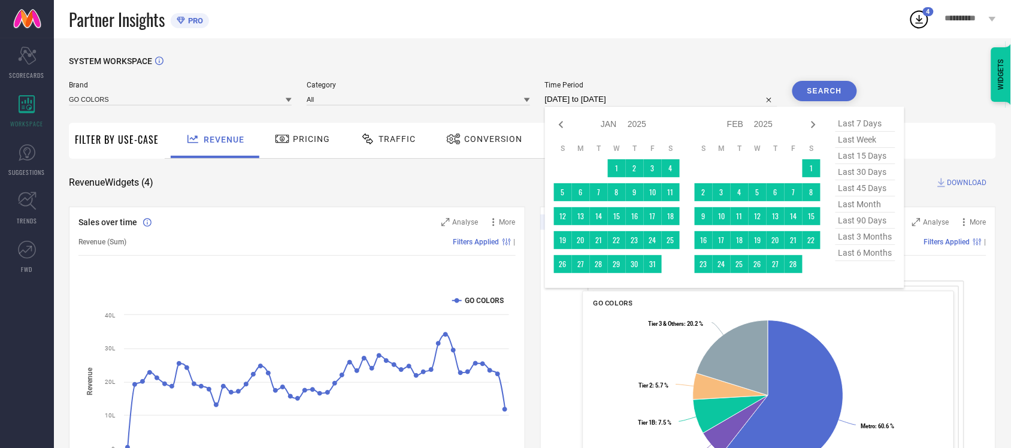
click at [816, 125] on icon at bounding box center [813, 124] width 4 height 7
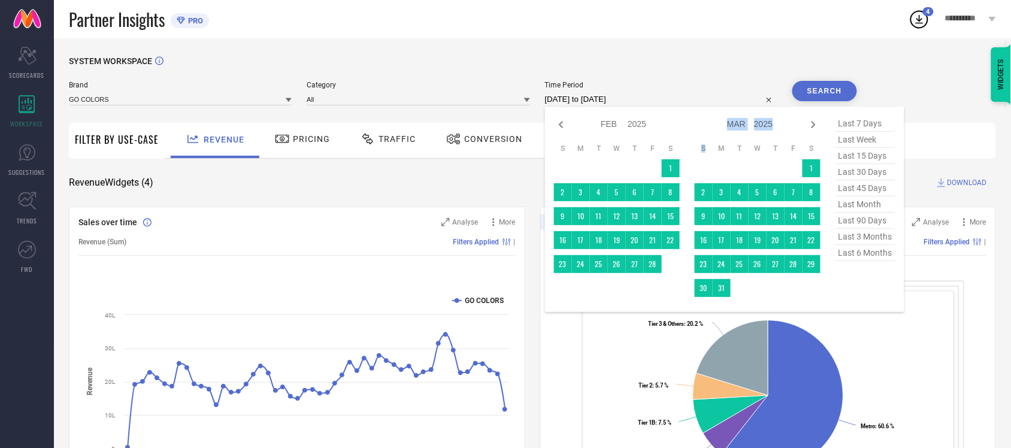
click at [816, 125] on icon at bounding box center [813, 124] width 4 height 7
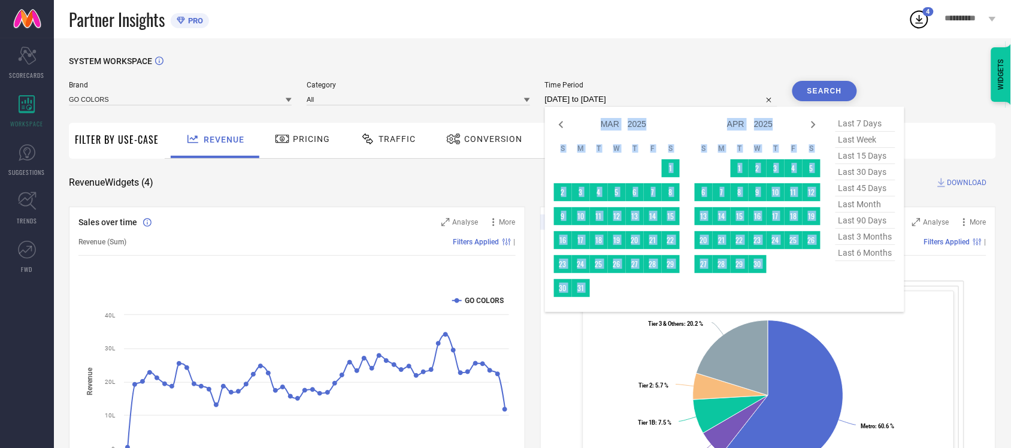
click at [816, 125] on icon at bounding box center [813, 124] width 4 height 7
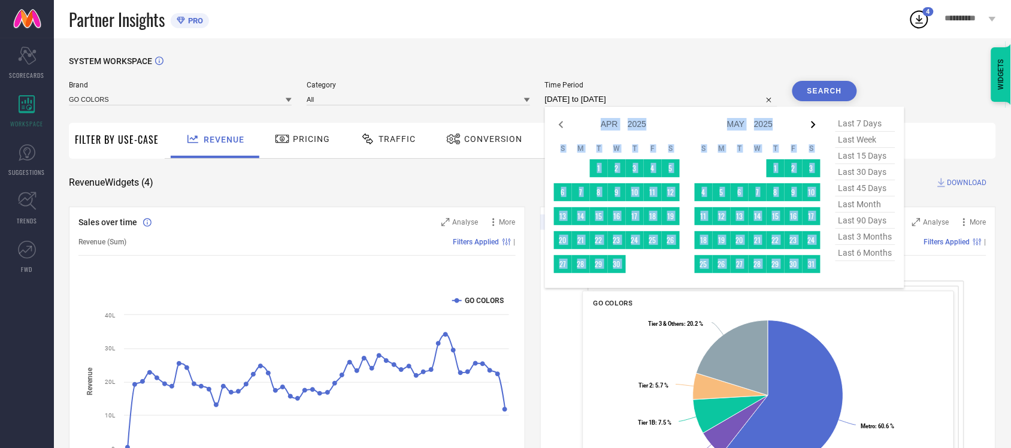
click at [816, 126] on icon at bounding box center [814, 124] width 14 height 14
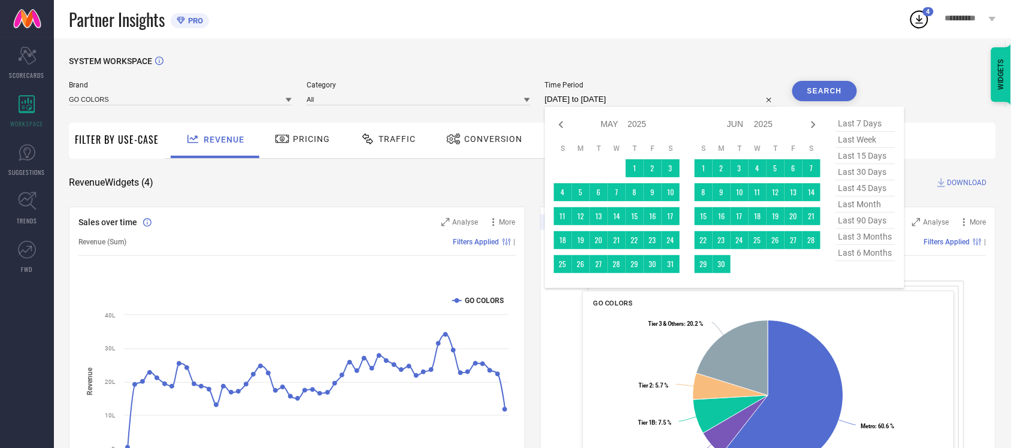
click at [816, 126] on icon at bounding box center [814, 124] width 14 height 14
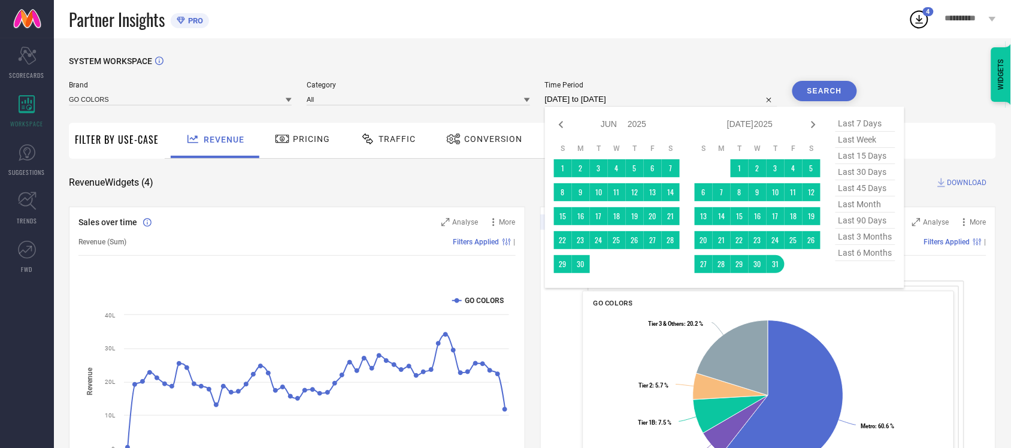
click at [816, 126] on icon at bounding box center [814, 124] width 14 height 14
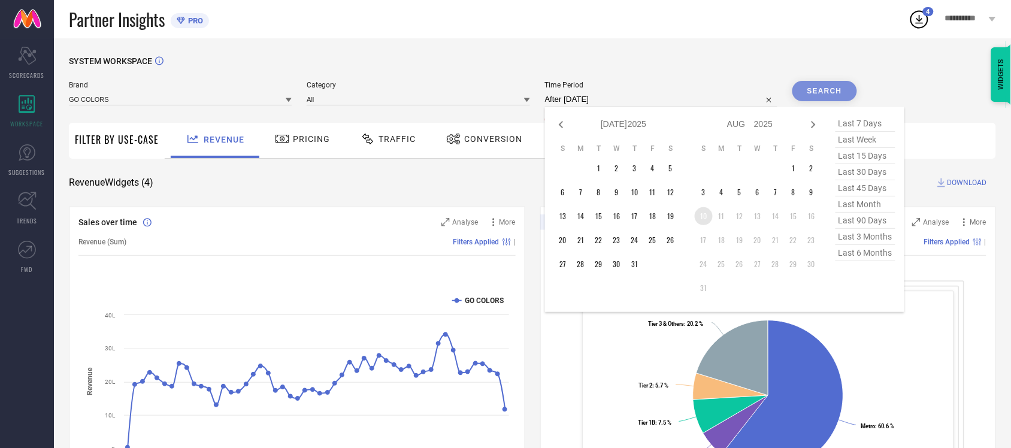
click at [711, 216] on td "10" at bounding box center [704, 216] width 18 height 18
click at [557, 124] on icon at bounding box center [561, 124] width 14 height 14
click at [557, 123] on icon at bounding box center [561, 124] width 14 height 14
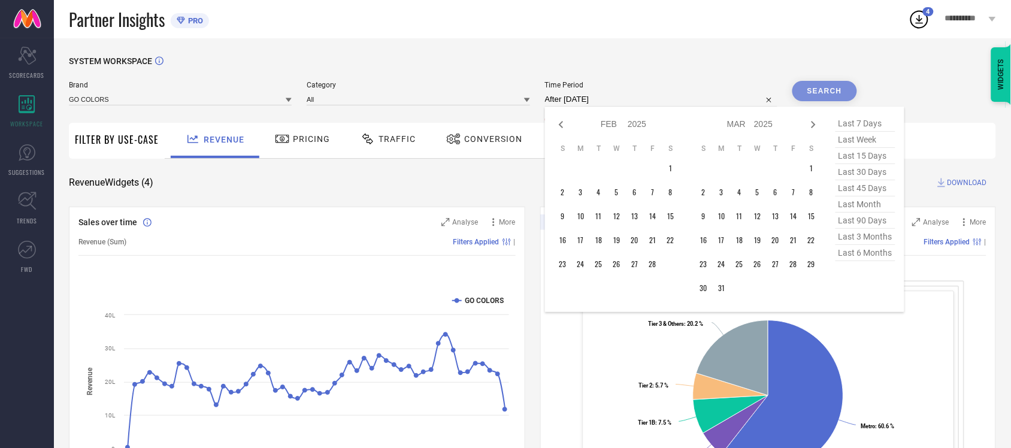
click at [557, 123] on icon at bounding box center [561, 124] width 14 height 14
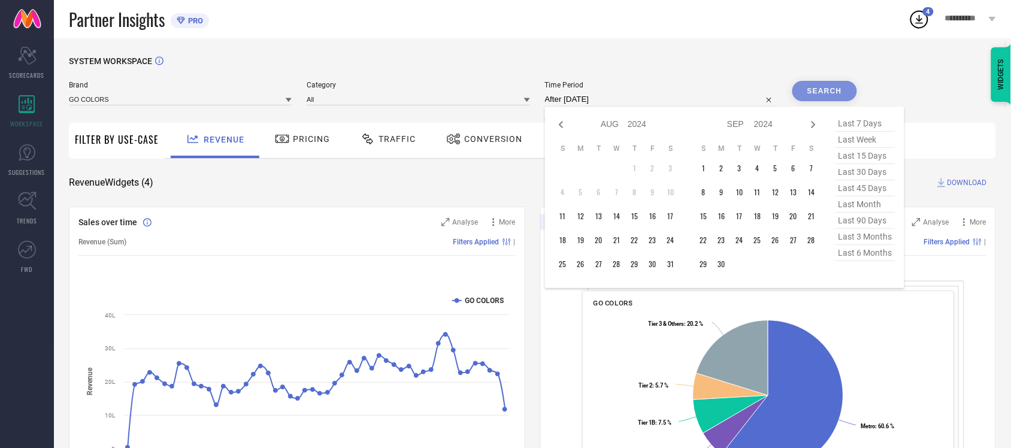
click at [557, 123] on icon at bounding box center [561, 124] width 14 height 14
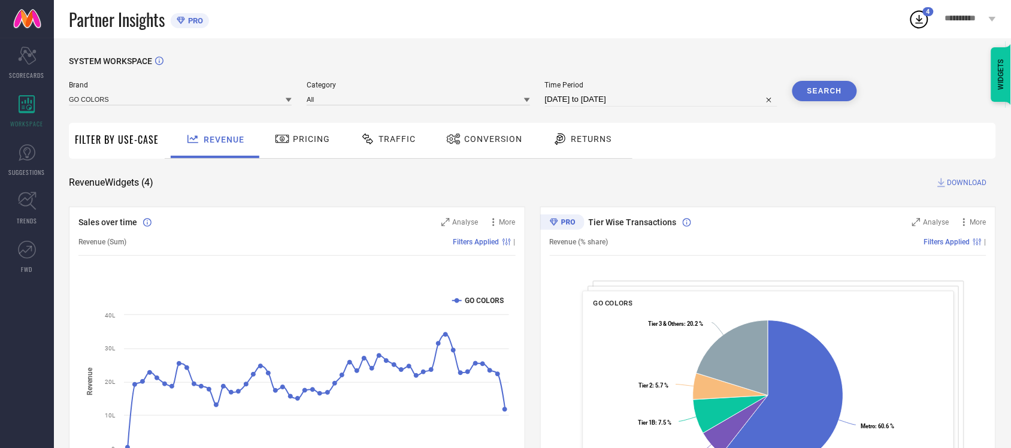
click at [840, 95] on button "Search" at bounding box center [825, 91] width 65 height 20
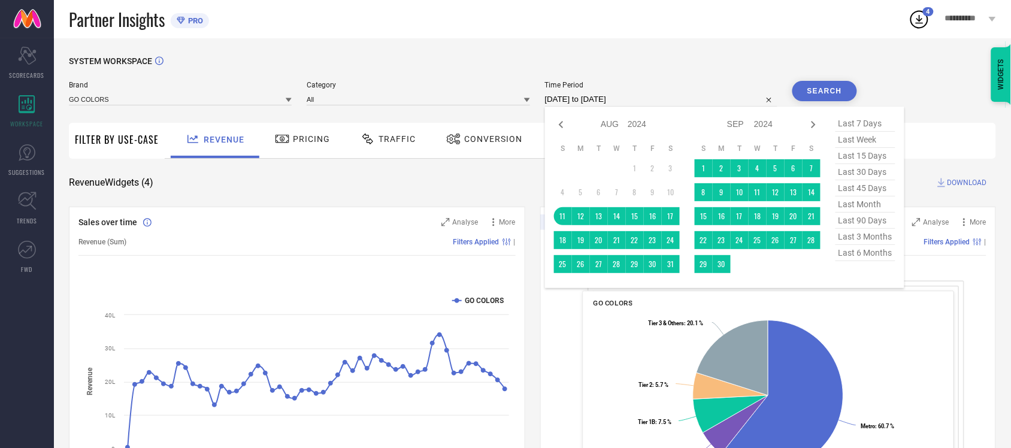
click at [647, 93] on input "11-08-2024 to 10-08-2025" at bounding box center [661, 99] width 232 height 14
click at [816, 128] on icon at bounding box center [814, 124] width 14 height 14
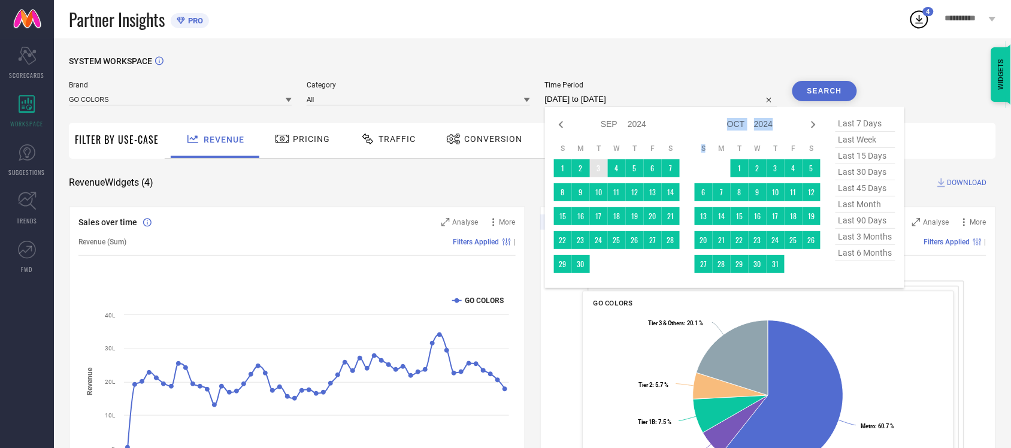
click at [816, 128] on icon at bounding box center [814, 124] width 14 height 14
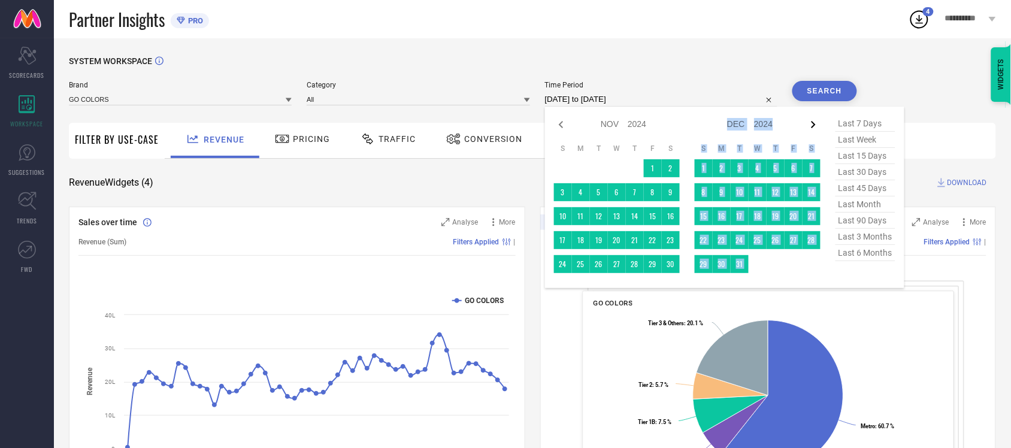
click at [816, 129] on icon at bounding box center [814, 124] width 14 height 14
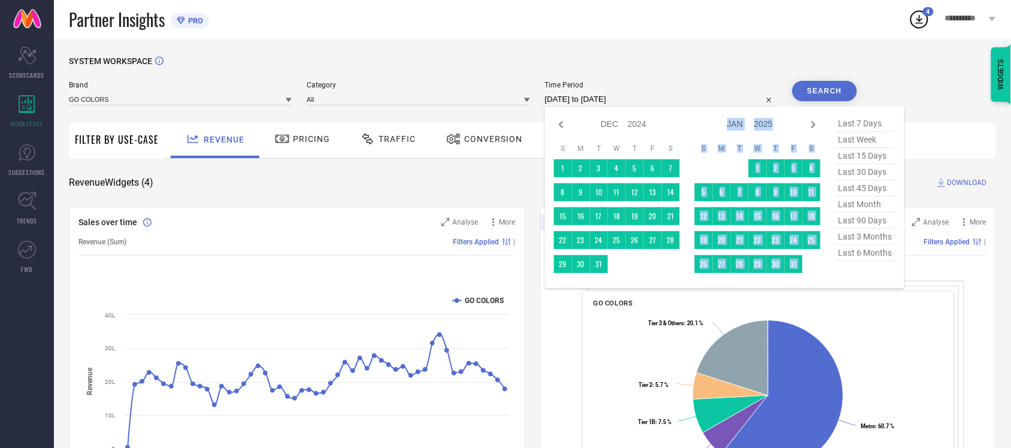
click at [815, 129] on icon at bounding box center [814, 124] width 14 height 14
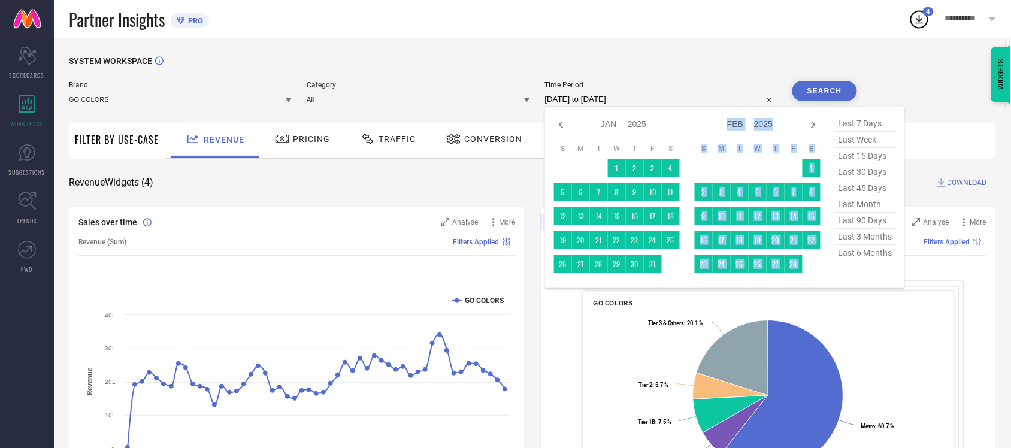
click at [815, 129] on icon at bounding box center [814, 124] width 14 height 14
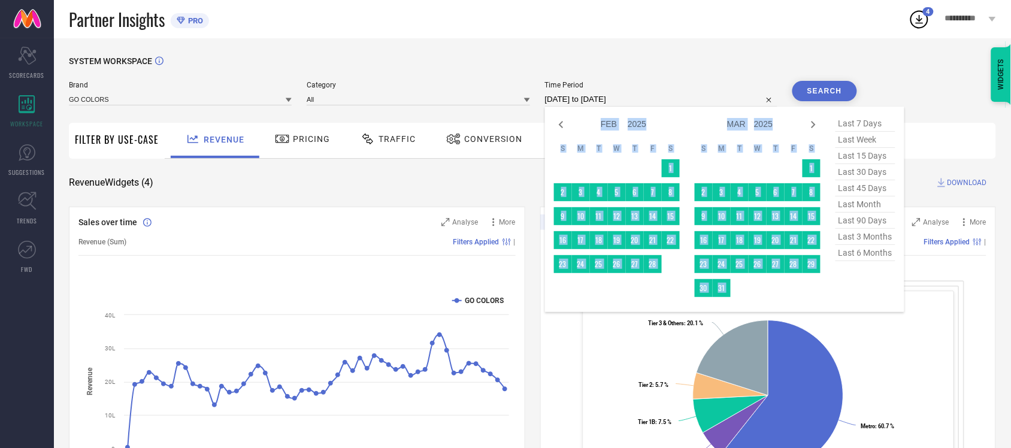
click at [815, 129] on icon at bounding box center [814, 124] width 14 height 14
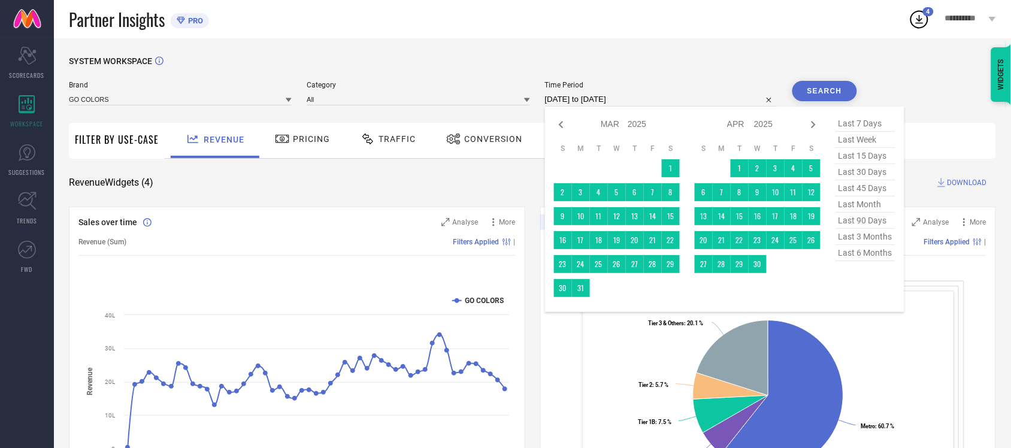
click at [815, 129] on icon at bounding box center [814, 124] width 14 height 14
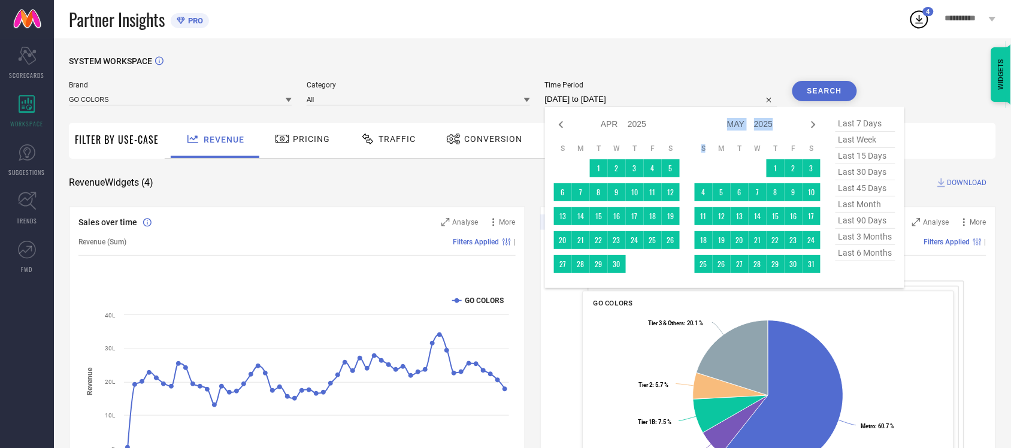
click at [815, 129] on icon at bounding box center [814, 124] width 14 height 14
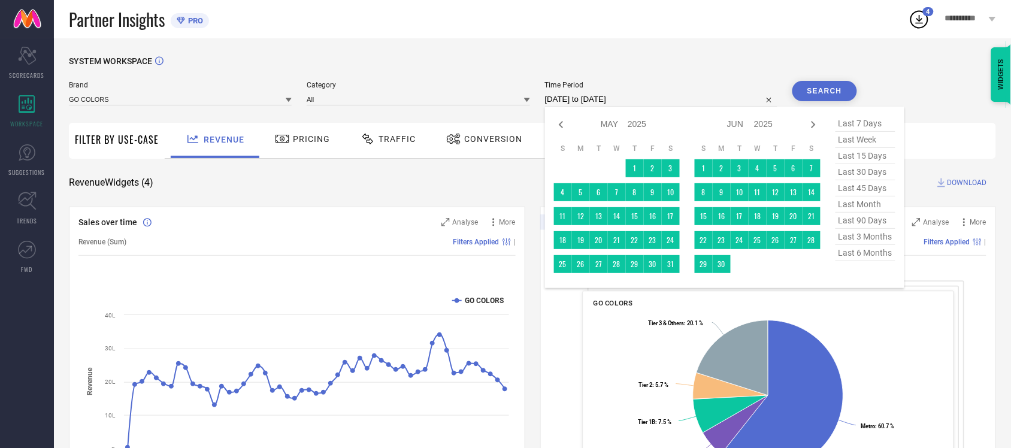
click at [815, 129] on icon at bounding box center [814, 124] width 14 height 14
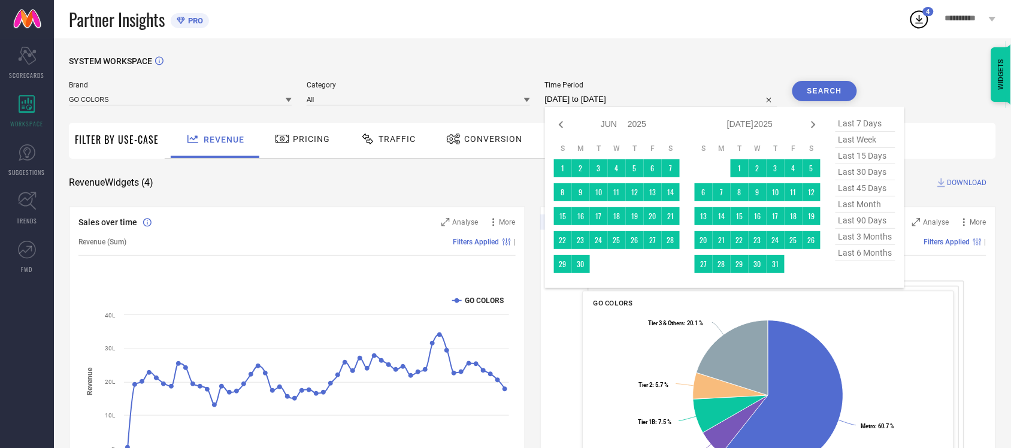
click at [815, 129] on icon at bounding box center [814, 124] width 14 height 14
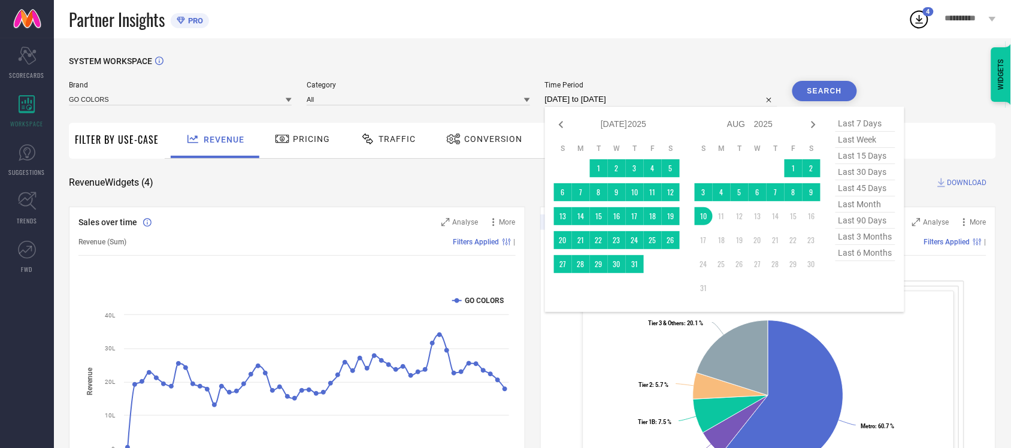
click at [719, 65] on div "SYSTEM WORKSPACE" at bounding box center [533, 68] width 928 height 25
